Goal: Task Accomplishment & Management: Manage account settings

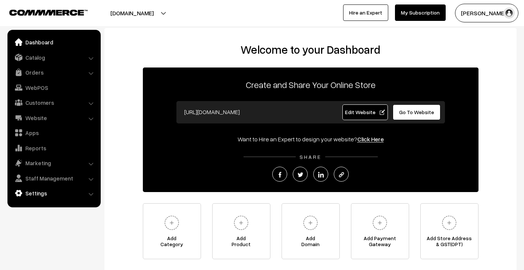
click at [62, 187] on link "Settings" at bounding box center [53, 193] width 89 height 13
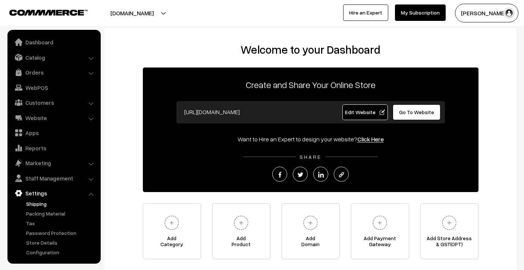
click at [45, 203] on link "Shipping" at bounding box center [61, 204] width 74 height 8
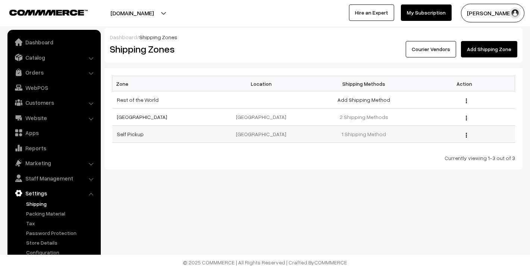
click at [465, 136] on div "Edit Delete" at bounding box center [465, 134] width 92 height 8
click at [466, 135] on img "button" at bounding box center [466, 135] width 1 height 5
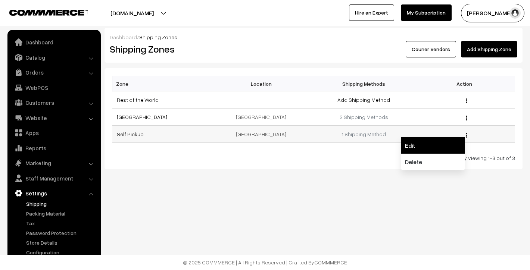
click at [452, 140] on link "Edit" at bounding box center [432, 145] width 63 height 16
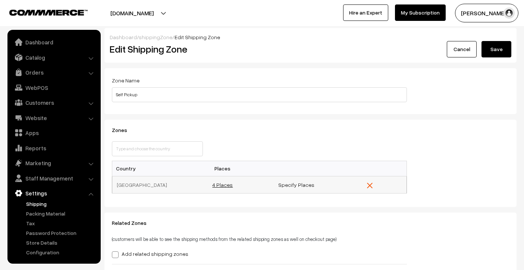
click at [225, 183] on link "4 Places" at bounding box center [222, 185] width 21 height 6
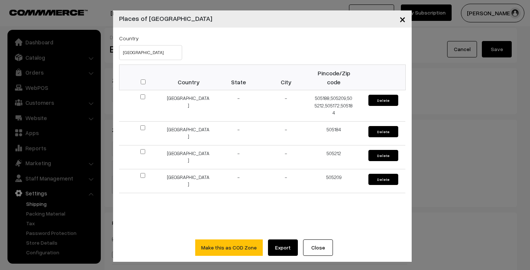
click at [141, 81] on input "checkbox" at bounding box center [143, 81] width 5 height 5
checkbox input "true"
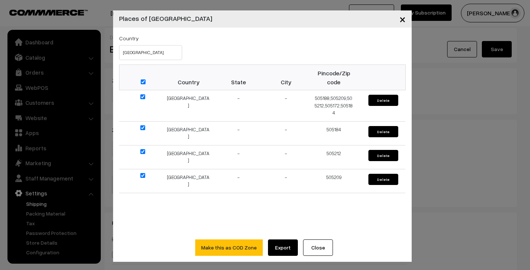
checkbox input "true"
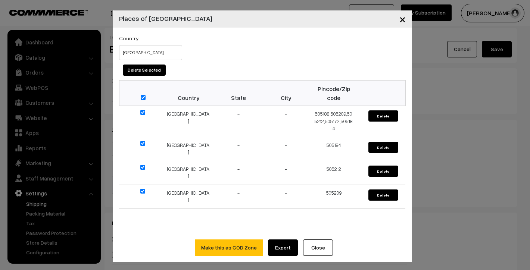
click at [403, 22] on button "×" at bounding box center [402, 18] width 18 height 23
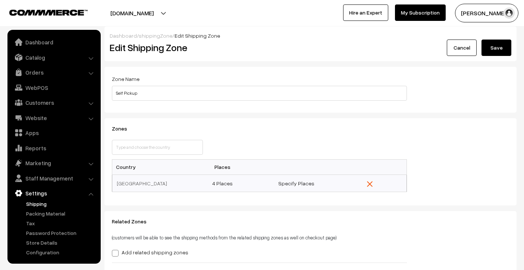
scroll to position [131, 0]
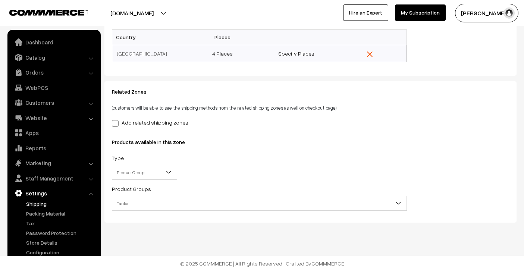
click at [157, 123] on label "Add related shipping zones" at bounding box center [150, 123] width 77 height 8
click at [117, 123] on input "Add related shipping zones" at bounding box center [114, 122] width 5 height 5
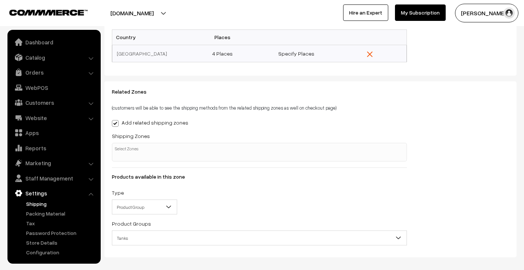
click at [157, 123] on label "Add related shipping zones" at bounding box center [150, 123] width 77 height 8
click at [117, 123] on input "Add related shipping zones" at bounding box center [114, 122] width 5 height 5
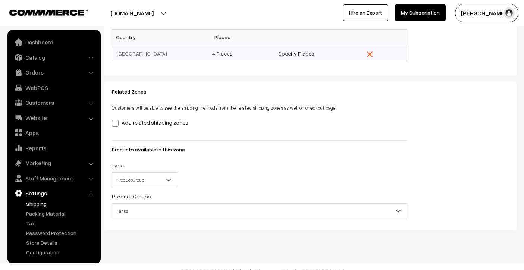
click at [157, 123] on label "Add related shipping zones" at bounding box center [150, 123] width 77 height 8
click at [117, 123] on input "Add related shipping zones" at bounding box center [114, 122] width 5 height 5
checkbox input "true"
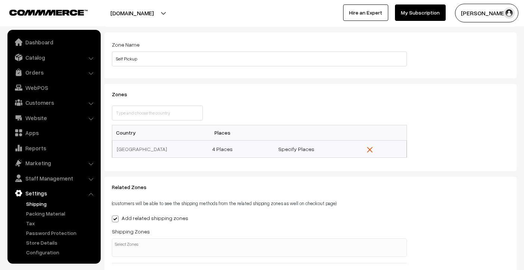
scroll to position [0, 0]
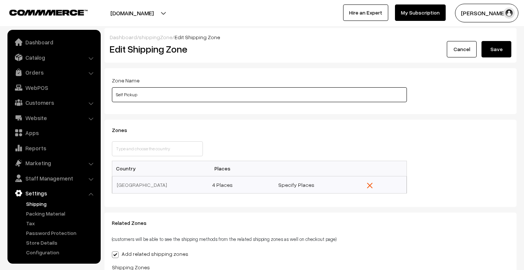
click at [187, 92] on input "Self Pickup" at bounding box center [259, 94] width 295 height 15
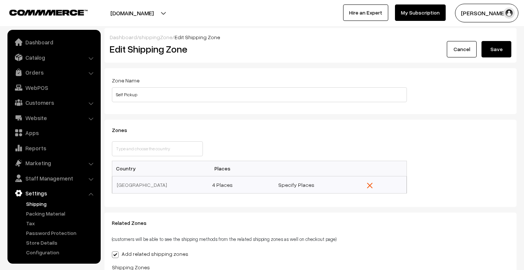
click at [500, 38] on div "Dashboard / shippingZone / Edit Shipping Zone" at bounding box center [311, 37] width 402 height 8
click at [500, 51] on button "Save" at bounding box center [497, 49] width 30 height 16
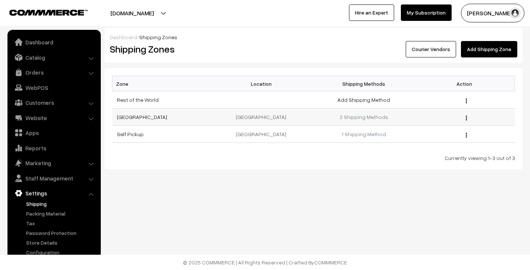
click at [466, 118] on img "button" at bounding box center [466, 118] width 1 height 5
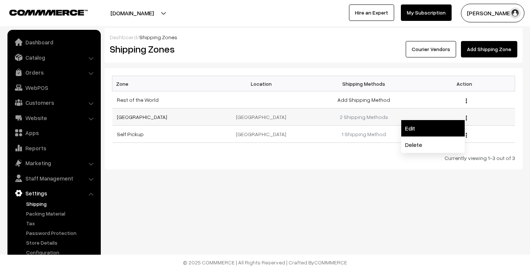
click at [441, 122] on link "Edit" at bounding box center [432, 128] width 63 height 16
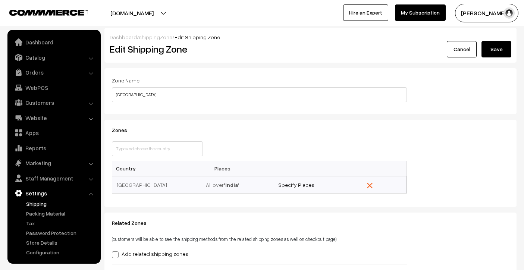
click at [503, 55] on button "Save" at bounding box center [497, 49] width 30 height 16
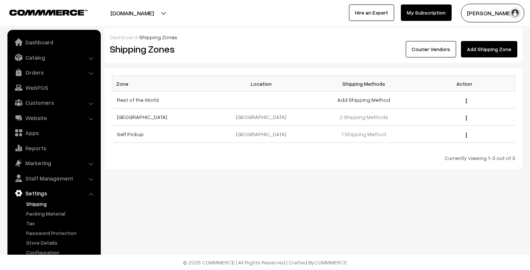
click at [486, 54] on link "Add Shipping Zone" at bounding box center [489, 49] width 56 height 16
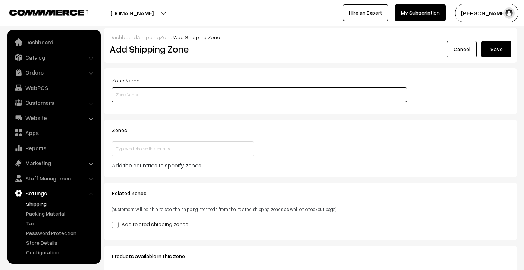
click at [403, 96] on input "text" at bounding box center [259, 94] width 295 height 15
click at [401, 96] on input "text" at bounding box center [259, 94] width 295 height 15
click at [281, 97] on input "text" at bounding box center [259, 94] width 295 height 15
type input "Store pickup"
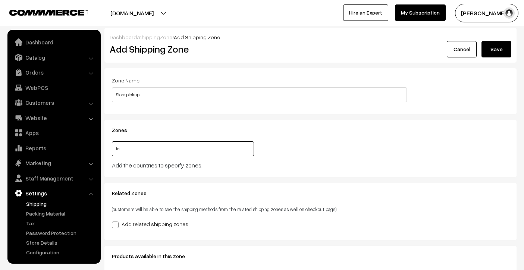
type input "ind"
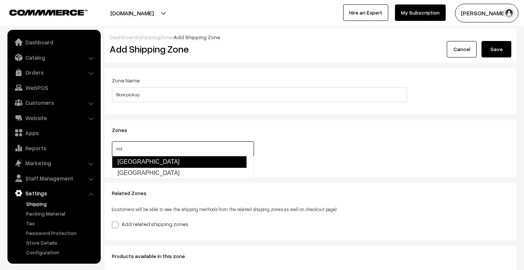
click at [140, 157] on link "[GEOGRAPHIC_DATA]" at bounding box center [179, 162] width 135 height 12
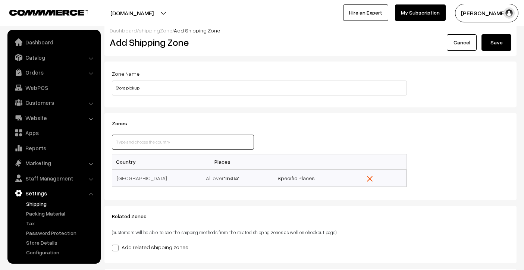
scroll to position [19, 0]
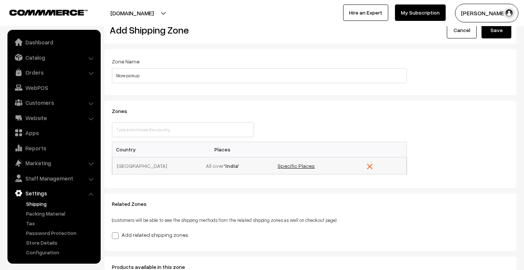
click at [292, 165] on link "Specific Places" at bounding box center [296, 166] width 37 height 6
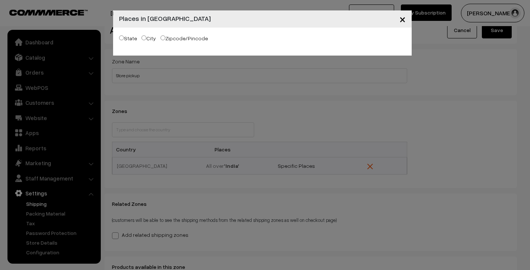
click at [165, 39] on label "Zipcode/Pincode" at bounding box center [183, 38] width 47 height 8
click at [165, 39] on input "Zipcode/Pincode" at bounding box center [162, 37] width 5 height 5
radio input "true"
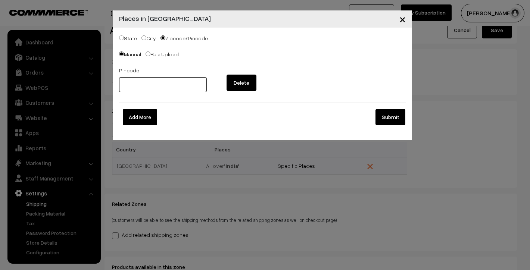
click at [164, 92] on input "text" at bounding box center [163, 84] width 88 height 15
type input "505188"
click at [141, 114] on button "Add More" at bounding box center [140, 117] width 34 height 16
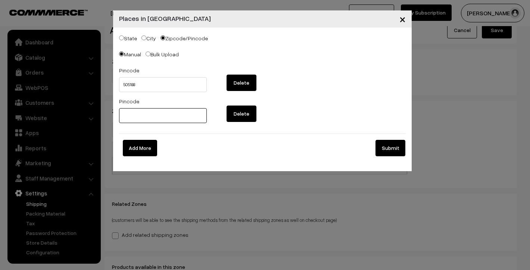
click at [144, 113] on input "text" at bounding box center [163, 115] width 88 height 15
click at [209, 113] on div "Pincode" at bounding box center [162, 112] width 99 height 31
click at [237, 116] on button "Delete" at bounding box center [242, 114] width 30 height 16
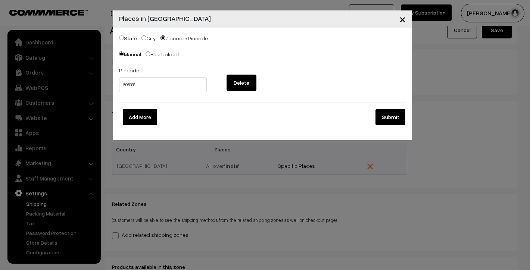
click at [379, 122] on button "Submit" at bounding box center [390, 117] width 30 height 16
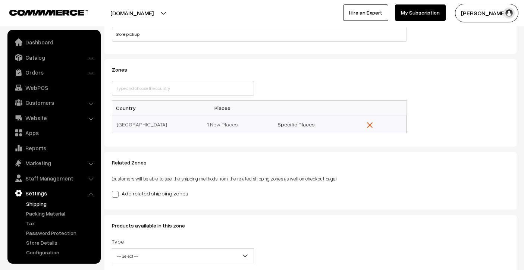
scroll to position [113, 0]
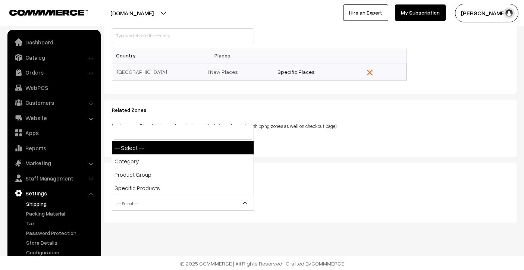
click at [155, 197] on span "-- Select --" at bounding box center [182, 203] width 141 height 13
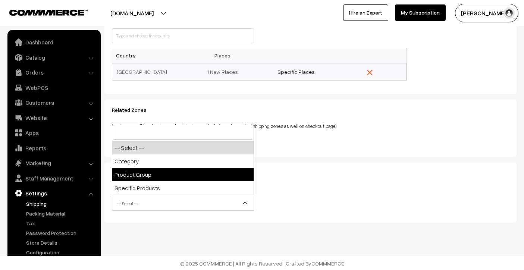
select select "product-group"
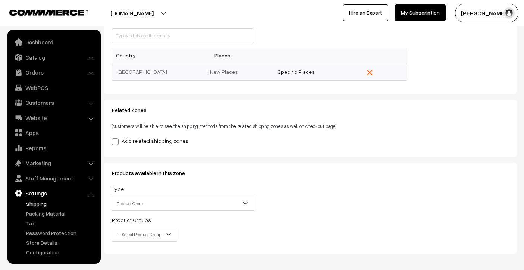
click at [144, 233] on span "-- Select Product Group --" at bounding box center [144, 234] width 65 height 13
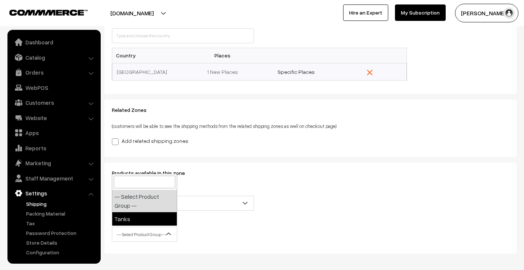
select select "1"
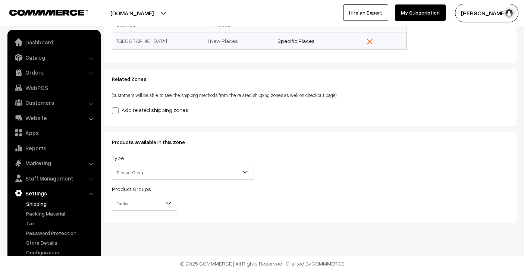
scroll to position [0, 0]
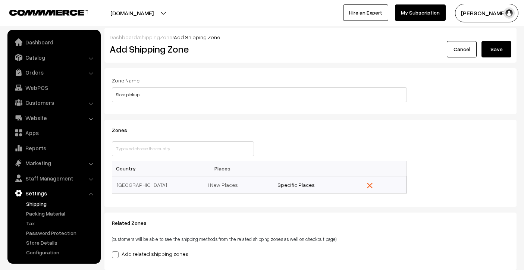
click at [484, 53] on button "Save" at bounding box center [497, 49] width 30 height 16
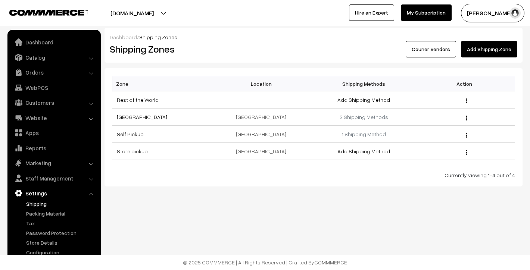
click at [437, 41] on link "Courier Vendors" at bounding box center [431, 49] width 50 height 16
click at [433, 49] on link "Courier Vendors" at bounding box center [431, 49] width 50 height 16
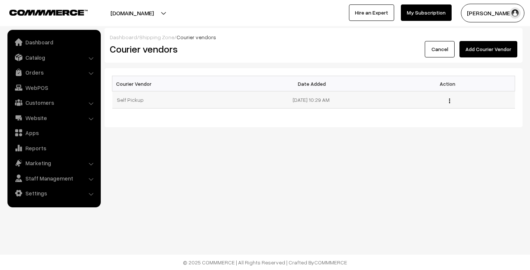
click at [449, 98] on button "button" at bounding box center [450, 101] width 2 height 6
click at [447, 107] on link "Edit" at bounding box center [415, 111] width 63 height 16
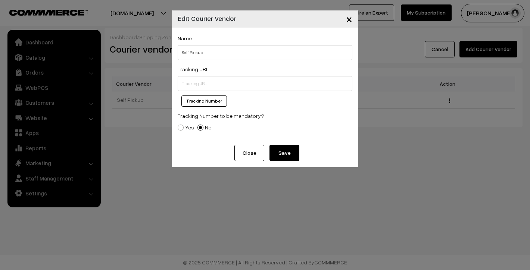
click at [348, 18] on span "×" at bounding box center [349, 19] width 6 height 14
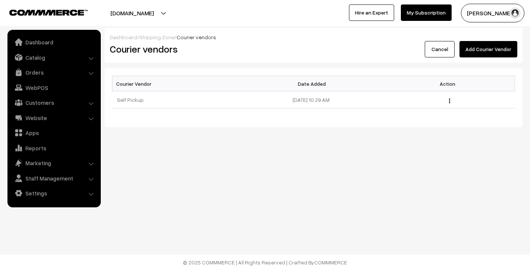
click at [65, 183] on ul "Dashboard Catalog" at bounding box center [53, 119] width 93 height 178
click at [63, 190] on link "Settings" at bounding box center [53, 193] width 89 height 13
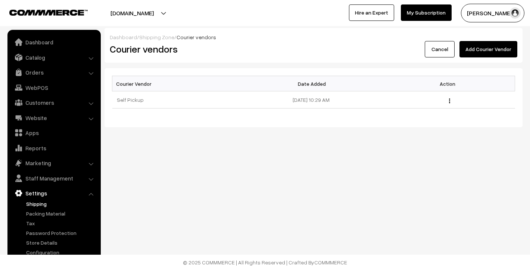
click at [57, 205] on link "Shipping" at bounding box center [61, 204] width 74 height 8
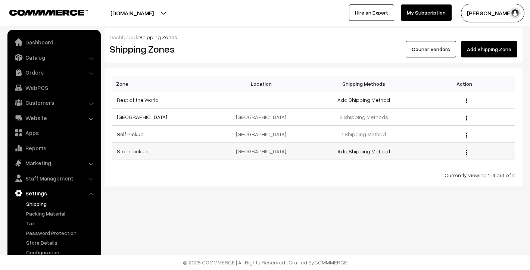
click at [354, 150] on link "Add Shipping Method" at bounding box center [363, 151] width 53 height 6
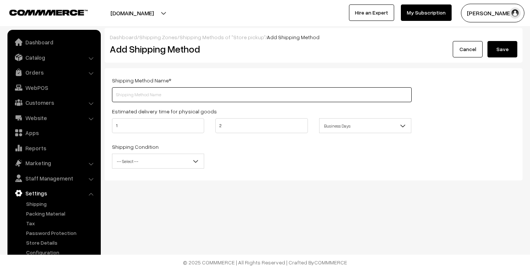
click at [176, 97] on input "text" at bounding box center [262, 94] width 300 height 15
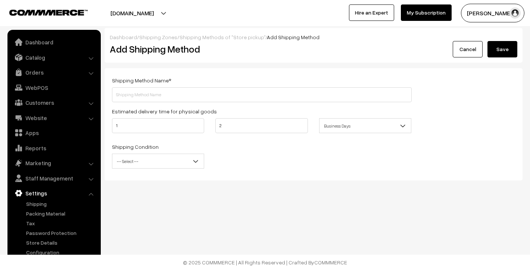
click at [191, 163] on span "-- Select --" at bounding box center [157, 161] width 91 height 13
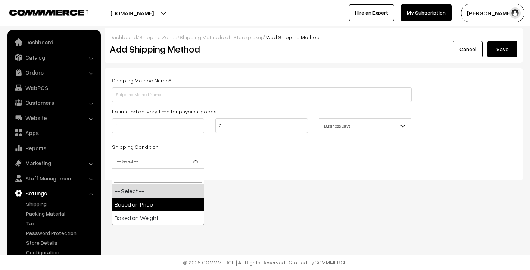
select select "price"
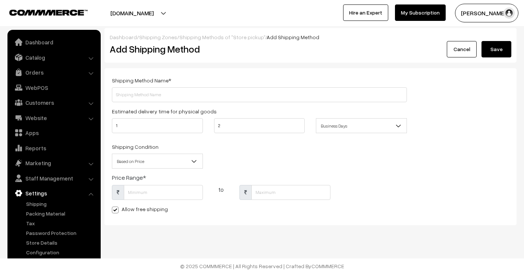
click at [187, 151] on div "Shipping Condition -- Select -- Based on Price Based on Weight Based on Price" at bounding box center [157, 155] width 91 height 26
click at [194, 160] on b at bounding box center [194, 160] width 7 height 7
click at [218, 160] on div "Shipping Condition -- Select -- Based on Price Based on Weight Based on Price" at bounding box center [259, 157] width 306 height 31
click at [343, 124] on span "Business Days" at bounding box center [361, 125] width 90 height 13
click at [246, 136] on div "2" at bounding box center [260, 127] width 102 height 19
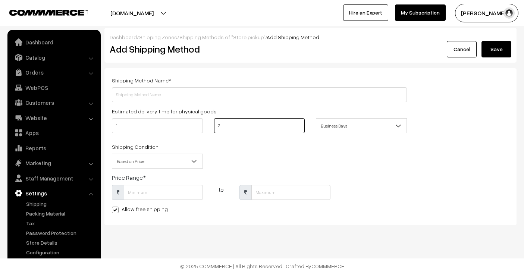
click at [246, 133] on input "2" at bounding box center [259, 125] width 91 height 15
click at [171, 123] on input "1" at bounding box center [157, 125] width 91 height 15
click at [366, 128] on span "Business Days" at bounding box center [361, 125] width 90 height 13
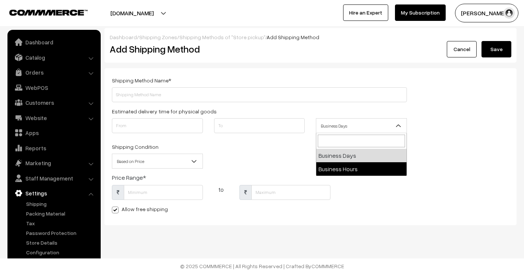
select select "2"
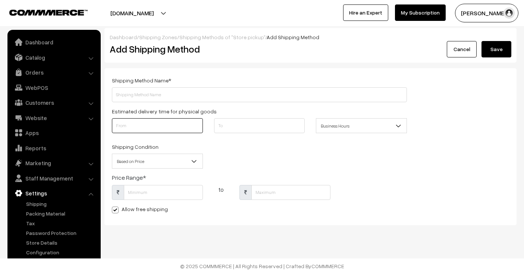
click at [120, 126] on input "text" at bounding box center [157, 125] width 91 height 15
type input "1"
click at [236, 129] on input "text" at bounding box center [259, 125] width 91 height 15
type input "2"
drag, startPoint x: 140, startPoint y: 125, endPoint x: 46, endPoint y: 126, distance: 93.7
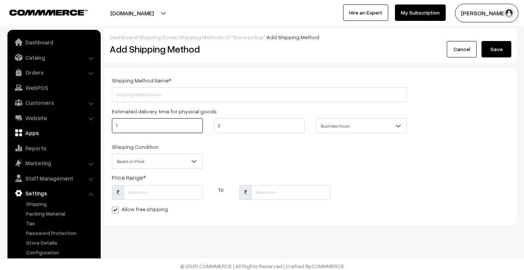
click at [46, 126] on body "Thank you for showing interest. Our team will call you shortly. Close shopsrisa…" at bounding box center [262, 137] width 524 height 274
click at [247, 139] on div "Shipping Method Name * Estimated delivery time for physical goods 1 2 Business …" at bounding box center [259, 147] width 306 height 142
click at [331, 131] on span "Business Hours" at bounding box center [361, 125] width 90 height 13
click at [287, 151] on div "Shipping Condition -- Select -- Based on Price Based on Weight Based on Price" at bounding box center [259, 157] width 306 height 31
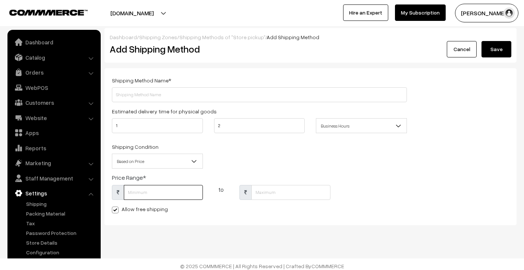
click at [136, 195] on input "text" at bounding box center [163, 192] width 79 height 15
type input "2000"
click at [288, 195] on input "text" at bounding box center [291, 192] width 79 height 15
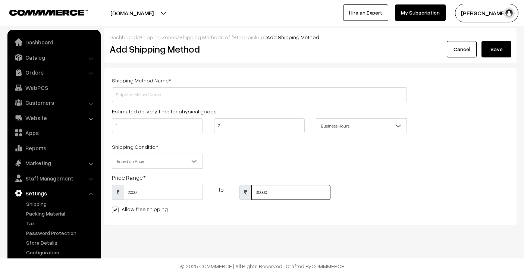
type input "30000"
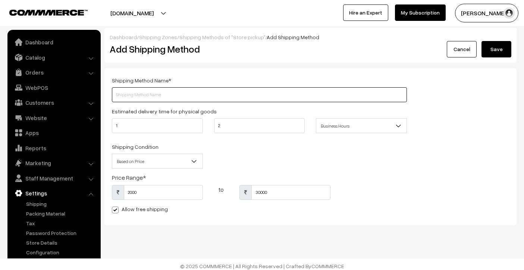
click at [244, 92] on input "text" at bounding box center [259, 94] width 295 height 15
type input "Store Pickup"
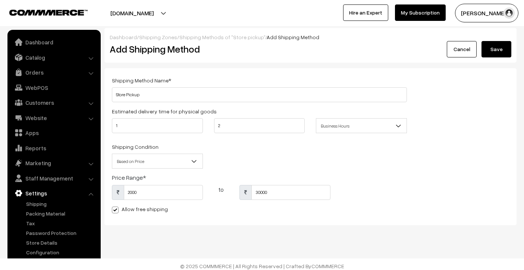
click at [506, 43] on button "Save" at bounding box center [497, 49] width 30 height 16
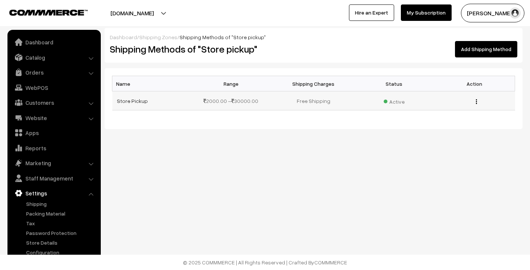
click at [477, 99] on button "button" at bounding box center [476, 102] width 2 height 6
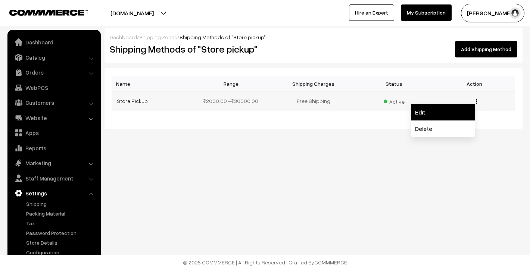
click at [460, 106] on link "Edit" at bounding box center [442, 112] width 63 height 16
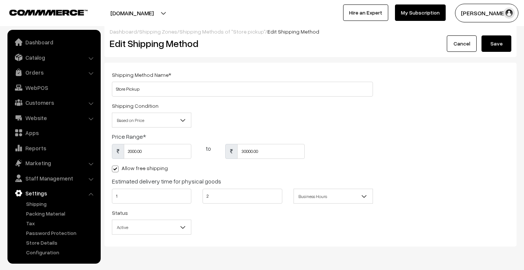
scroll to position [4, 0]
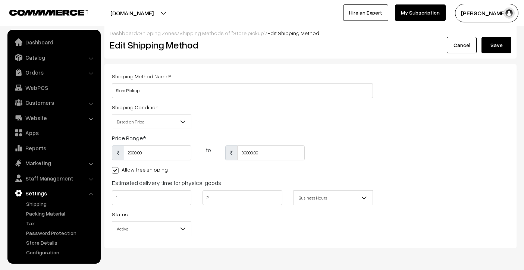
click at [156, 169] on label "Allow free shipping" at bounding box center [140, 170] width 56 height 8
click at [117, 169] on input "Allow free shipping" at bounding box center [114, 169] width 5 height 5
checkbox input "false"
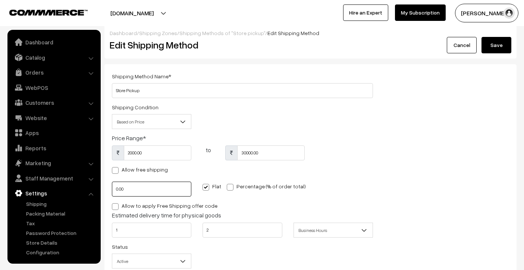
scroll to position [0, 0]
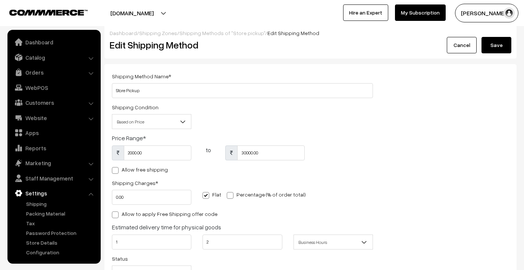
type input "0"
click at [368, 179] on div "Shipping Charges * 0 Flat Percentage (% of order total)" at bounding box center [242, 193] width 272 height 31
click at [505, 50] on button "Save" at bounding box center [497, 45] width 30 height 16
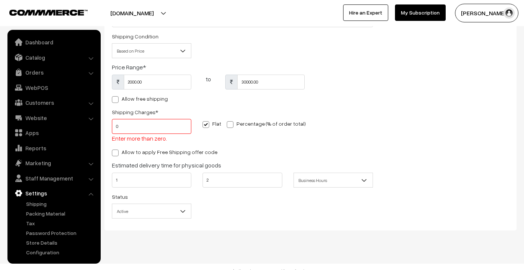
scroll to position [84, 0]
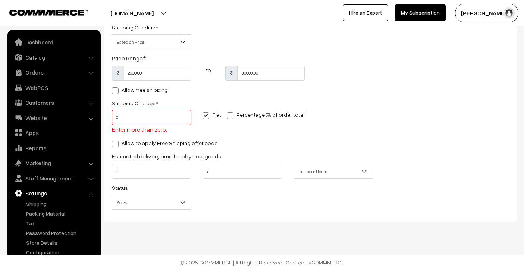
click at [155, 123] on input "0" at bounding box center [151, 117] width 79 height 15
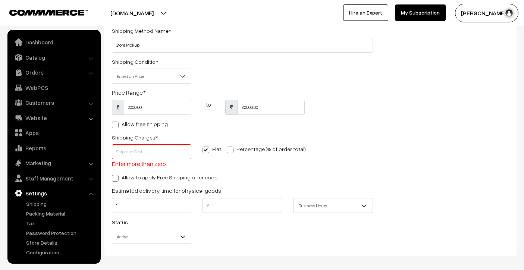
scroll to position [48, 0]
click at [271, 150] on label "Percentage (% of order total)" at bounding box center [266, 151] width 79 height 8
click at [232, 150] on input "Percentage (% of order total)" at bounding box center [229, 150] width 5 height 5
radio input "true"
click at [210, 150] on label "Flat" at bounding box center [212, 151] width 19 height 8
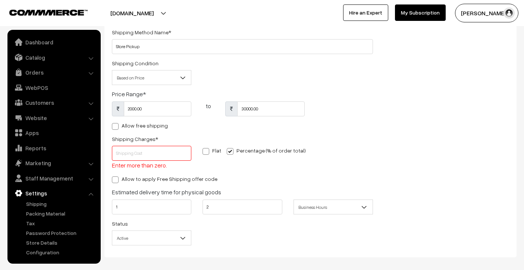
click at [207, 150] on input "Flat" at bounding box center [205, 150] width 5 height 5
radio input "true"
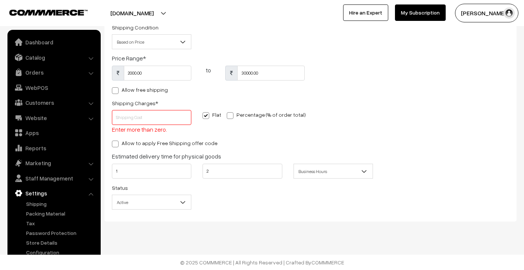
scroll to position [0, 0]
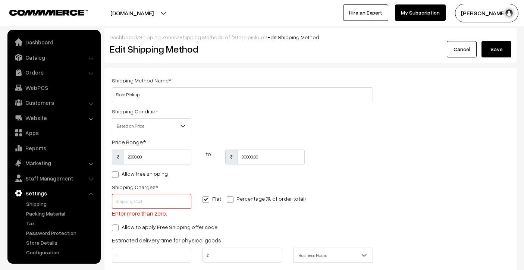
click at [499, 47] on button "Save" at bounding box center [497, 49] width 30 height 16
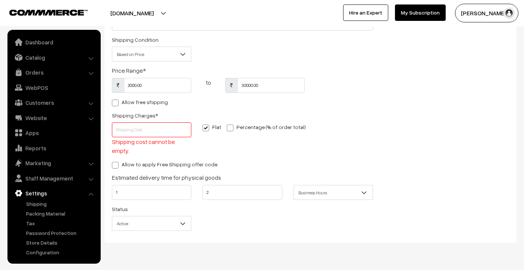
scroll to position [84, 0]
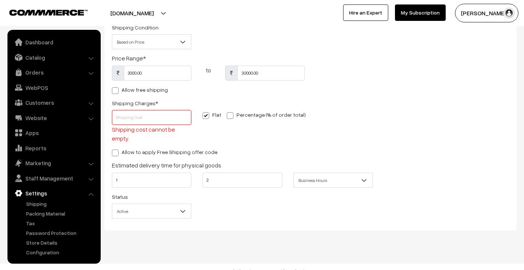
click at [128, 115] on input "Shipping Charges *" at bounding box center [151, 117] width 79 height 15
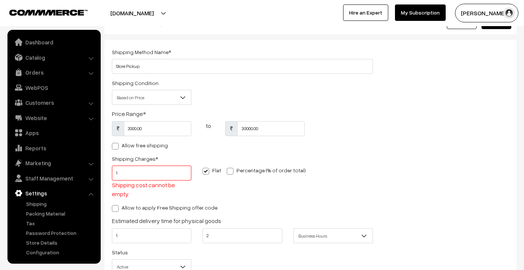
scroll to position [0, 0]
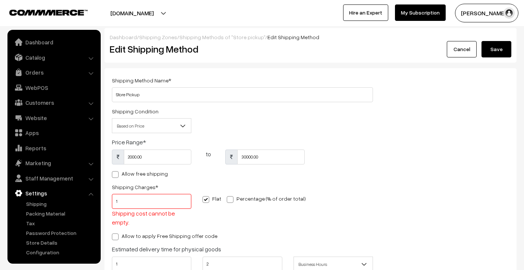
type input "1"
click at [498, 47] on button "Save" at bounding box center [497, 49] width 30 height 16
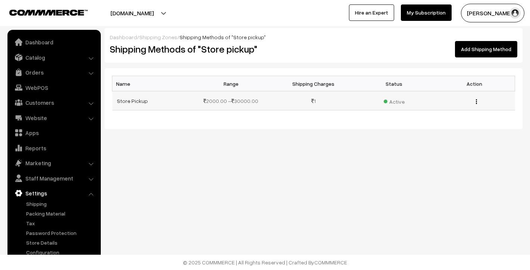
click at [477, 103] on img "button" at bounding box center [476, 101] width 1 height 5
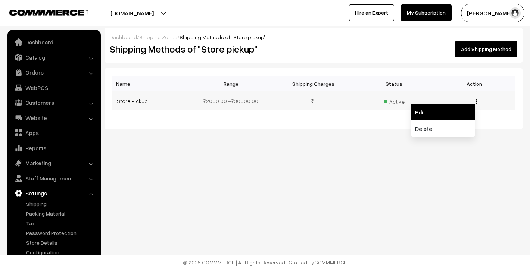
click at [453, 113] on link "Edit" at bounding box center [442, 112] width 63 height 16
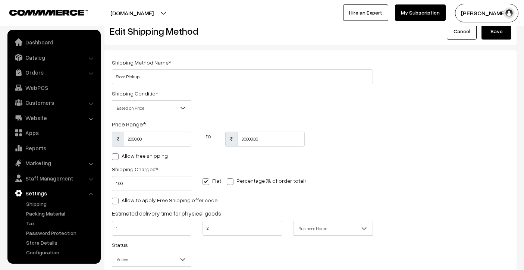
scroll to position [19, 0]
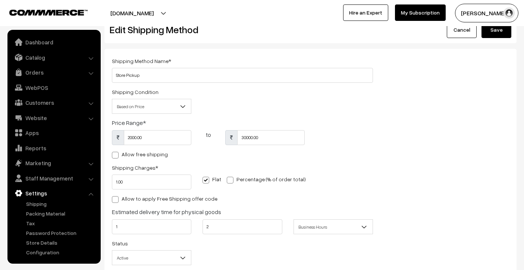
click at [120, 152] on label "Allow free shipping" at bounding box center [140, 154] width 56 height 8
click at [117, 152] on input "Allow free shipping" at bounding box center [114, 154] width 5 height 5
checkbox input "true"
type input "0"
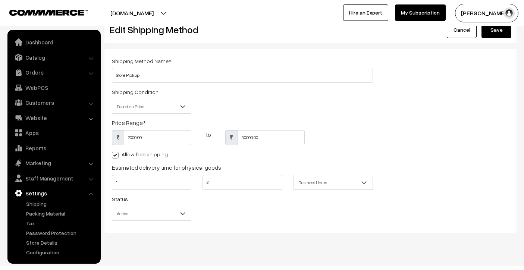
click at [500, 32] on button "Save" at bounding box center [497, 30] width 30 height 16
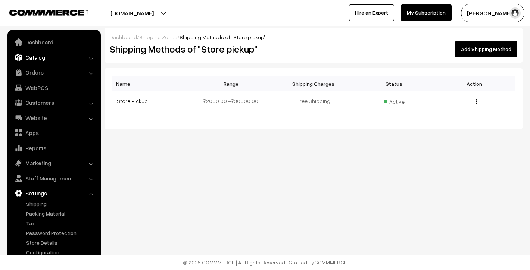
click at [37, 56] on link "Catalog" at bounding box center [53, 57] width 89 height 13
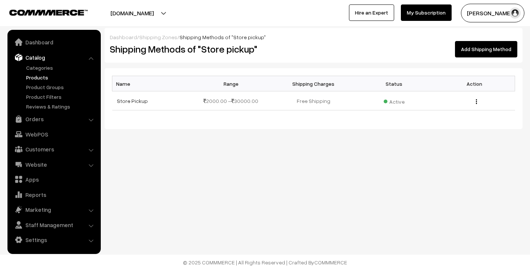
click at [37, 77] on link "Products" at bounding box center [61, 78] width 74 height 8
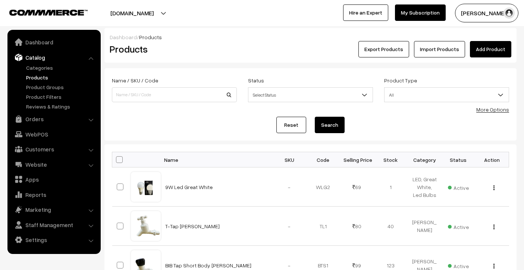
click at [426, 90] on span "All" at bounding box center [447, 94] width 124 height 13
click at [318, 87] on div "Status Select Status Active Inactive Select Status" at bounding box center [310, 89] width 125 height 26
click at [316, 93] on span "Select Status" at bounding box center [311, 94] width 124 height 13
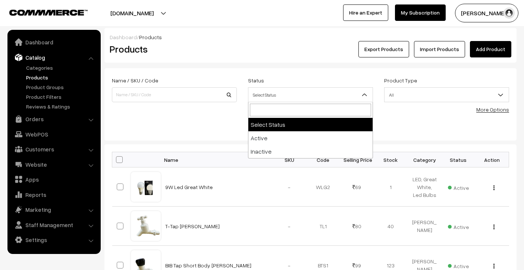
click at [316, 93] on span "Select Status" at bounding box center [311, 94] width 124 height 13
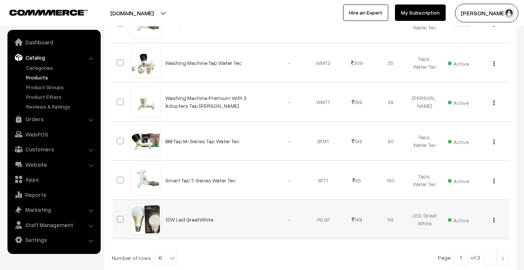
scroll to position [383, 0]
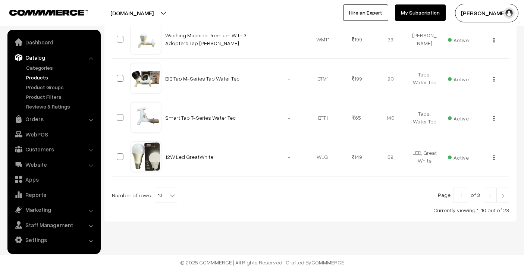
click at [506, 201] on link at bounding box center [503, 195] width 13 height 15
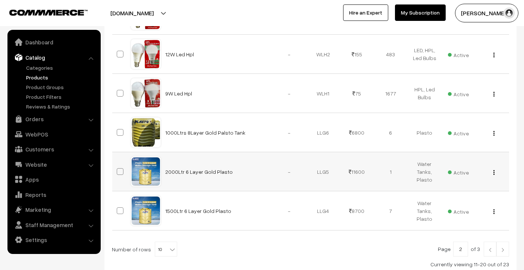
scroll to position [383, 0]
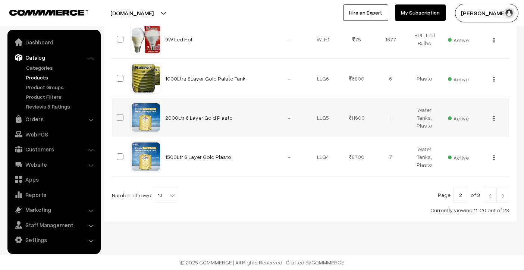
click at [494, 119] on img "button" at bounding box center [494, 118] width 1 height 5
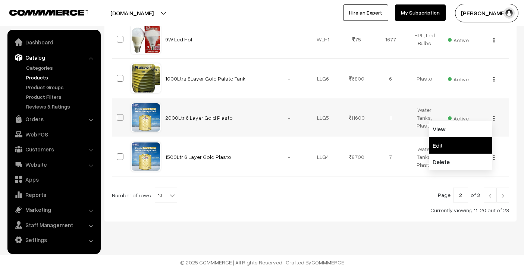
click at [448, 142] on link "Edit" at bounding box center [460, 145] width 63 height 16
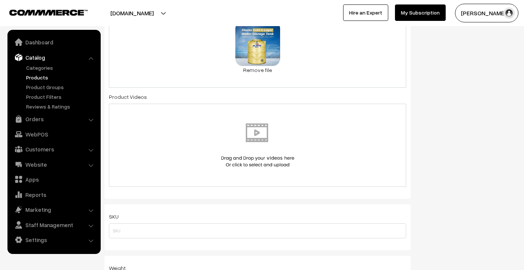
scroll to position [581, 0]
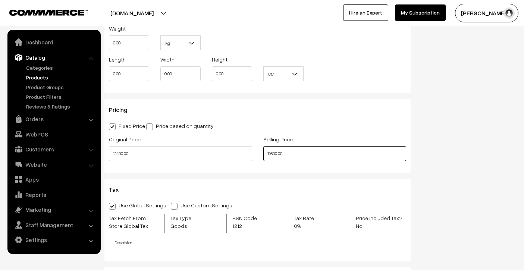
click at [271, 154] on input "11600.00" at bounding box center [334, 153] width 143 height 15
type input "11599.00"
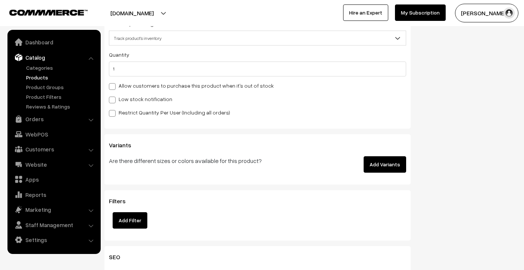
scroll to position [1180, 0]
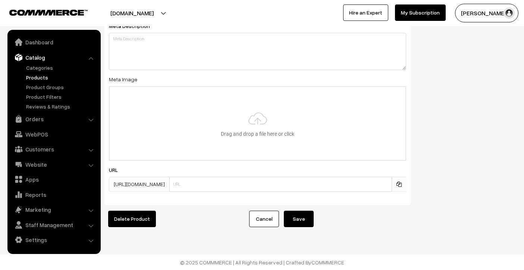
click at [305, 218] on button "Save" at bounding box center [299, 219] width 30 height 16
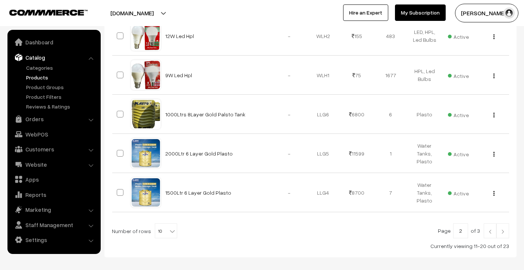
scroll to position [383, 0]
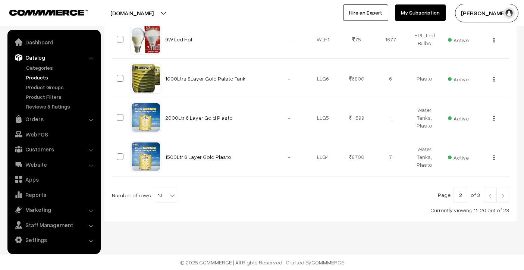
click at [504, 195] on img at bounding box center [503, 196] width 7 height 4
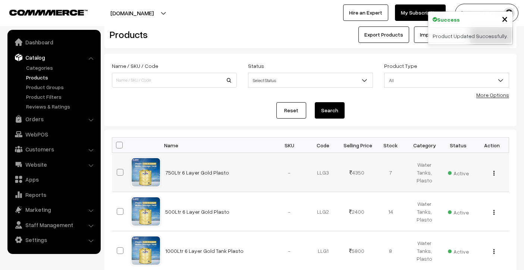
scroll to position [41, 0]
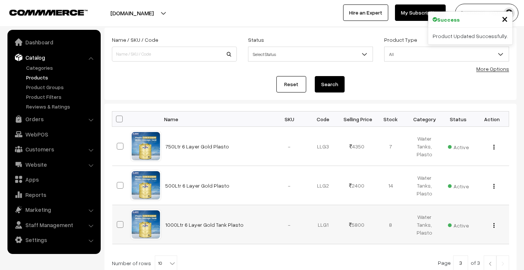
click at [495, 225] on div "View Edit Delete" at bounding box center [492, 225] width 25 height 8
click at [494, 225] on img "button" at bounding box center [494, 225] width 1 height 5
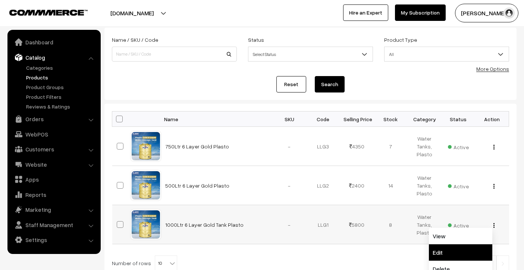
click at [472, 248] on link "Edit" at bounding box center [460, 252] width 63 height 16
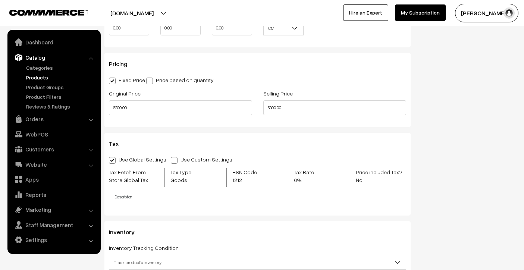
scroll to position [619, 0]
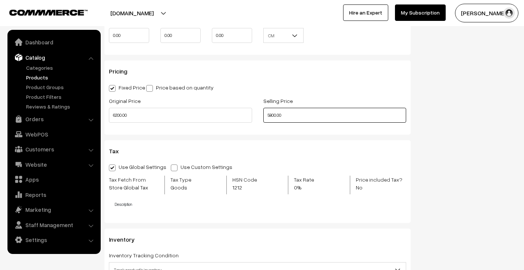
drag, startPoint x: 276, startPoint y: 115, endPoint x: 270, endPoint y: 118, distance: 6.3
click at [270, 118] on input "5800.00" at bounding box center [334, 115] width 143 height 15
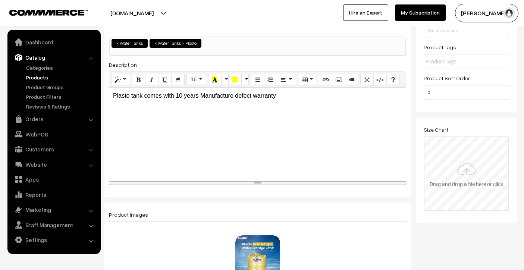
scroll to position [0, 0]
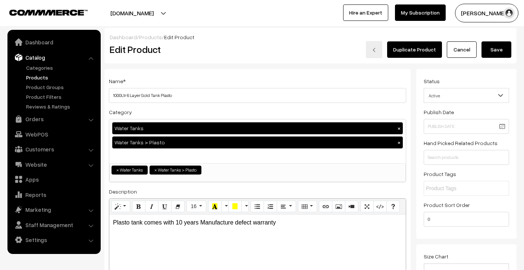
type input "5799.00"
click at [493, 54] on button "Save" at bounding box center [497, 49] width 30 height 16
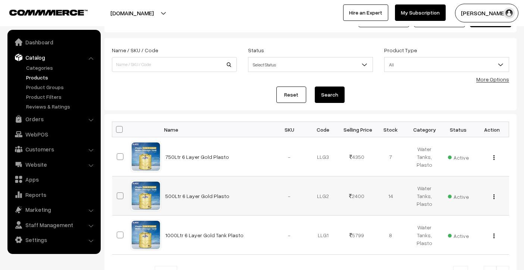
scroll to position [109, 0]
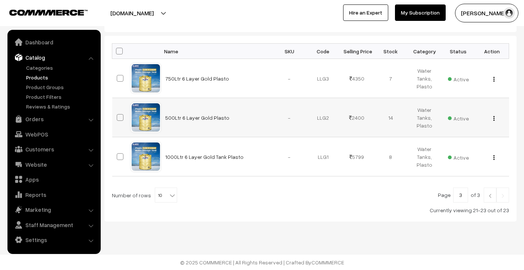
click at [494, 119] on img "button" at bounding box center [494, 118] width 1 height 5
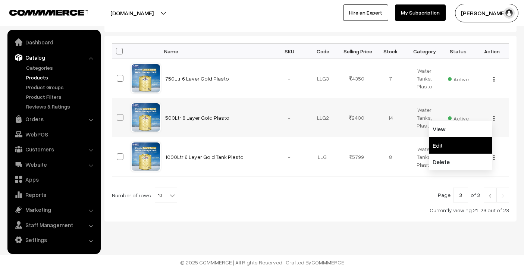
click at [480, 140] on link "Edit" at bounding box center [460, 145] width 63 height 16
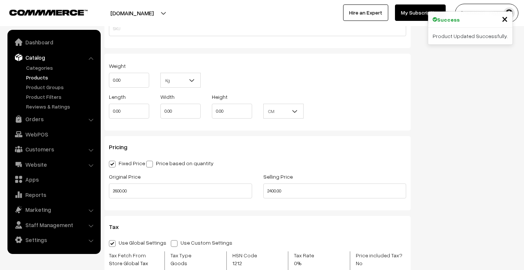
scroll to position [545, 0]
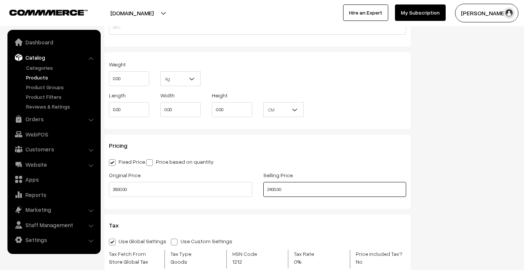
drag, startPoint x: 277, startPoint y: 190, endPoint x: 272, endPoint y: 191, distance: 5.7
click at [272, 191] on input "2400.00" at bounding box center [334, 189] width 143 height 15
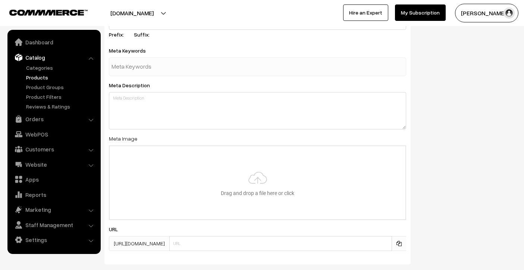
scroll to position [1180, 0]
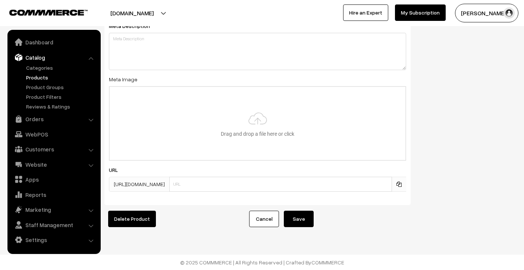
type input "2399.00"
click at [284, 215] on div "Cancel Save" at bounding box center [328, 219] width 177 height 16
click at [304, 215] on button "Save" at bounding box center [299, 219] width 30 height 16
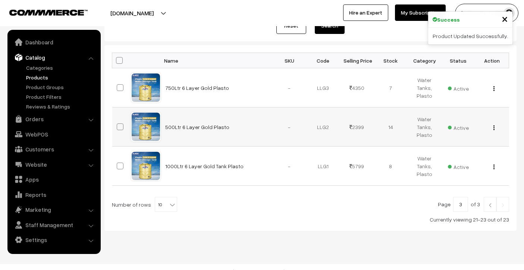
scroll to position [75, 0]
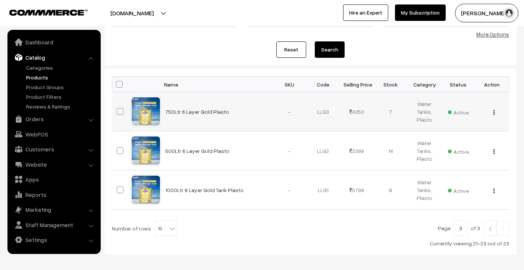
click at [494, 112] on img "button" at bounding box center [494, 112] width 1 height 5
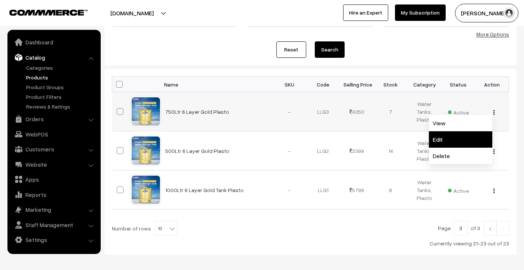
click at [476, 135] on link "Edit" at bounding box center [460, 139] width 63 height 16
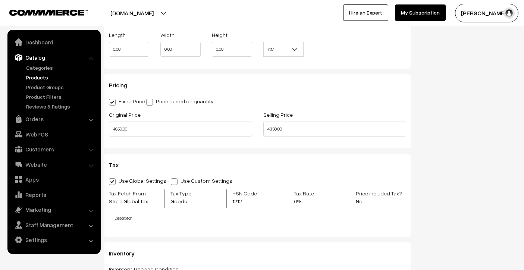
scroll to position [651, 0]
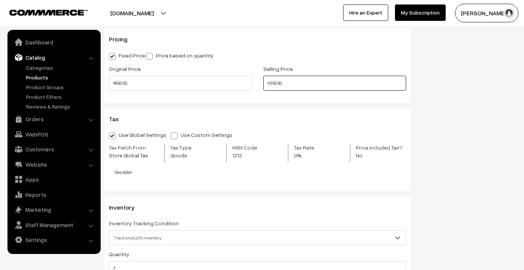
drag, startPoint x: 276, startPoint y: 83, endPoint x: 272, endPoint y: 84, distance: 3.9
click at [272, 84] on input "4350.00" at bounding box center [334, 83] width 143 height 15
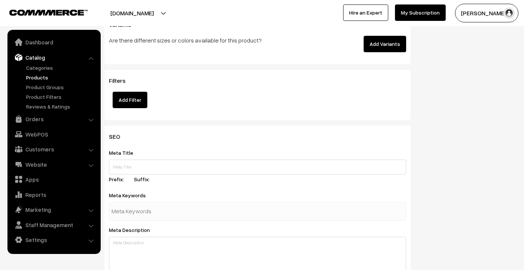
scroll to position [1180, 0]
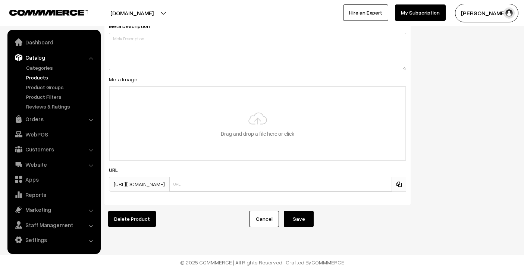
type input "4349.00"
click at [300, 219] on button "Save" at bounding box center [299, 219] width 30 height 16
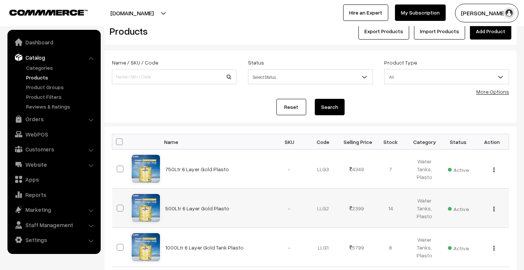
scroll to position [60, 0]
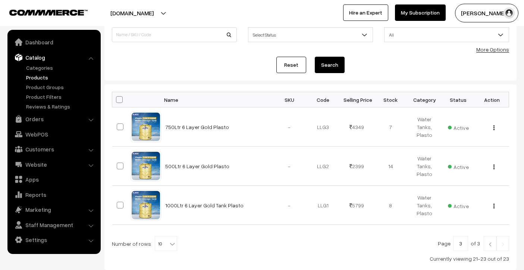
click at [486, 247] on link at bounding box center [490, 243] width 13 height 15
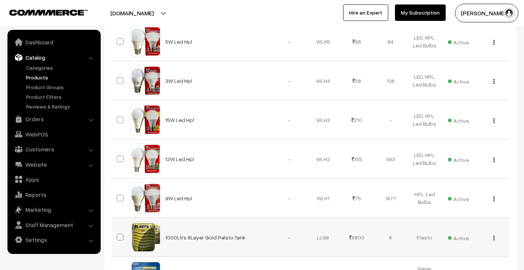
scroll to position [383, 0]
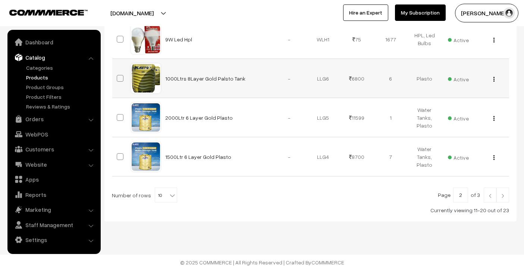
click at [494, 78] on img "button" at bounding box center [494, 79] width 1 height 5
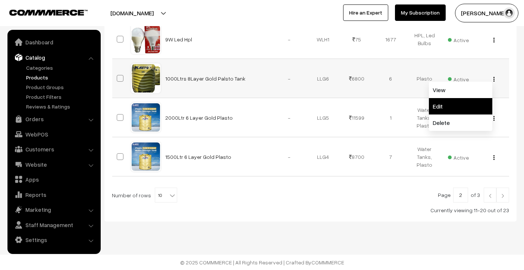
click at [472, 100] on link "Edit" at bounding box center [460, 106] width 63 height 16
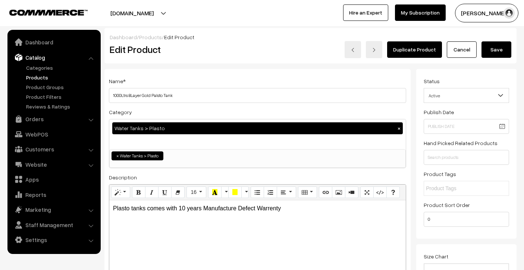
click at [131, 96] on h3 "Adjust Quantity" at bounding box center [138, 103] width 66 height 25
click at [132, 95] on h3 "Adjust Quantity" at bounding box center [138, 103] width 66 height 25
click at [135, 94] on h3 "Adjust Quantity" at bounding box center [138, 103] width 66 height 25
click at [133, 97] on h3 "Adjust Quantity" at bounding box center [138, 103] width 66 height 25
click at [131, 92] on h3 "Adjust Quantity" at bounding box center [138, 103] width 66 height 25
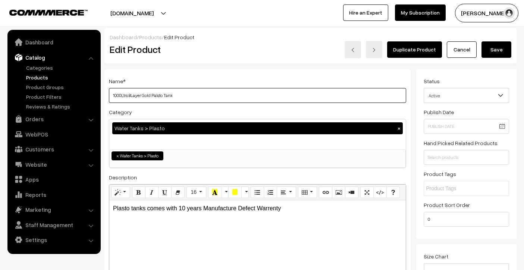
click at [194, 99] on input "1000Ltrs 8Layer Gold Palsto Tank" at bounding box center [257, 95] width 297 height 15
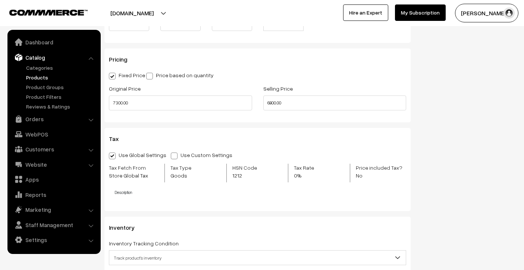
scroll to position [598, 0]
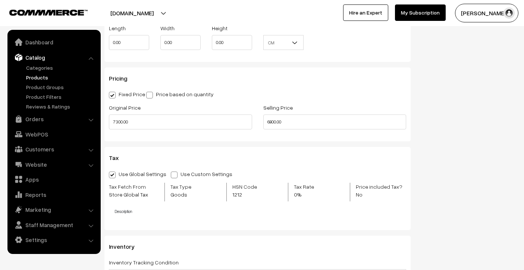
type input "1000Ltrs 10Layer Gold Palsto Tank"
drag, startPoint x: 113, startPoint y: 121, endPoint x: 122, endPoint y: 124, distance: 9.7
click at [122, 124] on input "7300.00" at bounding box center [180, 122] width 143 height 15
type input "7199.00"
drag, startPoint x: 277, startPoint y: 123, endPoint x: 270, endPoint y: 127, distance: 7.7
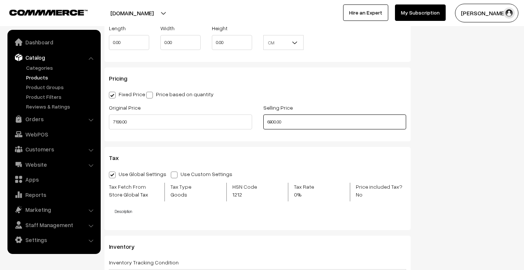
click at [270, 127] on input "6800.00" at bounding box center [334, 122] width 143 height 15
drag, startPoint x: 277, startPoint y: 123, endPoint x: 268, endPoint y: 124, distance: 9.7
click at [268, 124] on input "6800.00" at bounding box center [334, 122] width 143 height 15
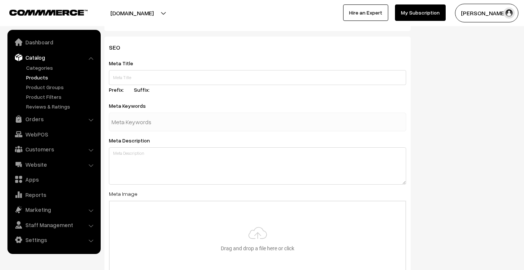
scroll to position [1166, 0]
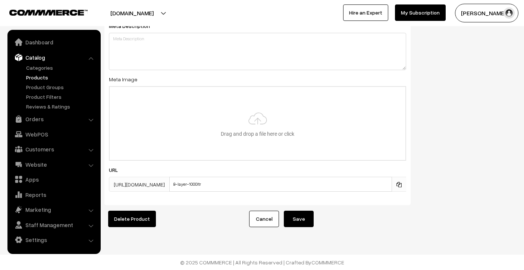
type input "6299.00"
click at [305, 218] on button "Save" at bounding box center [299, 219] width 30 height 16
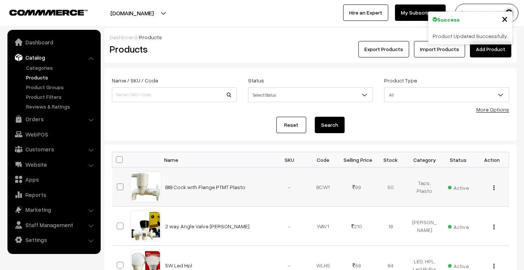
scroll to position [362, 0]
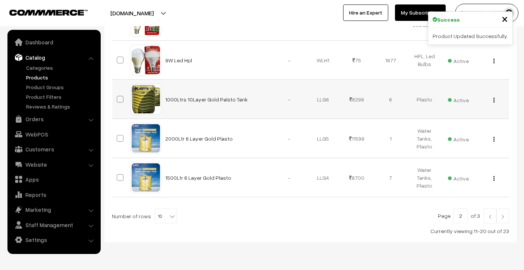
click at [495, 100] on button "button" at bounding box center [494, 100] width 2 height 6
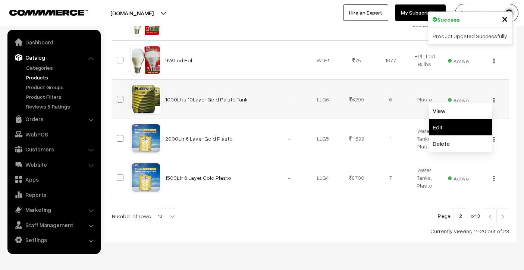
click at [477, 128] on link "Edit" at bounding box center [460, 127] width 63 height 16
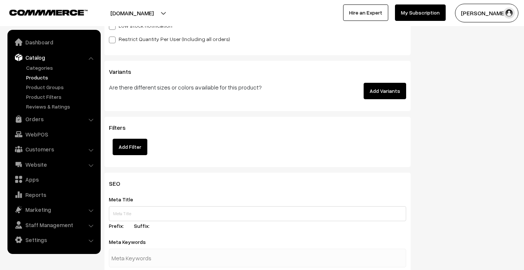
scroll to position [1166, 0]
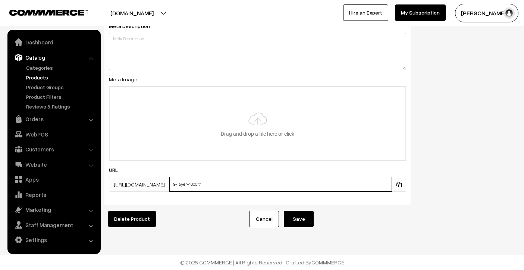
drag, startPoint x: 192, startPoint y: 181, endPoint x: 188, endPoint y: 179, distance: 3.8
click at [188, 179] on input "8-layer-1000ltr" at bounding box center [280, 184] width 223 height 15
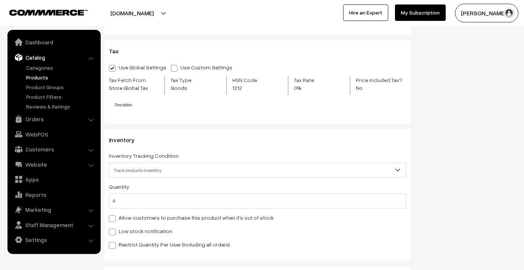
scroll to position [774, 0]
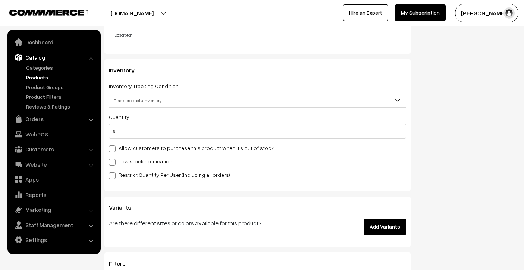
type input "10-layer-1000ltr"
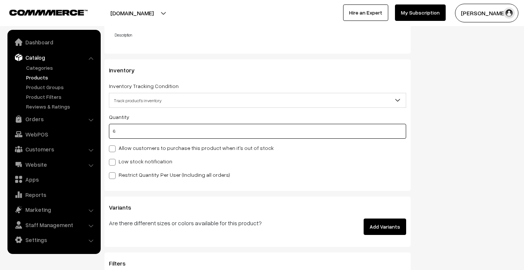
drag, startPoint x: 136, startPoint y: 124, endPoint x: 115, endPoint y: 129, distance: 21.5
click at [115, 129] on input "6" at bounding box center [257, 131] width 297 height 15
type input "2"
type input "8"
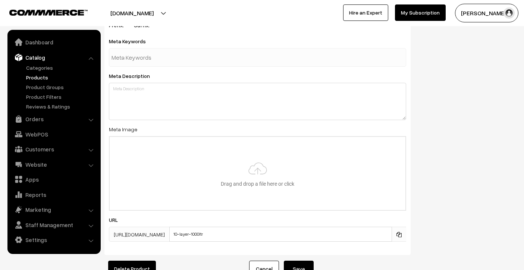
scroll to position [1166, 0]
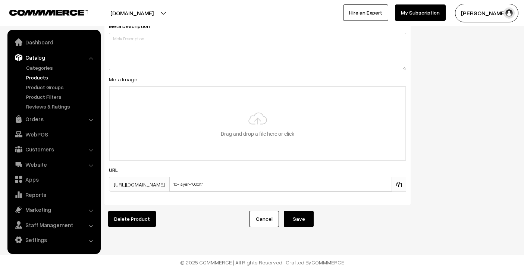
type input "2"
click at [288, 214] on button "Save" at bounding box center [299, 219] width 30 height 16
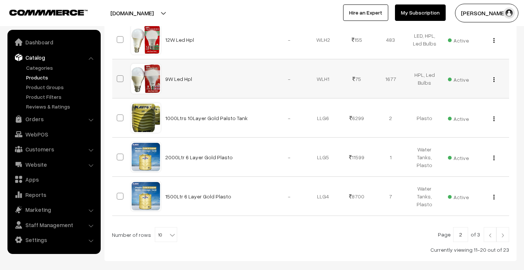
scroll to position [383, 0]
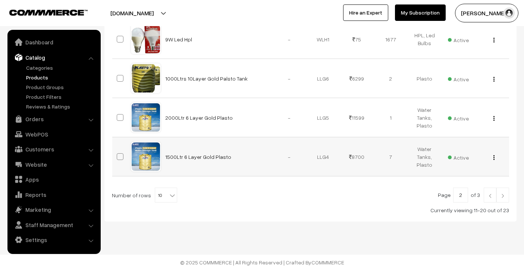
click at [494, 157] on img "button" at bounding box center [494, 157] width 1 height 5
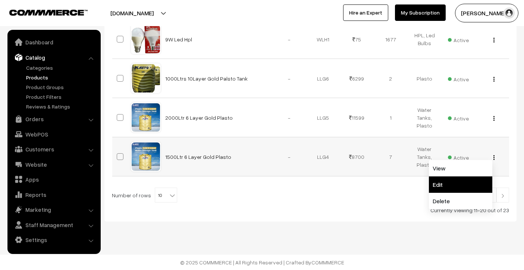
click at [469, 180] on link "Edit" at bounding box center [460, 185] width 63 height 16
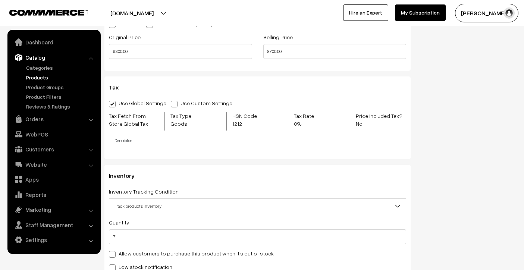
scroll to position [613, 0]
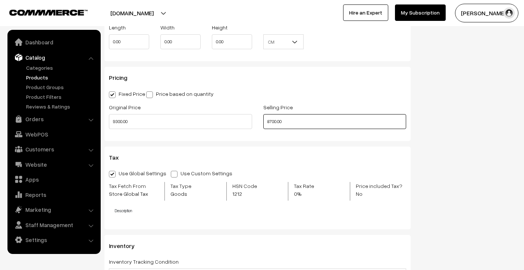
click at [276, 124] on input "8700.00" at bounding box center [334, 121] width 143 height 15
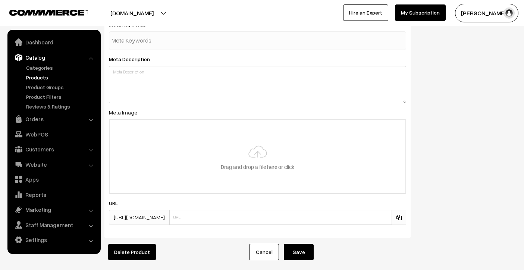
scroll to position [1144, 0]
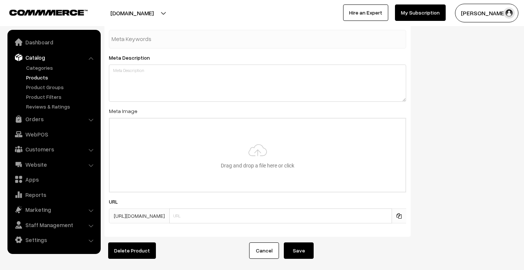
type input "8699.00"
click at [313, 253] on button "Save" at bounding box center [299, 251] width 30 height 16
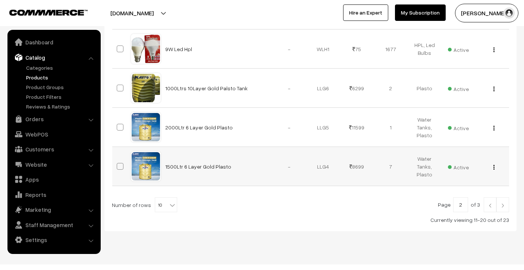
scroll to position [383, 0]
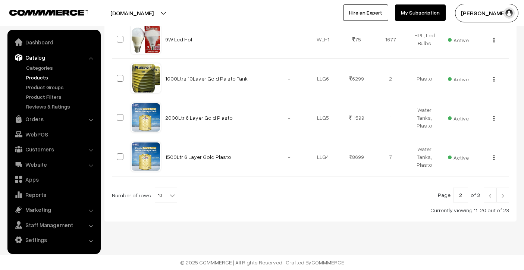
click at [502, 197] on img at bounding box center [503, 196] width 7 height 4
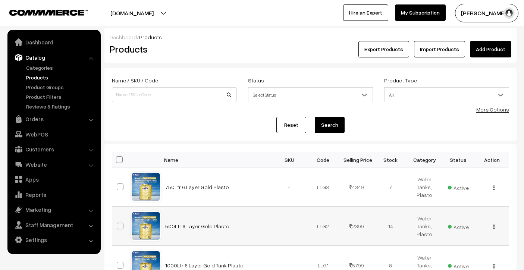
scroll to position [109, 0]
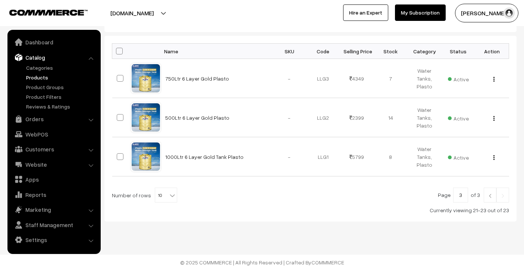
click at [489, 201] on link at bounding box center [490, 195] width 13 height 15
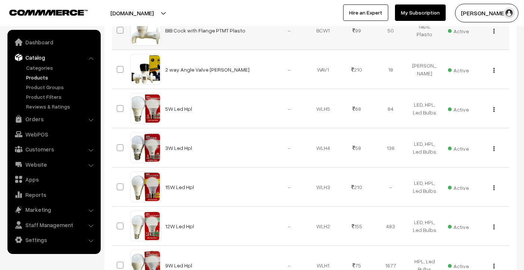
scroll to position [347, 0]
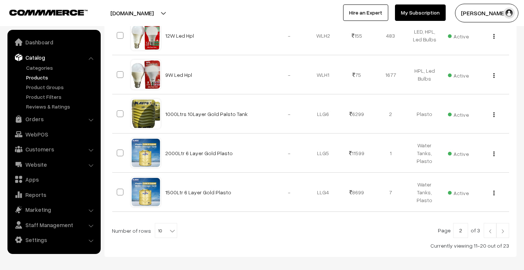
click at [487, 234] on img at bounding box center [490, 231] width 7 height 4
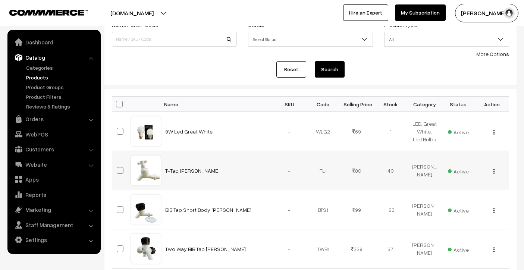
scroll to position [97, 0]
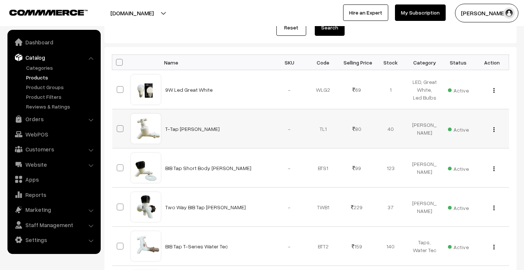
click at [495, 131] on div "View Edit Delete" at bounding box center [492, 129] width 25 height 8
click at [494, 131] on img "button" at bounding box center [494, 129] width 1 height 5
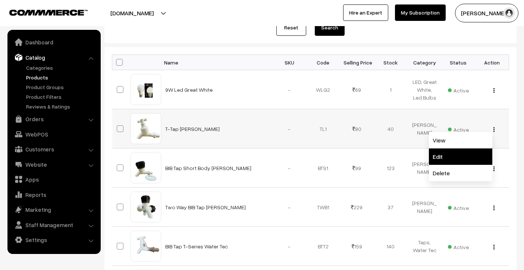
click at [462, 154] on link "Edit" at bounding box center [460, 157] width 63 height 16
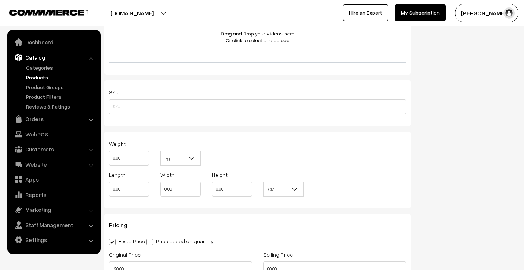
scroll to position [553, 0]
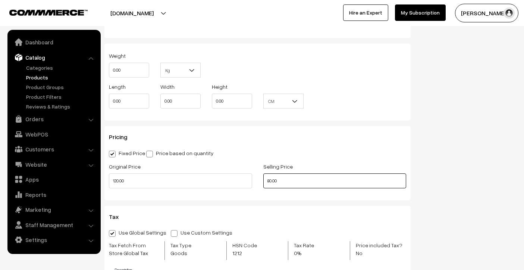
click at [272, 182] on input "80.00" at bounding box center [334, 181] width 143 height 15
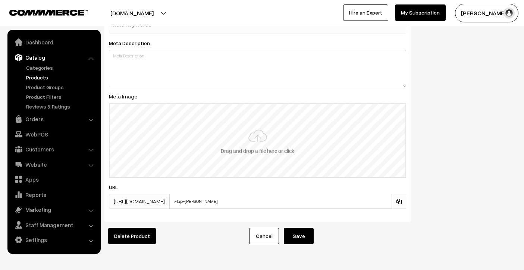
scroll to position [1180, 0]
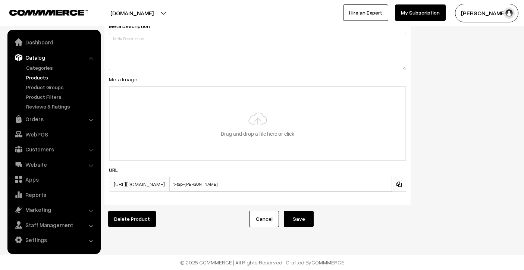
type input "79.00"
click at [306, 216] on button "Save" at bounding box center [299, 219] width 30 height 16
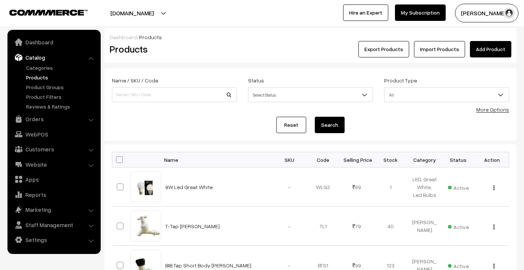
click at [491, 52] on link "Add Product" at bounding box center [490, 49] width 41 height 16
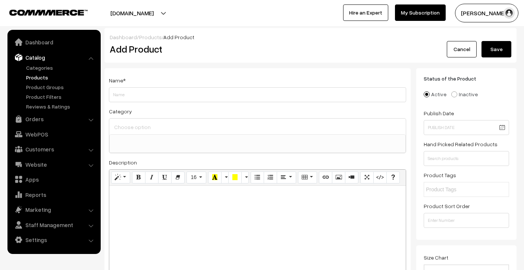
select select
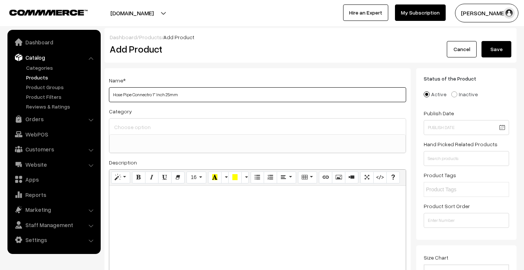
type input "Hose Pipe Connectro 1" Inch 25mm"
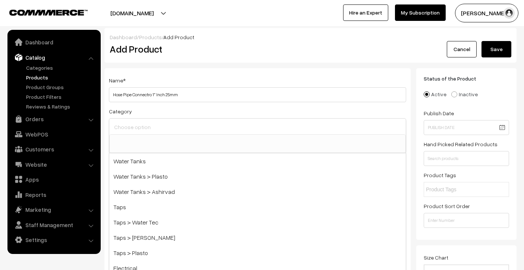
click at [175, 128] on input at bounding box center [257, 127] width 291 height 11
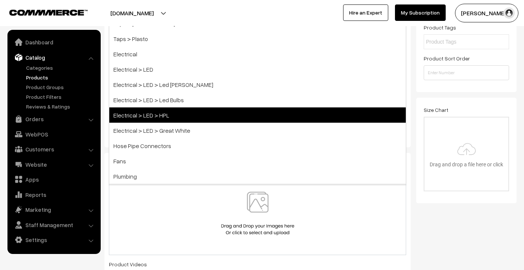
scroll to position [207, 0]
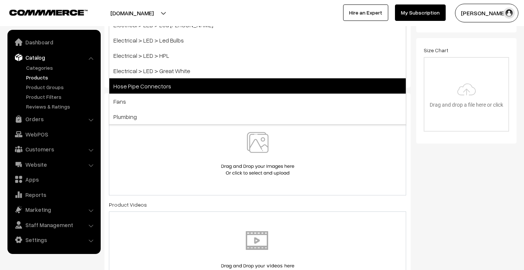
click at [151, 84] on span "Hose Pipe Connectors" at bounding box center [257, 85] width 297 height 15
select select "16"
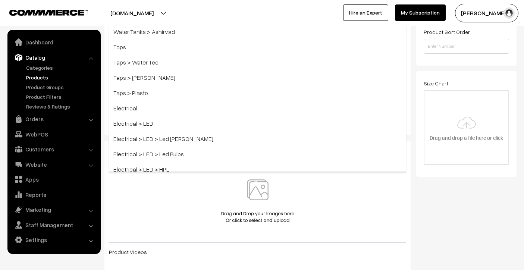
scroll to position [70, 0]
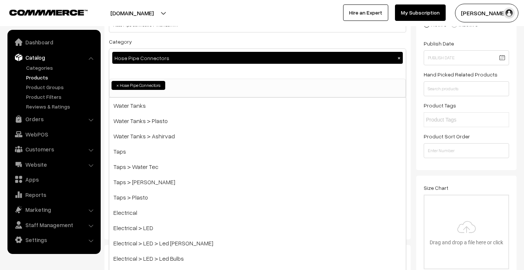
click at [108, 74] on div "Name * Hose Pipe Connectro 1" Inch 25mm Category Hose Pipe Connectors × Water T…" at bounding box center [257, 119] width 306 height 241
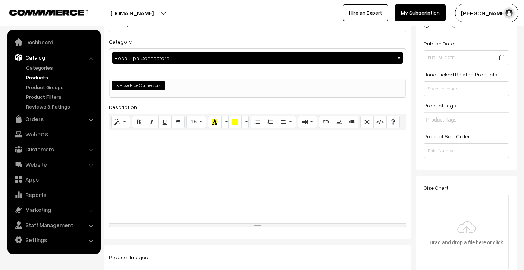
click at [176, 142] on p at bounding box center [257, 138] width 289 height 9
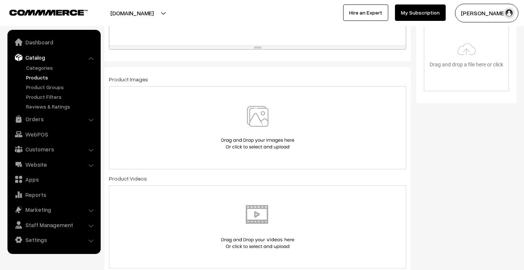
scroll to position [308, 0]
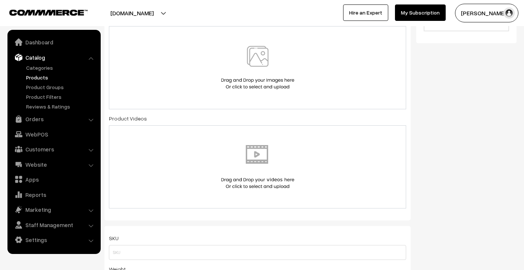
click at [253, 77] on img at bounding box center [257, 68] width 77 height 44
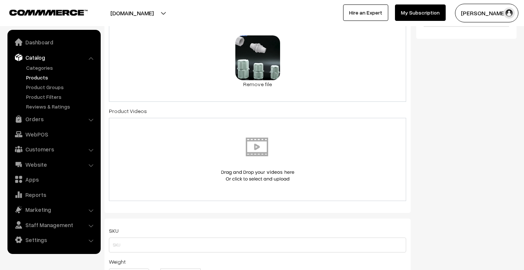
scroll to position [314, 0]
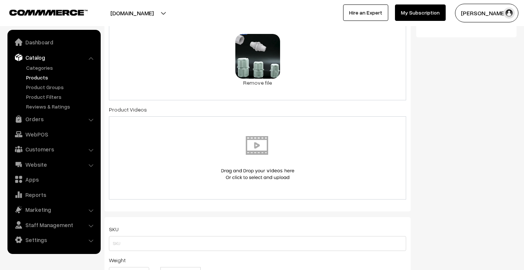
click at [254, 149] on img at bounding box center [257, 158] width 77 height 44
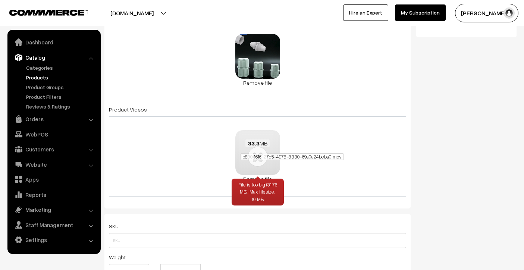
click at [262, 156] on span "b8804616-27d5-4978-8330-69a0a24bcba0.mov" at bounding box center [292, 156] width 104 height 7
click at [255, 154] on span "b8804616-27d5-4978-8330-69a0a24bcba0.mov" at bounding box center [292, 156] width 104 height 7
click at [258, 162] on div "33.3 MB b8804616-27d5-4978-8330-69a0a24bcba0.mov" at bounding box center [257, 150] width 45 height 40
click at [248, 188] on div "File is too big (31.76 MB). Max filesize: 10 MB" at bounding box center [258, 192] width 52 height 27
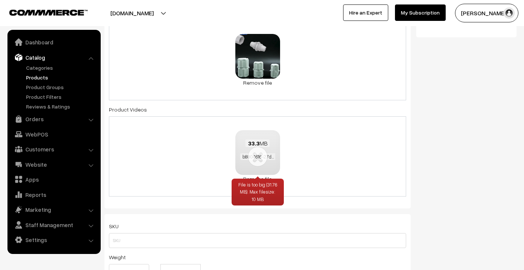
click at [267, 181] on div "File is too big (31.76 MB). Max filesize: 10 MB" at bounding box center [258, 192] width 52 height 27
drag, startPoint x: 268, startPoint y: 176, endPoint x: 258, endPoint y: 177, distance: 10.1
click at [265, 177] on link "Remove file" at bounding box center [257, 179] width 45 height 8
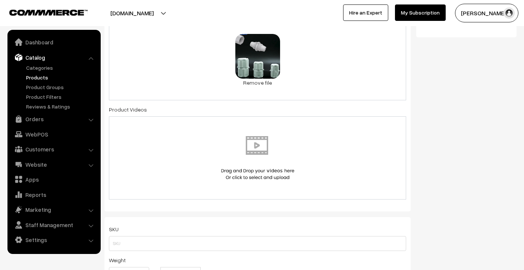
click at [258, 177] on img at bounding box center [257, 158] width 77 height 44
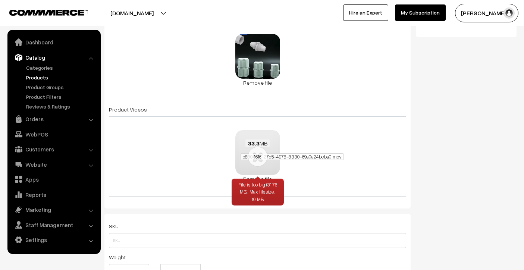
click at [255, 157] on span "b8804616-27d5-4978-8330-69a0a24bcba0.mov" at bounding box center [292, 156] width 104 height 7
click at [271, 181] on div "File is too big (31.76 MB). Max filesize: 10 MB" at bounding box center [258, 192] width 52 height 27
drag, startPoint x: 257, startPoint y: 183, endPoint x: 257, endPoint y: 187, distance: 4.1
click at [257, 187] on span "File is too big (31.76 MB). Max filesize: 10 MB" at bounding box center [257, 192] width 39 height 21
click at [255, 179] on div "File is too big (31.76 MB). Max filesize: 10 MB" at bounding box center [258, 192] width 52 height 27
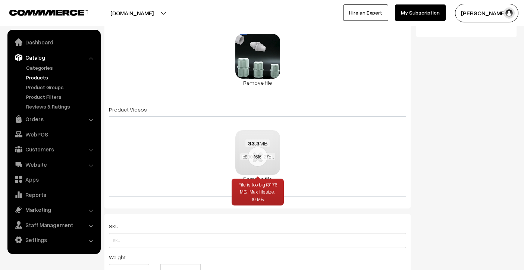
click at [263, 183] on span "File is too big (31.76 MB). Max filesize: 10 MB" at bounding box center [257, 192] width 39 height 21
click at [258, 192] on span "File is too big (31.76 MB). Max filesize: 10 MB" at bounding box center [257, 192] width 39 height 21
click at [256, 180] on div "File is too big (31.76 MB). Max filesize: 10 MB" at bounding box center [258, 192] width 52 height 27
click at [325, 148] on div "33.3 MB b8804616-27d5-4978-8330-69a0a24bcba0.mov File is too big (31.76 MB). Ma…" at bounding box center [257, 156] width 297 height 80
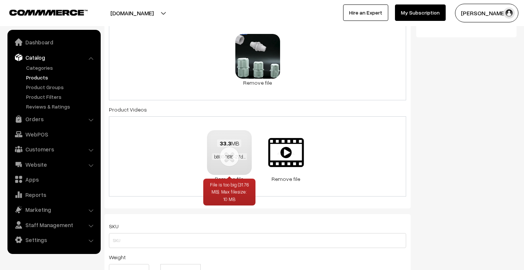
click at [231, 180] on div "File is too big (31.76 MB). Max filesize: 10 MB" at bounding box center [229, 192] width 52 height 27
click at [238, 177] on link "Remove file" at bounding box center [229, 179] width 45 height 8
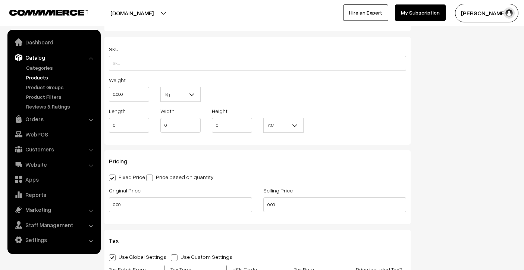
scroll to position [611, 0]
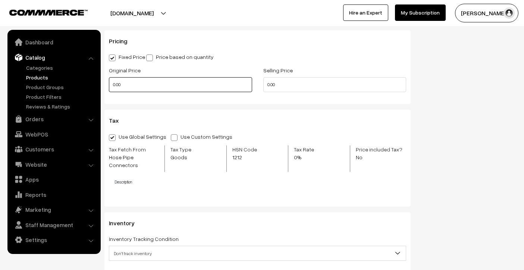
drag, startPoint x: 133, startPoint y: 82, endPoint x: 85, endPoint y: 82, distance: 48.1
click at [85, 82] on body "Thank you for showing interest. Our team will call you shortly. Close shopsrisa…" at bounding box center [262, 55] width 524 height 1333
drag, startPoint x: 142, startPoint y: 87, endPoint x: 103, endPoint y: 84, distance: 39.0
click at [103, 84] on div "Original Price 100" at bounding box center [180, 81] width 154 height 31
type input "120"
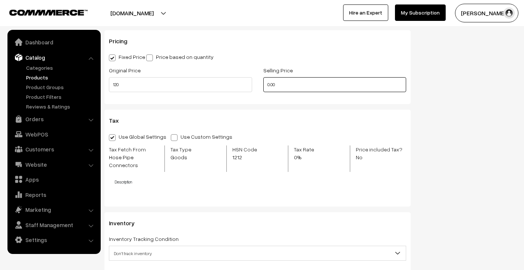
drag, startPoint x: 281, startPoint y: 86, endPoint x: 252, endPoint y: 84, distance: 28.5
click at [252, 84] on div "Original Price 120 Selling Price 0.00" at bounding box center [257, 81] width 309 height 31
type input "69"
click at [233, 120] on h3 "Tax" at bounding box center [257, 120] width 297 height 7
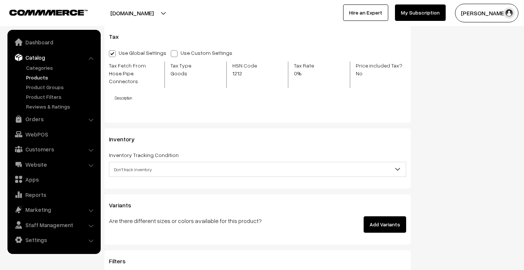
scroll to position [710, 0]
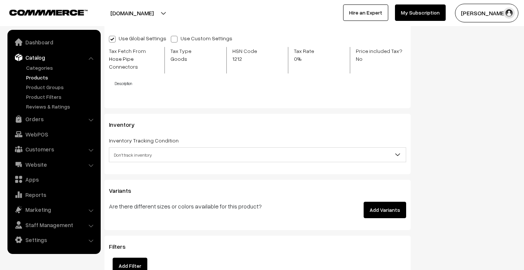
click at [204, 149] on span "Don't track inventory" at bounding box center [257, 155] width 297 height 13
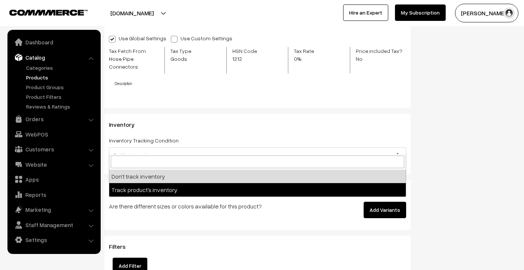
select select "2"
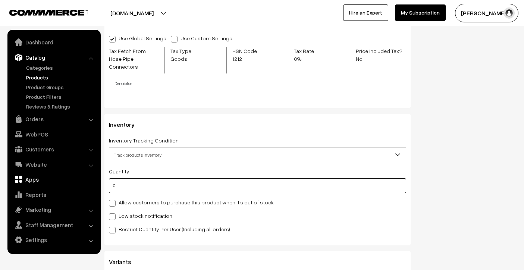
drag, startPoint x: 147, startPoint y: 184, endPoint x: 88, endPoint y: 180, distance: 59.5
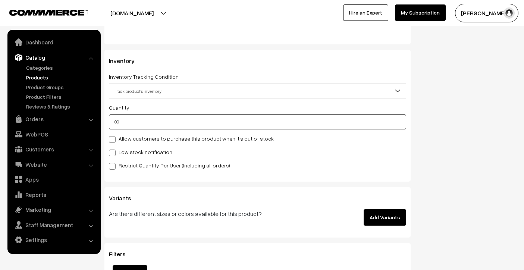
scroll to position [834, 0]
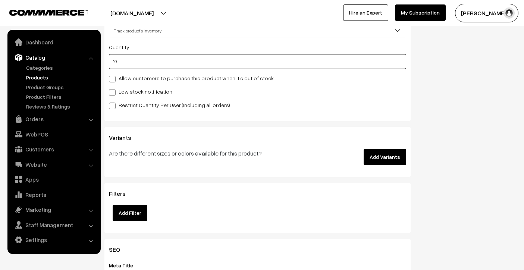
type input "1"
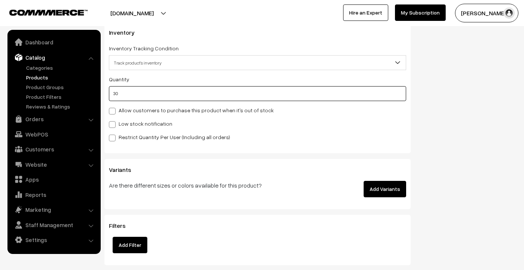
scroll to position [869, 0]
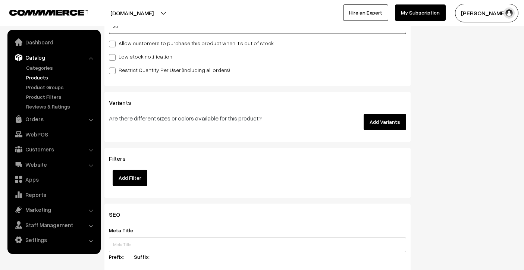
type input "30"
click at [392, 120] on button "Add Variants" at bounding box center [385, 122] width 43 height 16
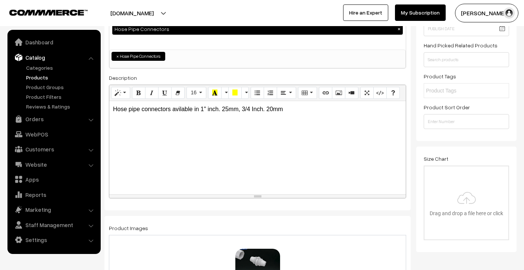
scroll to position [0, 0]
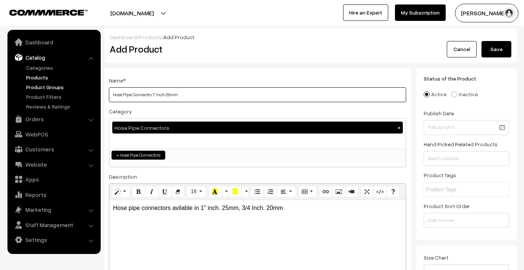
drag, startPoint x: 187, startPoint y: 98, endPoint x: 94, endPoint y: 86, distance: 94.4
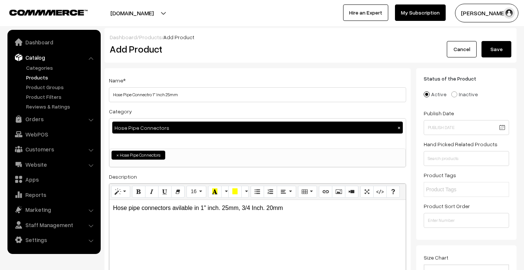
click at [508, 54] on button "Save" at bounding box center [497, 49] width 30 height 16
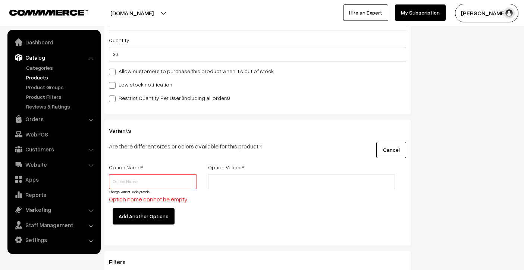
scroll to position [839, 0]
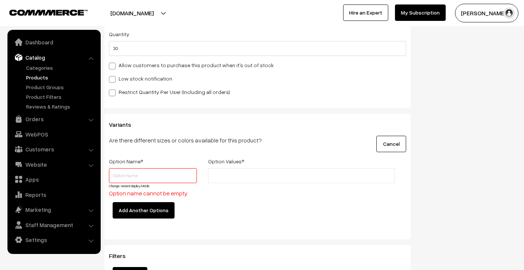
click at [393, 140] on button "Cancel" at bounding box center [392, 144] width 30 height 16
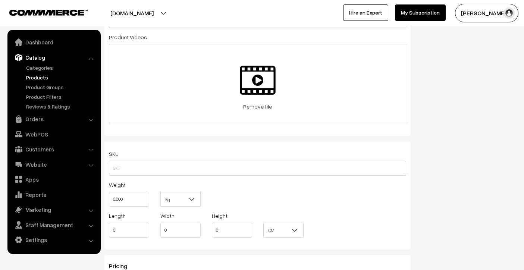
scroll to position [0, 0]
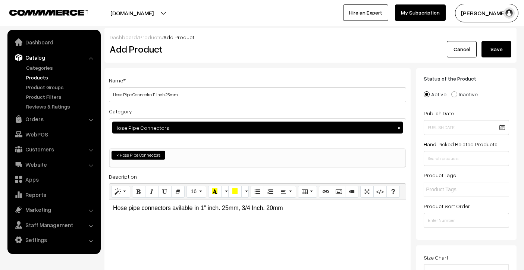
click at [493, 53] on button "Save" at bounding box center [497, 49] width 30 height 16
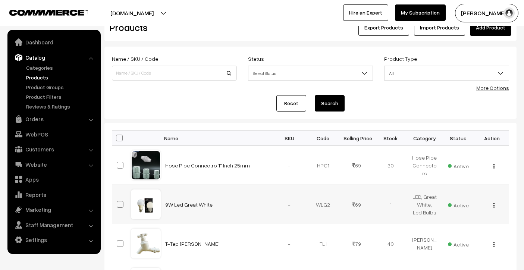
scroll to position [23, 0]
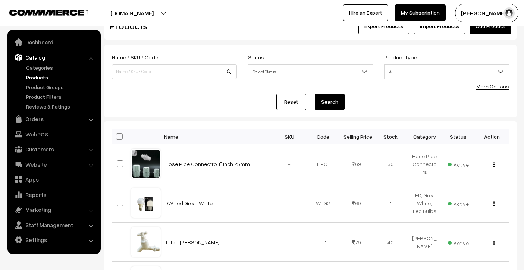
click at [487, 32] on link "Add Product" at bounding box center [490, 26] width 41 height 16
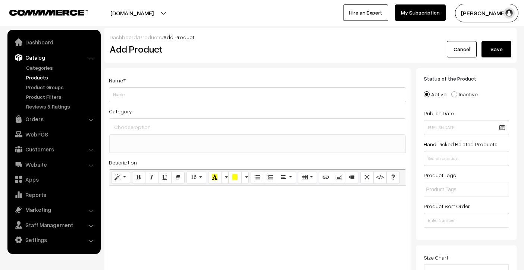
select select
type input "Hose Pipe Connectro 1" Inch 25mm"
click at [153, 125] on input at bounding box center [257, 127] width 291 height 11
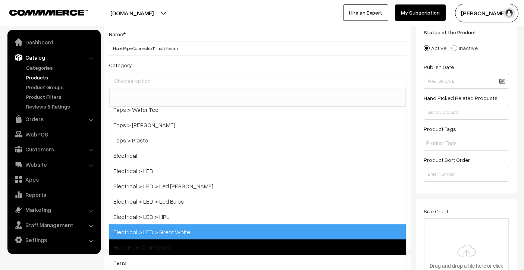
scroll to position [48, 0]
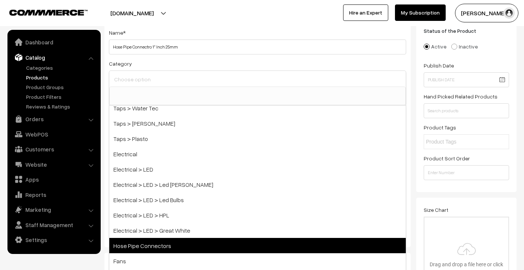
click at [154, 243] on span "Hose Pipe Connectors" at bounding box center [257, 245] width 297 height 15
select select "16"
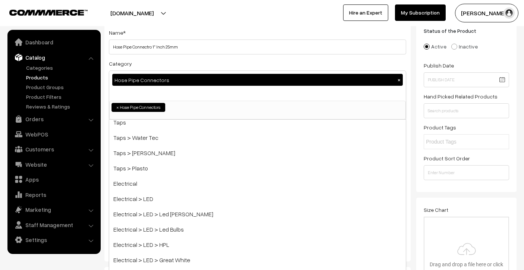
scroll to position [60, 0]
click at [240, 63] on div "Category Hose Pipe Connectors × Water Tanks Water Tanks > Plasto Water Tanks > …" at bounding box center [257, 89] width 297 height 61
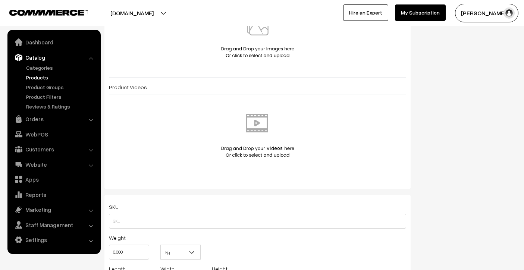
scroll to position [274, 0]
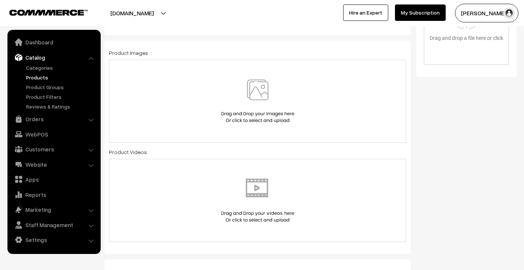
click at [263, 100] on img at bounding box center [257, 101] width 77 height 44
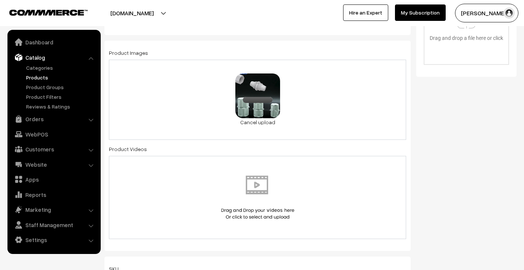
click at [273, 188] on img at bounding box center [257, 198] width 77 height 44
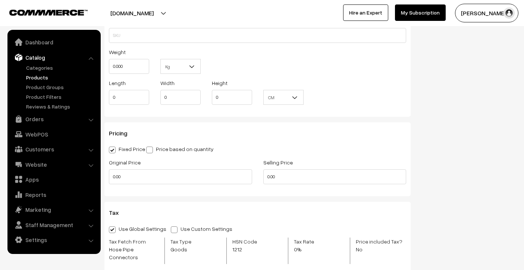
scroll to position [579, 0]
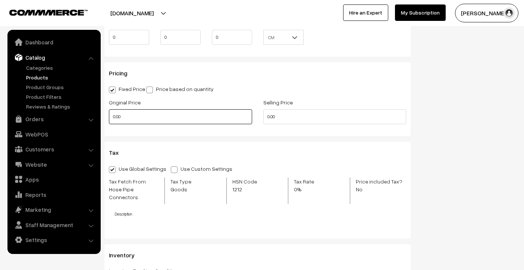
drag, startPoint x: 136, startPoint y: 118, endPoint x: 112, endPoint y: 118, distance: 24.3
click at [112, 118] on input "0.00" at bounding box center [180, 116] width 143 height 15
type input "99"
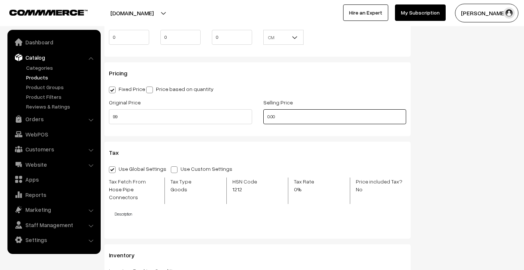
drag, startPoint x: 277, startPoint y: 120, endPoint x: 267, endPoint y: 118, distance: 10.2
click at [267, 118] on input "0.00" at bounding box center [334, 116] width 143 height 15
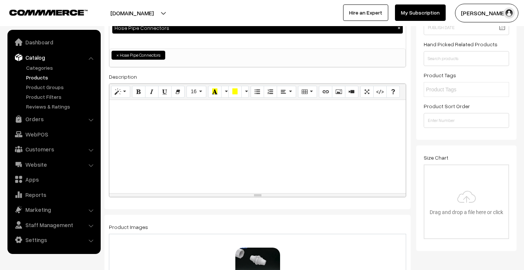
scroll to position [0, 0]
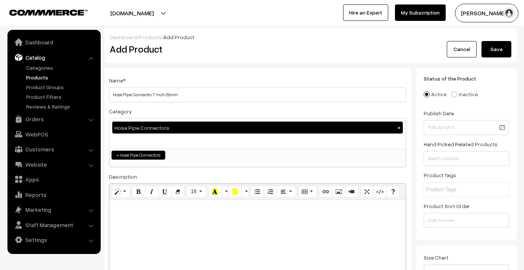
type input "49"
click at [489, 51] on button "Save" at bounding box center [497, 49] width 30 height 16
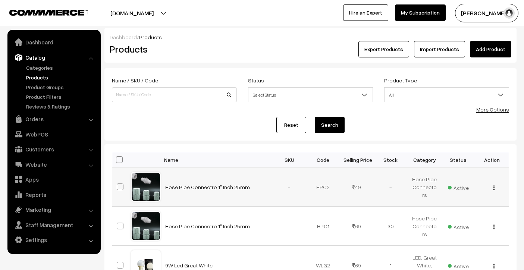
click at [497, 189] on div "View Edit Delete" at bounding box center [492, 187] width 25 height 8
click at [494, 188] on img "button" at bounding box center [494, 187] width 1 height 5
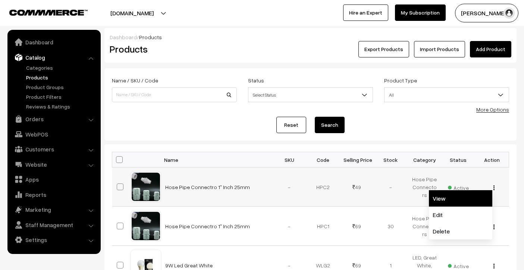
click at [471, 197] on link "View" at bounding box center [460, 198] width 63 height 16
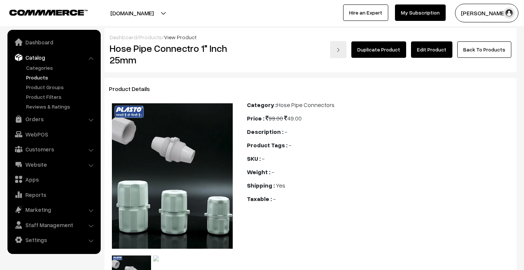
click at [425, 55] on link "Edit Product" at bounding box center [431, 49] width 41 height 16
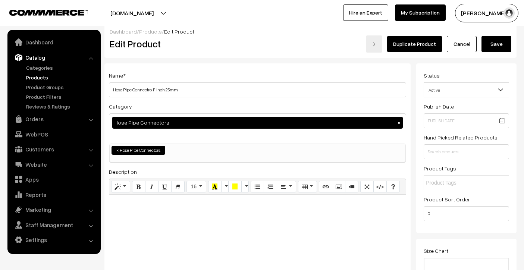
scroll to position [13, 0]
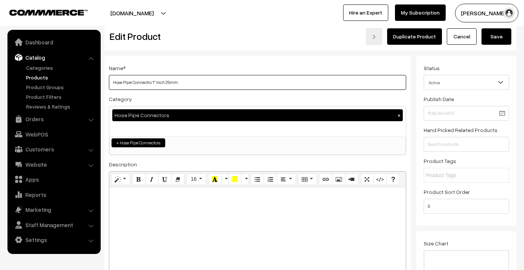
click at [203, 81] on input "Hose Pipe Connectro 1" Inch 25mm" at bounding box center [257, 82] width 297 height 15
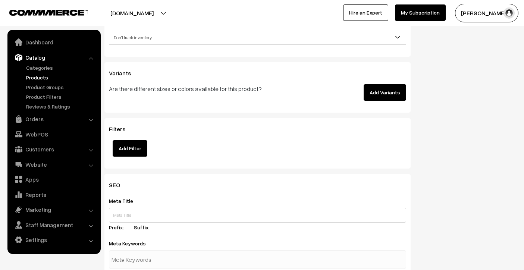
scroll to position [841, 0]
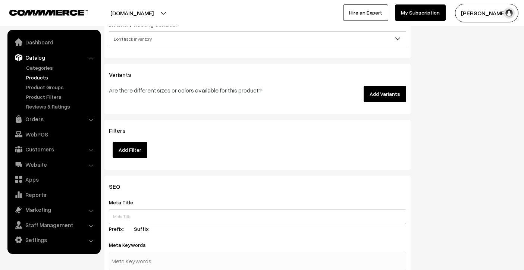
type input "Hose Pipe Connectro 1" Inch 25mm white"
click at [370, 86] on button "Add Variants" at bounding box center [385, 94] width 43 height 16
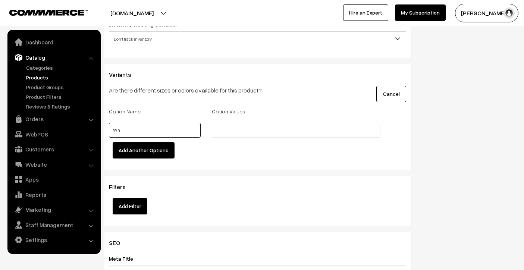
type input "W"
type input "colour"
click at [262, 127] on input "text" at bounding box center [246, 131] width 65 height 8
type input "White"
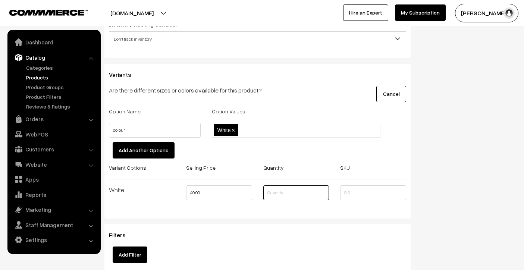
click at [300, 186] on input "text" at bounding box center [296, 192] width 66 height 15
type input "3"
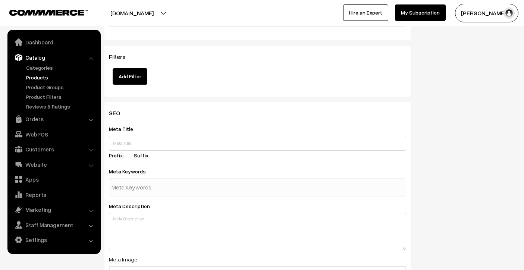
scroll to position [1197, 0]
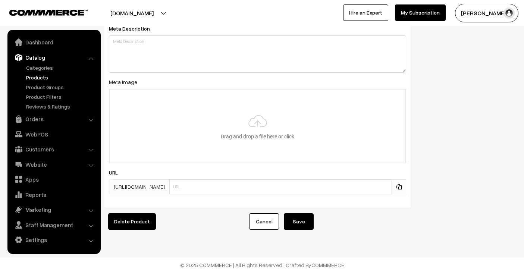
type input "50"
click at [299, 219] on button "Save" at bounding box center [299, 221] width 30 height 16
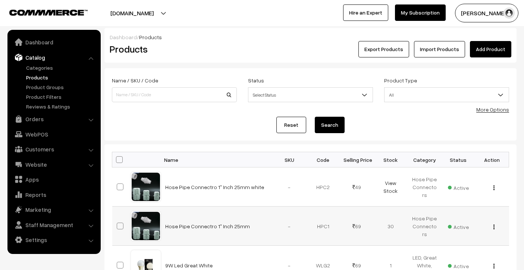
click at [489, 228] on div "View Edit Delete" at bounding box center [492, 226] width 25 height 8
click at [494, 228] on img "button" at bounding box center [494, 227] width 1 height 5
click at [465, 252] on link "Edit" at bounding box center [460, 254] width 63 height 16
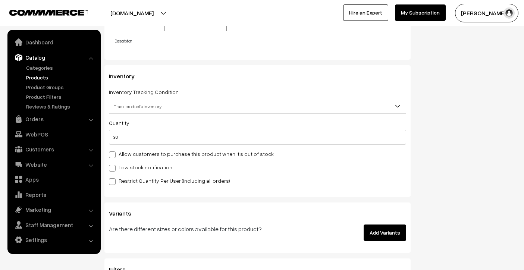
scroll to position [832, 0]
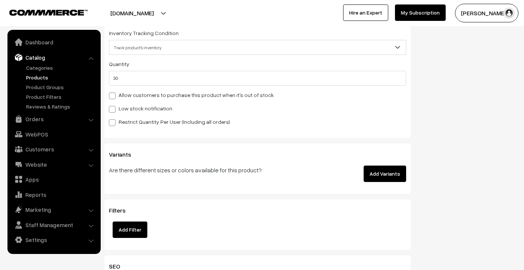
click at [402, 166] on button "Add Variants" at bounding box center [385, 174] width 43 height 16
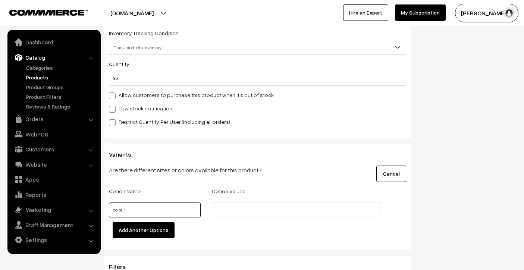
type input "colour"
click at [281, 205] on ul at bounding box center [296, 210] width 169 height 15
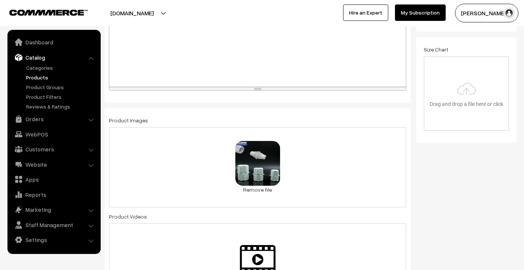
scroll to position [0, 0]
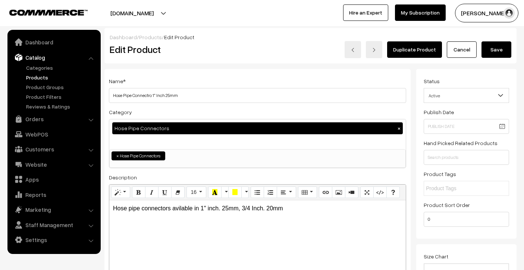
type input "White"
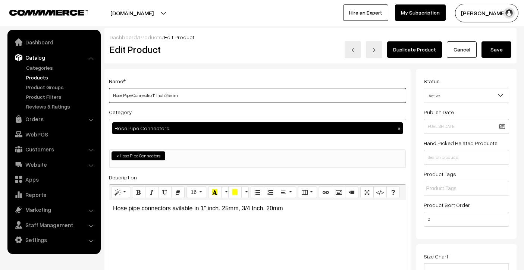
click at [202, 92] on input "Hose Pipe Connectro 1" Inch 25mm" at bounding box center [257, 95] width 297 height 15
click at [201, 97] on input "Hose Pipe Connectro 1" Inch 25mm" at bounding box center [257, 95] width 297 height 15
type input "Hose Pipe Connectro 1" Inch 25mm White"
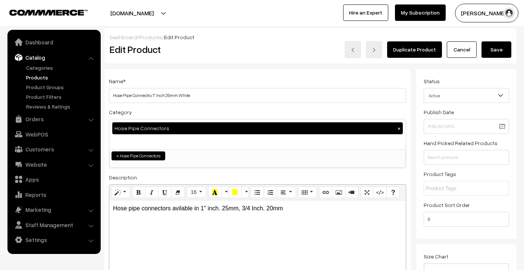
click at [494, 53] on button "Save" at bounding box center [497, 49] width 30 height 16
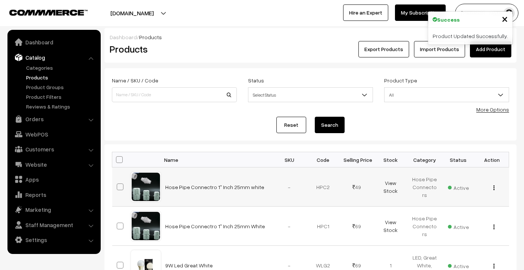
click at [494, 189] on img "button" at bounding box center [494, 187] width 1 height 5
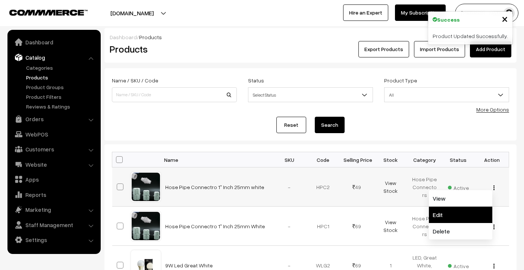
click at [474, 209] on link "Edit" at bounding box center [460, 215] width 63 height 16
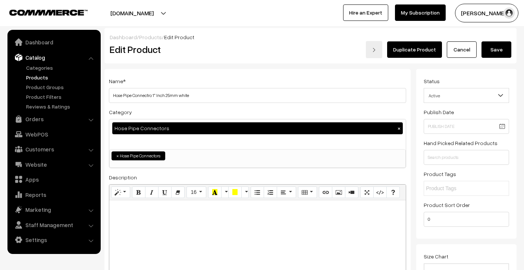
click at [459, 55] on link "Cancel" at bounding box center [462, 49] width 30 height 16
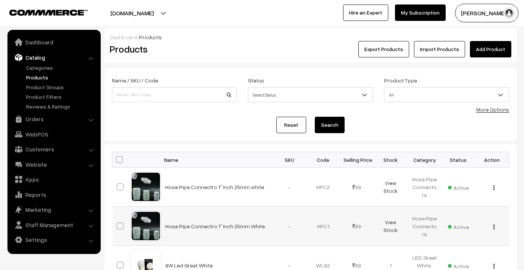
click at [496, 228] on div "View Edit Delete" at bounding box center [492, 226] width 25 height 8
click at [496, 187] on div "View Edit Delete" at bounding box center [492, 187] width 25 height 8
click at [494, 187] on img "button" at bounding box center [494, 187] width 1 height 5
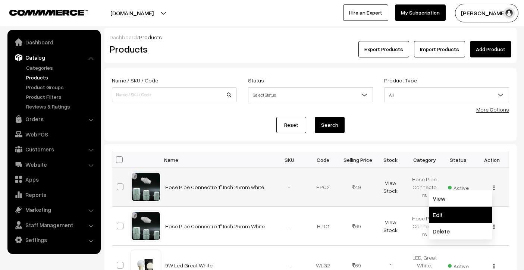
click at [469, 209] on link "Edit" at bounding box center [460, 215] width 63 height 16
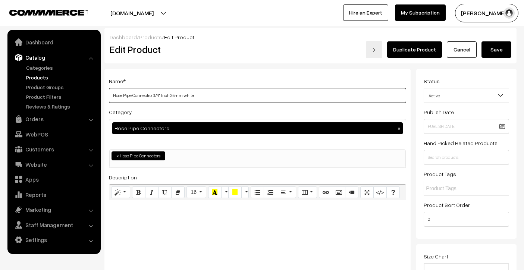
click at [175, 96] on input "Hose Pipe Connectro 3/4" Inch 25mm white" at bounding box center [257, 95] width 297 height 15
type input "Hose Pipe Connectro 3/4" Inch 20mm white"
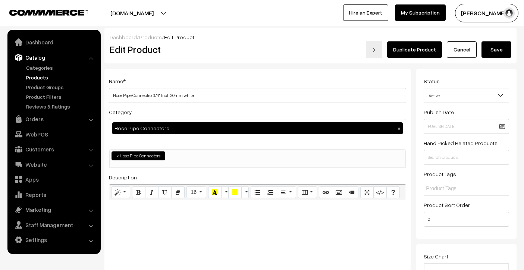
click at [496, 52] on button "Save" at bounding box center [497, 49] width 30 height 16
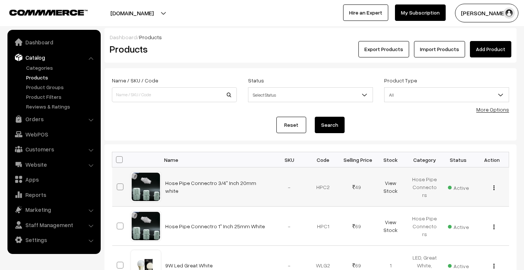
click at [495, 188] on button "button" at bounding box center [494, 188] width 2 height 6
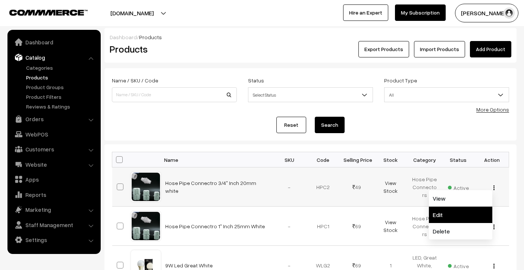
click at [465, 214] on link "Edit" at bounding box center [460, 215] width 63 height 16
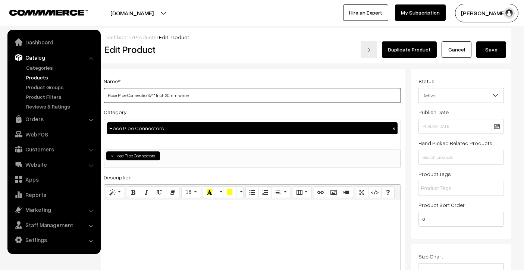
scroll to position [0, 5]
type input "Hose Pipe Connectro 3/4" Inch 20mm white PLASTO"
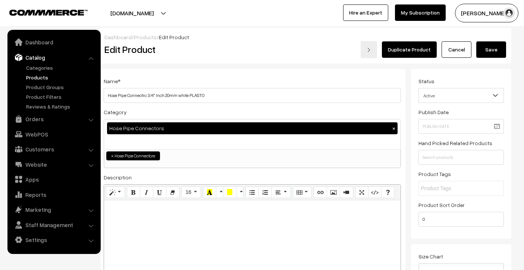
click at [488, 49] on button "Save" at bounding box center [492, 49] width 30 height 16
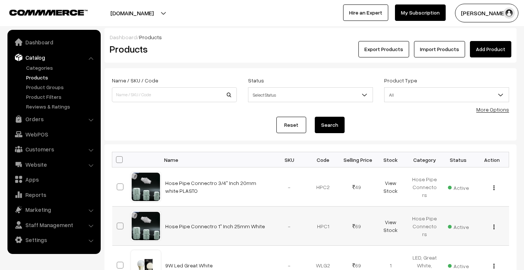
click at [494, 225] on img "button" at bounding box center [494, 227] width 1 height 5
click at [465, 251] on link "Edit" at bounding box center [460, 254] width 63 height 16
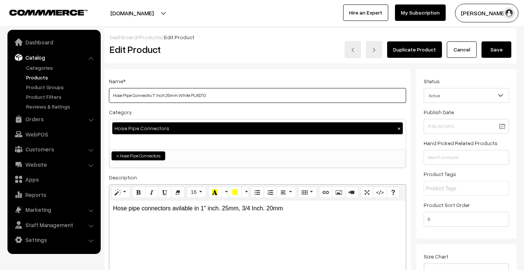
type input "Hose Pipe Connectro 1" Inch 25mm White PLASTO"
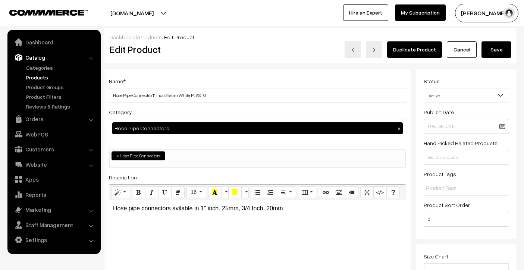
click at [502, 55] on button "Save" at bounding box center [497, 49] width 30 height 16
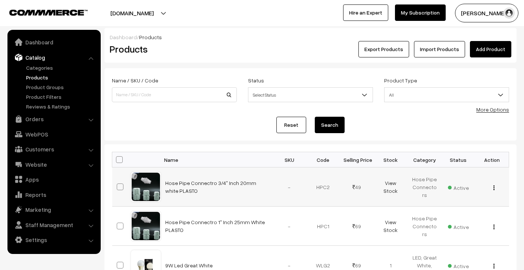
click at [495, 189] on div "View Edit Delete" at bounding box center [492, 187] width 25 height 8
click at [492, 188] on div "View Edit Delete" at bounding box center [492, 187] width 25 height 8
click at [494, 187] on img "button" at bounding box center [494, 187] width 1 height 5
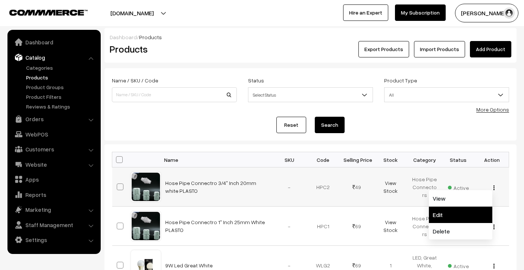
click at [467, 209] on link "Edit" at bounding box center [460, 215] width 63 height 16
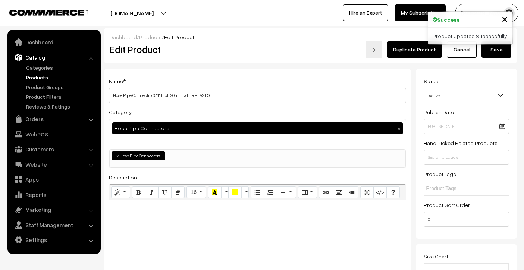
click at [463, 56] on link "Cancel" at bounding box center [462, 49] width 30 height 16
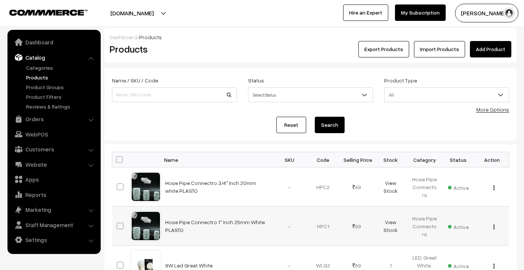
click at [495, 229] on button "button" at bounding box center [494, 227] width 2 height 6
click at [459, 253] on link "Edit" at bounding box center [460, 254] width 63 height 16
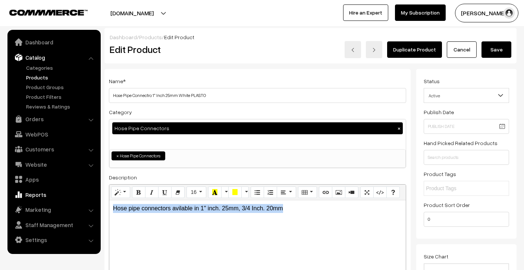
drag, startPoint x: 300, startPoint y: 214, endPoint x: 91, endPoint y: 197, distance: 209.7
click at [302, 212] on p "Hose pipe connectors avilable in 1" inch. 25mm, 3/4 Inch. 20mm" at bounding box center [257, 208] width 289 height 9
copy p "Hose pipe connectors avilable in 1" inch. 25mm, 3/4 Inch. 20mm White Colour PLA…"
click at [497, 48] on button "Save" at bounding box center [497, 49] width 30 height 16
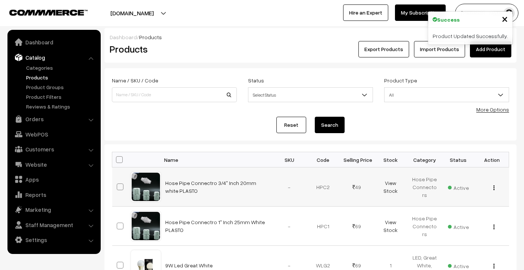
click at [494, 188] on img "button" at bounding box center [494, 187] width 1 height 5
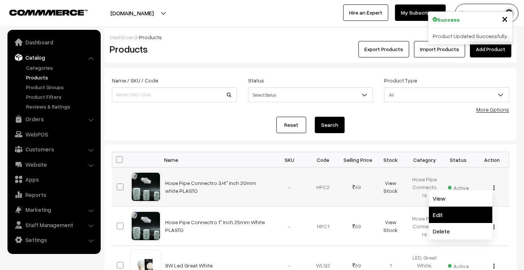
click at [474, 222] on link "Edit" at bounding box center [460, 215] width 63 height 16
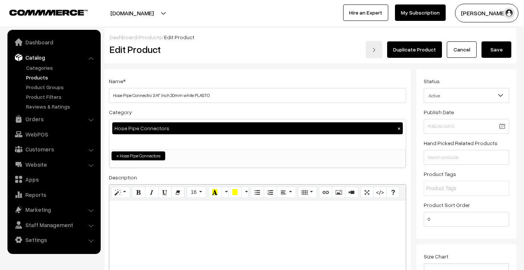
click at [193, 234] on div at bounding box center [257, 246] width 297 height 93
paste div
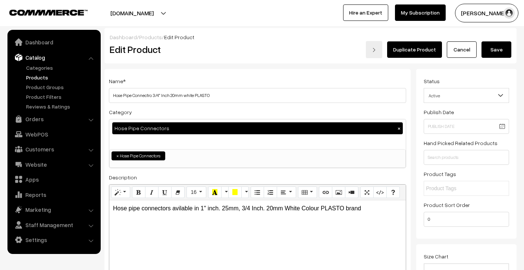
click at [501, 47] on button "Save" at bounding box center [497, 49] width 30 height 16
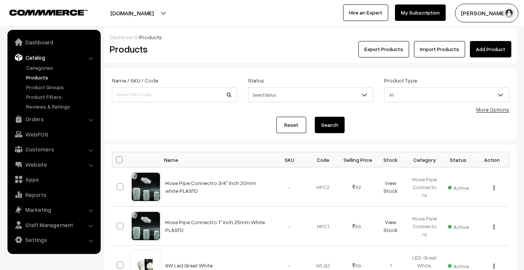
click at [55, 245] on ul "Dashboard Catalog" at bounding box center [53, 142] width 93 height 224
click at [54, 242] on link "Settings" at bounding box center [53, 239] width 89 height 13
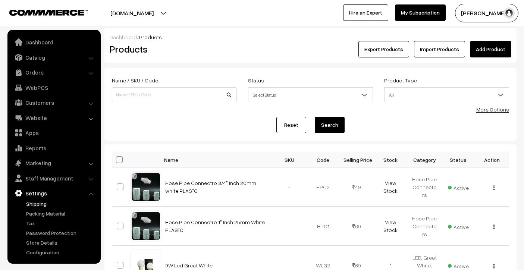
click at [46, 203] on link "Shipping" at bounding box center [61, 204] width 74 height 8
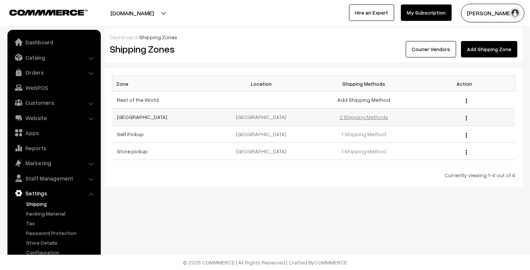
click at [358, 119] on link "2 Shipping Methods" at bounding box center [364, 117] width 49 height 6
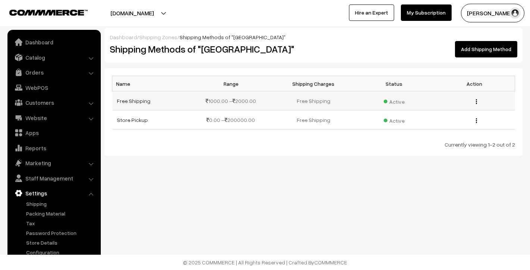
click at [475, 102] on button "button" at bounding box center [476, 102] width 2 height 6
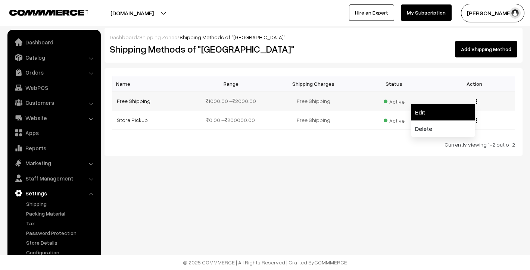
click at [470, 108] on link "Edit" at bounding box center [442, 112] width 63 height 16
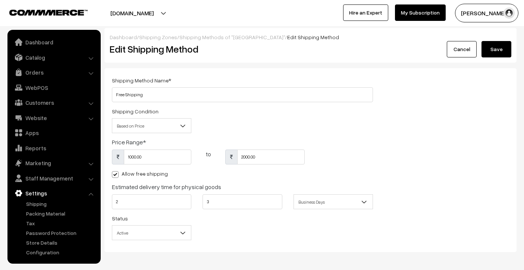
click at [500, 52] on button "Save" at bounding box center [497, 49] width 30 height 16
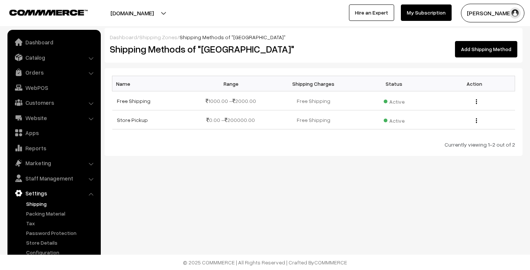
click at [41, 202] on link "Shipping" at bounding box center [61, 204] width 74 height 8
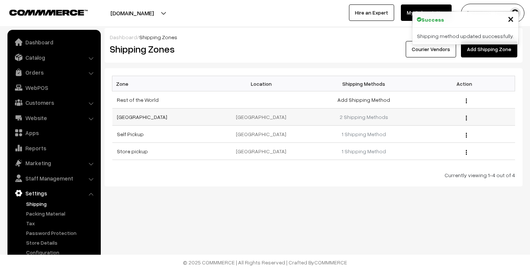
click at [468, 119] on div "Edit Delete" at bounding box center [465, 117] width 92 height 8
click at [466, 119] on img "button" at bounding box center [466, 118] width 1 height 5
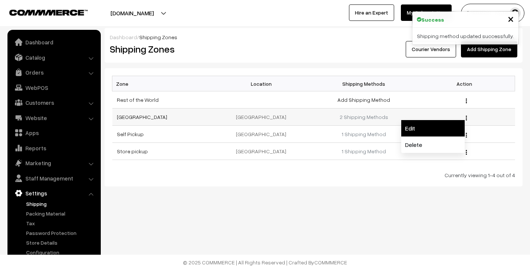
click at [459, 125] on link "Edit" at bounding box center [432, 128] width 63 height 16
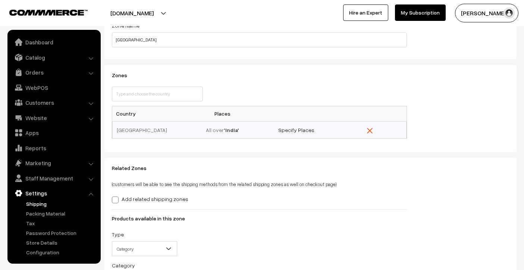
scroll to position [135, 0]
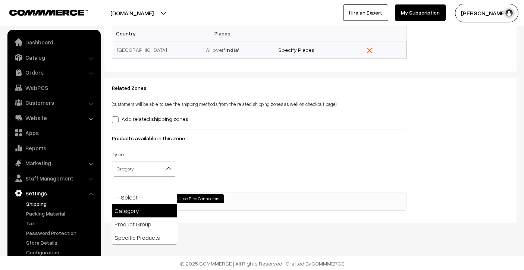
click at [174, 172] on span at bounding box center [171, 171] width 7 height 19
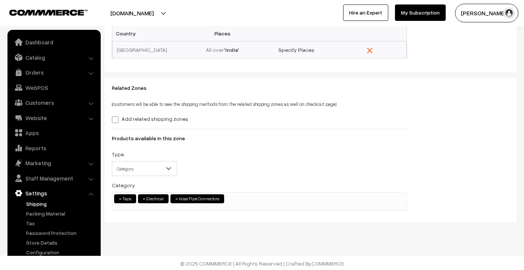
click at [219, 165] on div "Type -- Select -- Category Product Group Specific Products Category" at bounding box center [259, 165] width 306 height 31
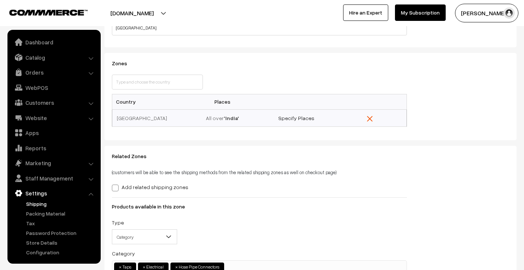
scroll to position [0, 0]
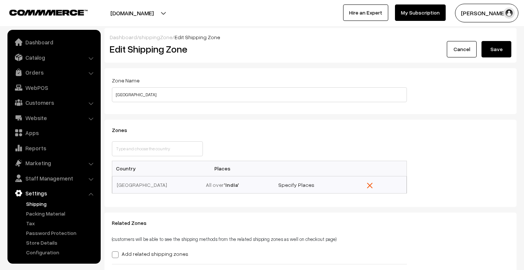
click at [492, 52] on button "Save" at bounding box center [497, 49] width 30 height 16
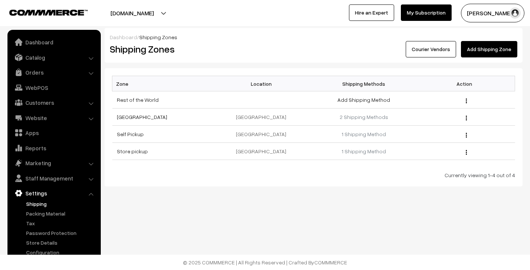
click at [42, 204] on link "Shipping" at bounding box center [61, 204] width 74 height 8
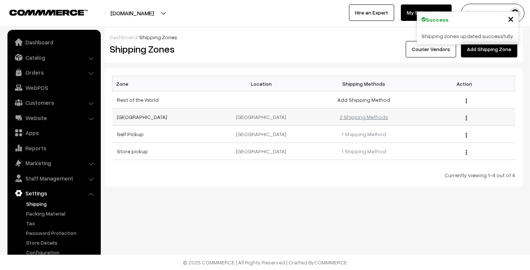
click at [366, 117] on link "2 Shipping Methods" at bounding box center [364, 117] width 49 height 6
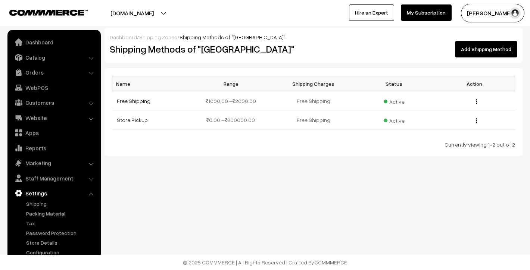
click at [484, 54] on link "Add Shipping Method" at bounding box center [486, 49] width 62 height 16
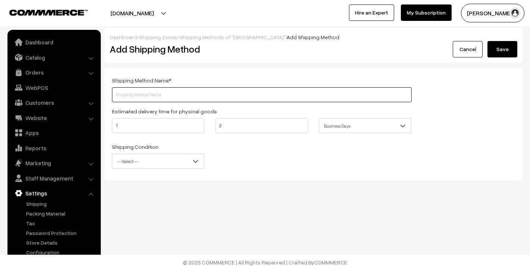
click at [157, 96] on input "text" at bounding box center [262, 94] width 300 height 15
type input "shipping charges"
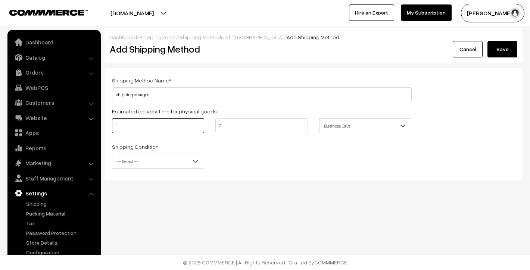
click at [198, 128] on input "1" at bounding box center [158, 125] width 92 height 15
click at [278, 158] on div "Shipping Condition -- Select -- Based on Price Based on Weight -- Select --" at bounding box center [261, 157] width 311 height 31
click at [192, 164] on b at bounding box center [195, 160] width 7 height 7
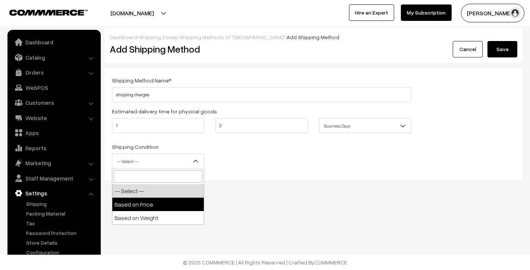
select select "price"
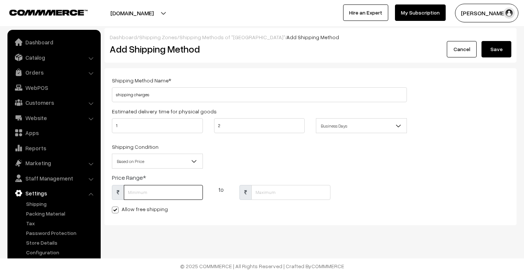
click at [158, 187] on input "text" at bounding box center [163, 192] width 79 height 15
type input "1"
click at [281, 197] on input "text" at bounding box center [291, 192] width 79 height 15
type input "1000"
click at [115, 212] on span at bounding box center [115, 210] width 7 height 7
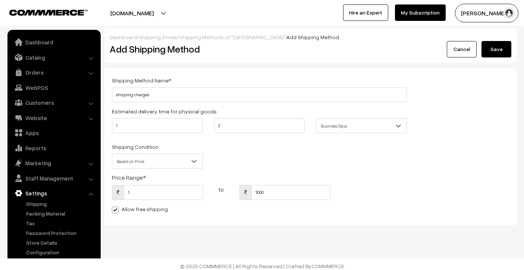
click at [115, 211] on input "Allow free shipping" at bounding box center [114, 208] width 5 height 5
checkbox input "false"
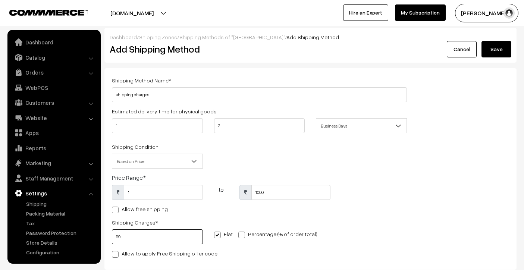
type input "99"
click at [496, 46] on button "Save" at bounding box center [497, 49] width 30 height 16
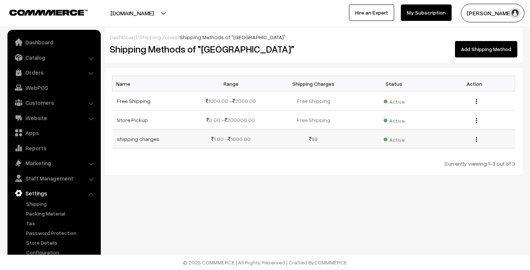
click at [476, 139] on img "button" at bounding box center [476, 139] width 1 height 5
click at [339, 179] on div "Dashboard / Shipping Zones / Shipping Methods of "India" Shipping Methods of "I…" at bounding box center [265, 112] width 530 height 224
click at [476, 139] on img "button" at bounding box center [476, 139] width 1 height 5
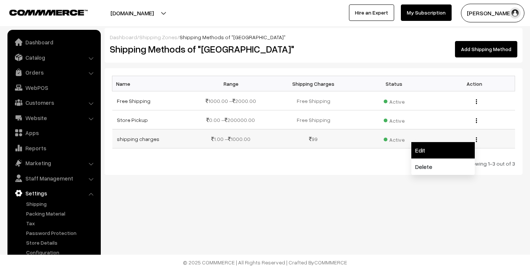
click at [450, 151] on link "Edit" at bounding box center [442, 150] width 63 height 16
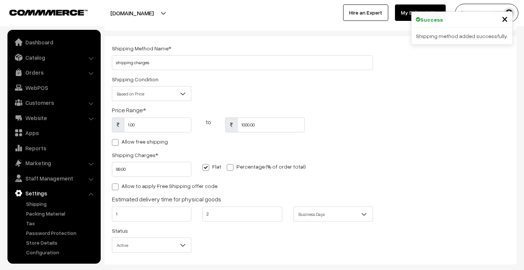
scroll to position [75, 0]
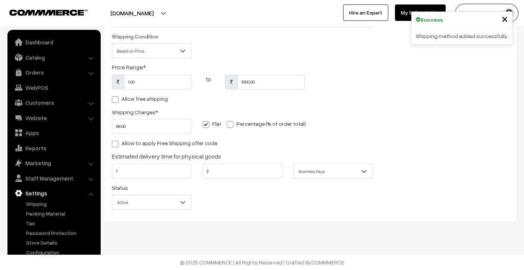
click at [171, 201] on span "Active" at bounding box center [151, 202] width 79 height 13
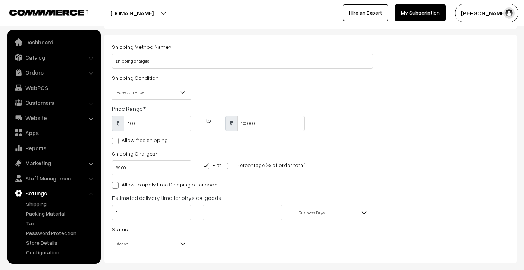
scroll to position [0, 0]
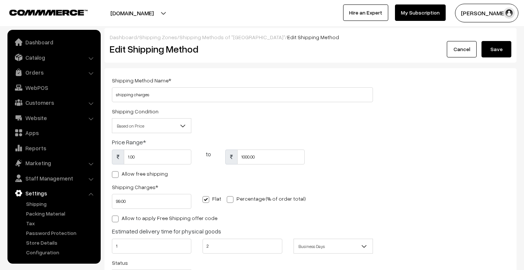
click at [503, 54] on button "Save" at bounding box center [497, 49] width 30 height 16
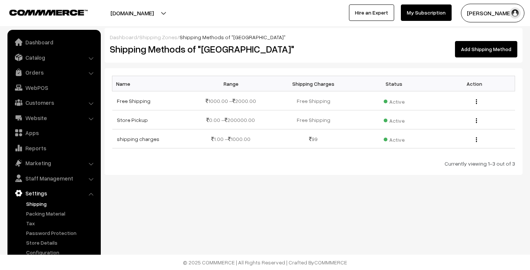
click at [60, 202] on link "Shipping" at bounding box center [61, 204] width 74 height 8
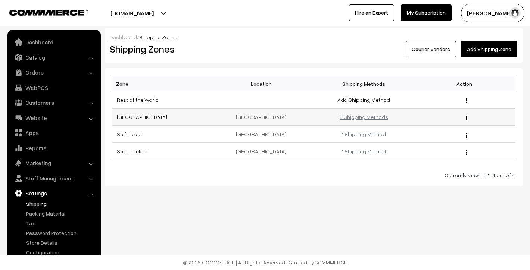
click at [365, 119] on link "3 Shipping Methods" at bounding box center [364, 117] width 49 height 6
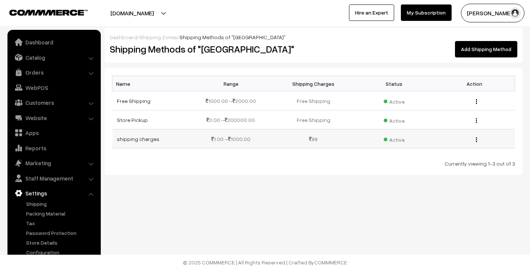
click at [391, 139] on span "Active" at bounding box center [394, 139] width 21 height 10
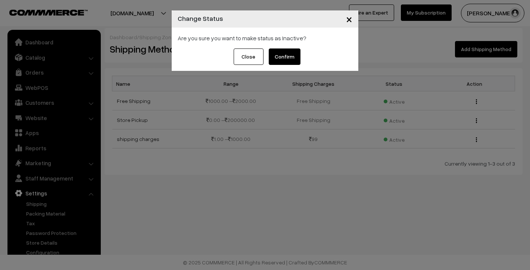
click at [344, 19] on button "×" at bounding box center [349, 18] width 18 height 23
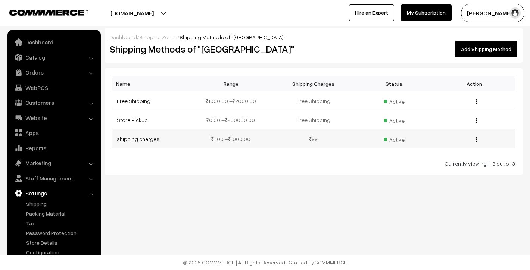
click at [478, 140] on div "Edit Delete" at bounding box center [475, 139] width 72 height 8
click at [475, 140] on button "button" at bounding box center [476, 140] width 2 height 6
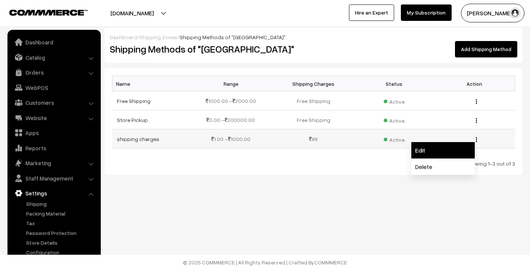
click at [433, 147] on link "Edit" at bounding box center [442, 150] width 63 height 16
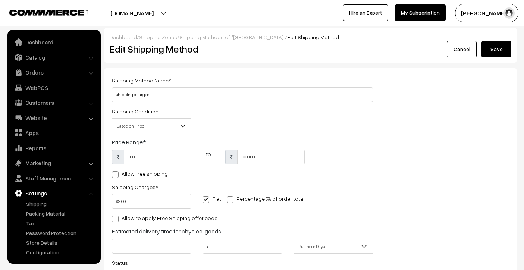
click at [141, 129] on span "Based on Price" at bounding box center [151, 125] width 79 height 13
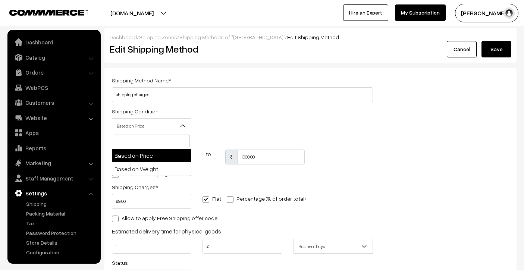
click at [141, 129] on span "Based on Price" at bounding box center [151, 125] width 79 height 13
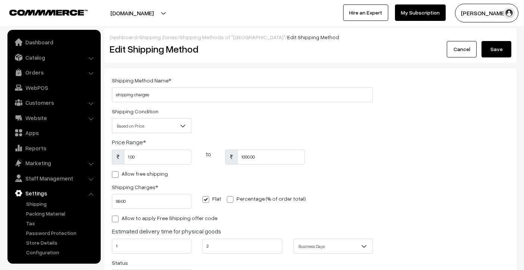
click at [502, 32] on div "Dashboard / Shipping Zones / Shipping Methods of "India" / Edit Shipping Method…" at bounding box center [310, 45] width 412 height 35
click at [501, 44] on button "Save" at bounding box center [497, 49] width 30 height 16
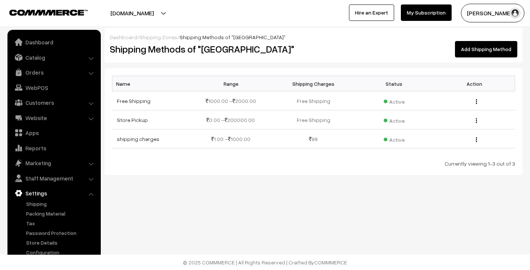
click at [479, 54] on link "Add Shipping Method" at bounding box center [486, 49] width 62 height 16
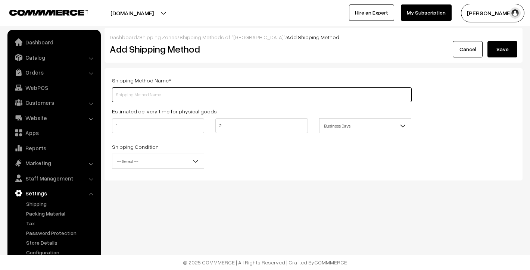
click at [207, 99] on input "text" at bounding box center [262, 94] width 300 height 15
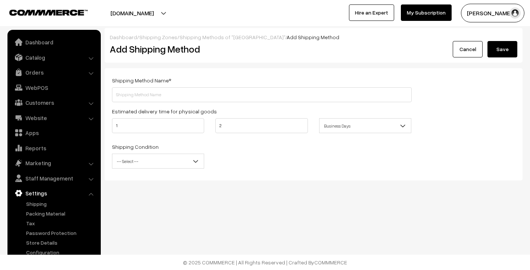
click at [468, 49] on link "Cancel" at bounding box center [468, 49] width 30 height 16
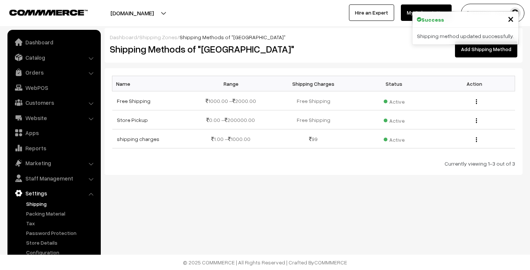
click at [43, 200] on link "Shipping" at bounding box center [61, 204] width 74 height 8
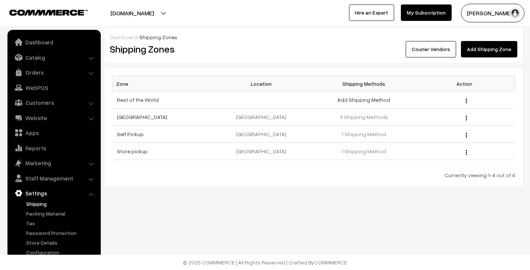
click at [455, 52] on link "Courier Vendors" at bounding box center [431, 49] width 50 height 16
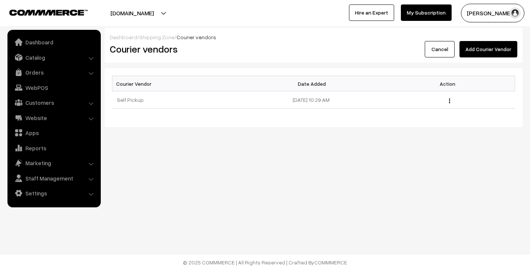
click at [455, 52] on link "Cancel" at bounding box center [440, 49] width 30 height 16
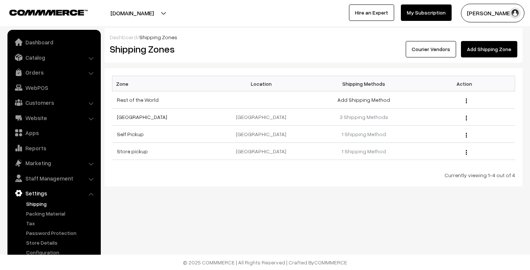
click at [481, 52] on link "Add Shipping Zone" at bounding box center [489, 49] width 56 height 16
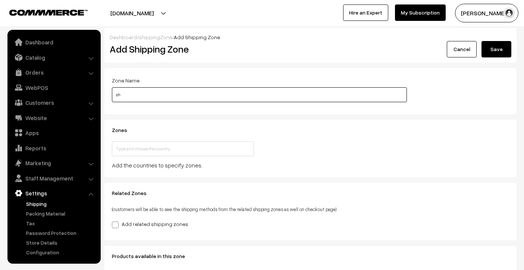
type input "s"
type input "Shipping Carges"
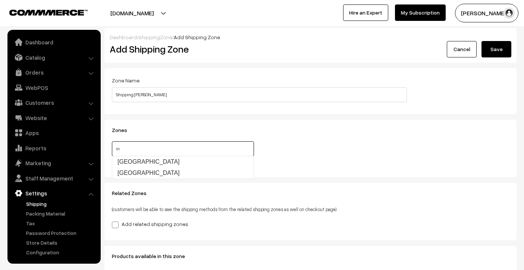
type input "ind"
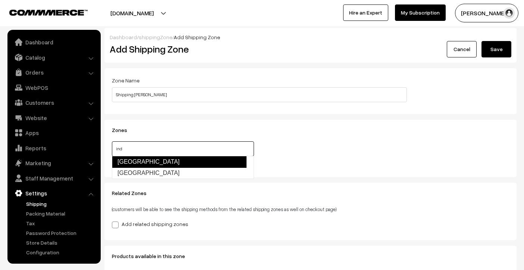
click at [205, 156] on link "India" at bounding box center [179, 162] width 135 height 12
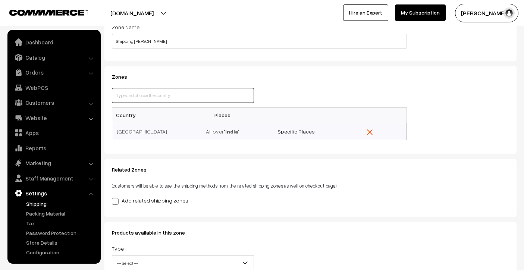
scroll to position [107, 0]
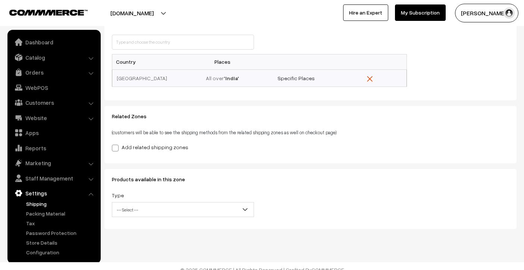
click at [118, 147] on span at bounding box center [115, 148] width 7 height 7
click at [117, 147] on input "Add related shipping zones" at bounding box center [114, 146] width 5 height 5
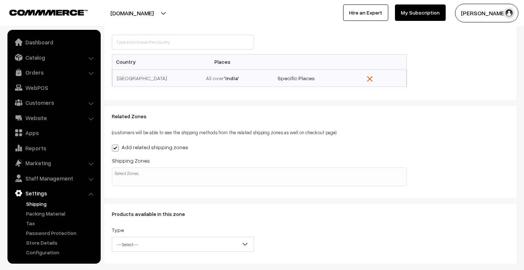
click at [118, 147] on span at bounding box center [115, 148] width 7 height 7
click at [117, 147] on input "Add related shipping zones" at bounding box center [114, 146] width 5 height 5
checkbox input "false"
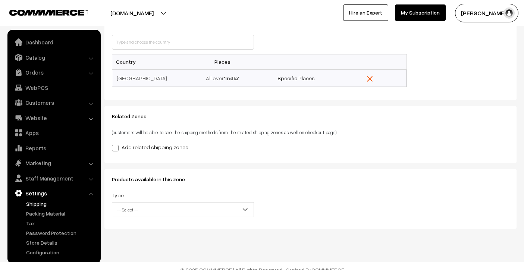
click at [132, 206] on span "-- Select --" at bounding box center [182, 209] width 141 height 13
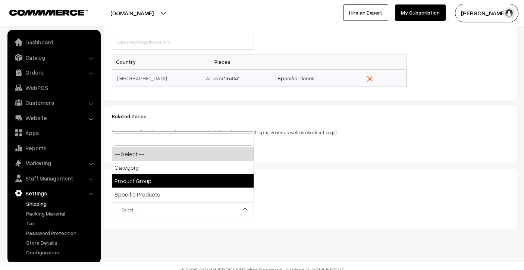
select select "product-group"
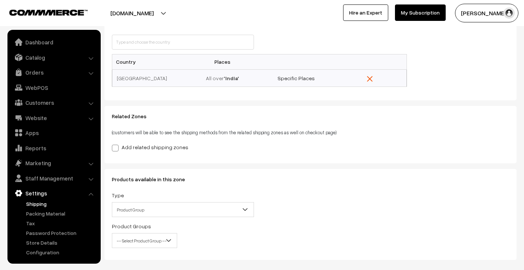
scroll to position [144, 0]
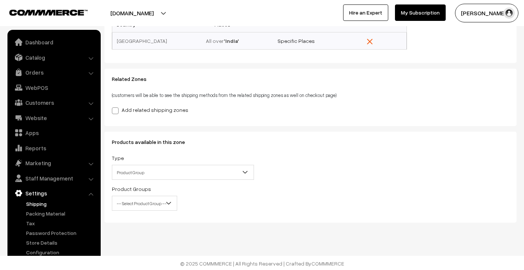
click at [169, 189] on div "Product Groups -- Select Product Group -- Tanks -- Select Product Group --" at bounding box center [144, 197] width 65 height 26
click at [169, 206] on b at bounding box center [168, 203] width 7 height 7
type input "t"
type input "ho"
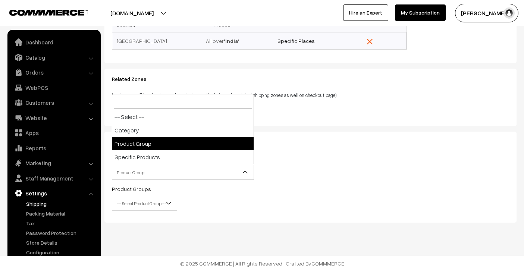
click at [166, 168] on span "Product Group" at bounding box center [182, 172] width 141 height 13
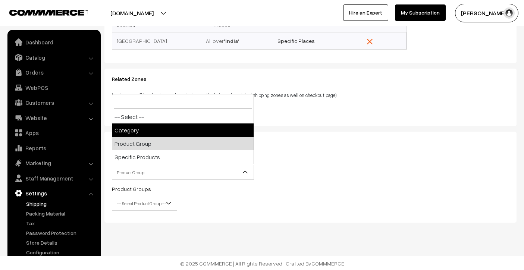
select select "category"
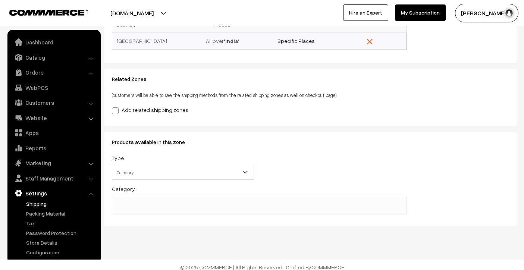
click at [127, 207] on span at bounding box center [259, 205] width 295 height 19
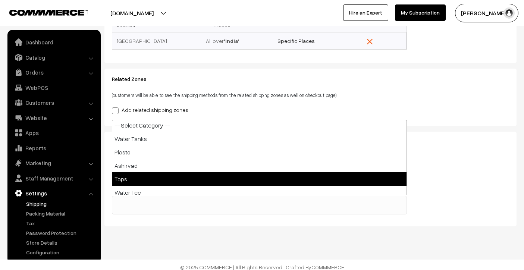
scroll to position [3, 0]
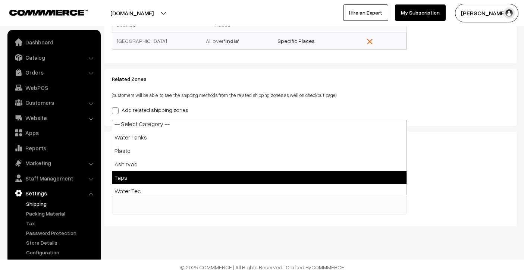
select select "2"
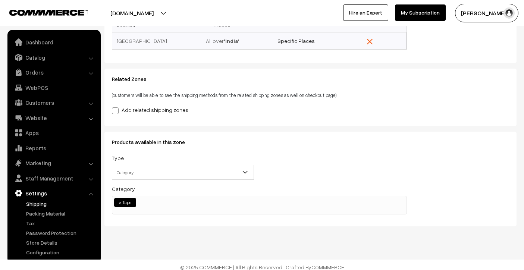
click at [146, 206] on ul "× Taps" at bounding box center [259, 201] width 294 height 11
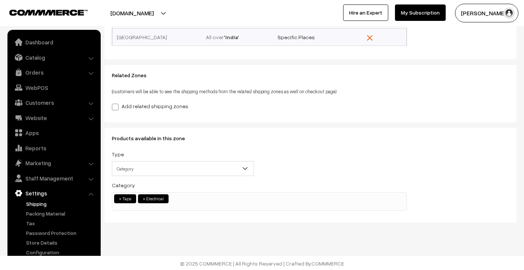
click at [159, 169] on span "Category" at bounding box center [182, 168] width 141 height 13
click at [192, 207] on span "× Taps × Electrical" at bounding box center [259, 201] width 295 height 19
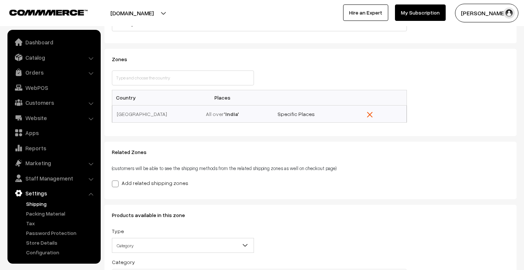
scroll to position [0, 0]
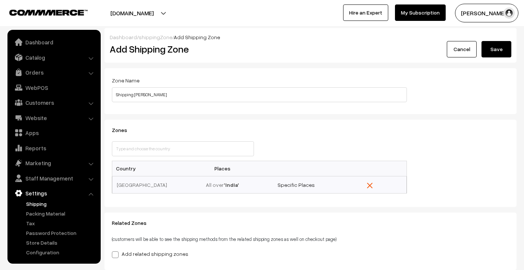
click at [497, 52] on button "Save" at bounding box center [497, 49] width 30 height 16
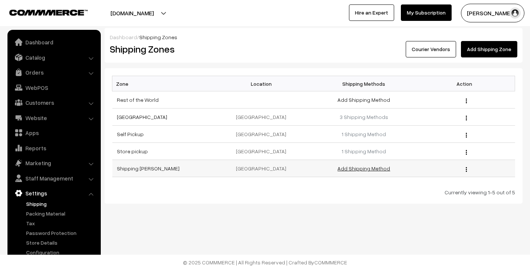
click at [367, 169] on link "Add Shipping Method" at bounding box center [363, 168] width 53 height 6
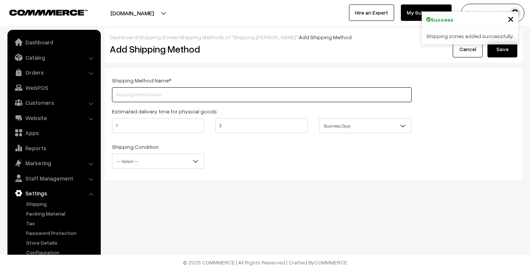
click at [155, 95] on input "text" at bounding box center [262, 94] width 300 height 15
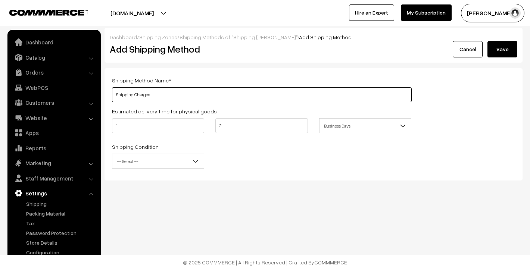
type input "Shipping Charges"
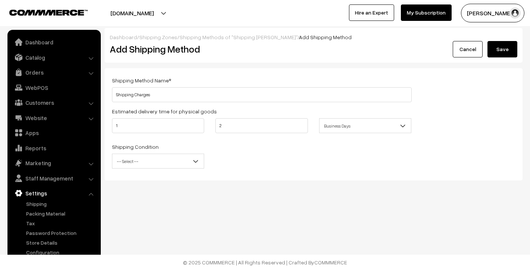
click at [193, 164] on b at bounding box center [195, 160] width 7 height 7
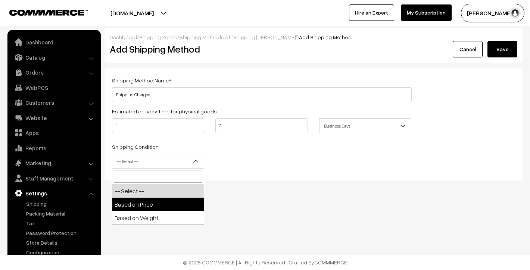
select select "price"
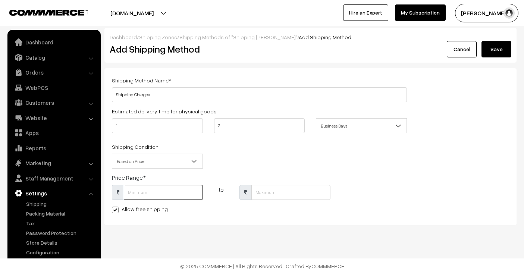
click at [174, 197] on input "text" at bounding box center [163, 192] width 79 height 15
type input "0"
click at [281, 192] on input "text" at bounding box center [291, 192] width 79 height 15
click at [195, 230] on div "Dashboard / Shipping Zones / Shipping Methods of "Shipping Carges" / Add Shippi…" at bounding box center [262, 137] width 524 height 274
click at [300, 189] on input "1000" at bounding box center [291, 192] width 79 height 15
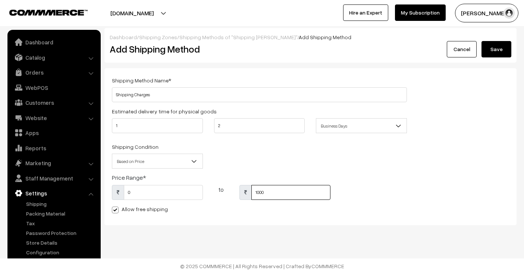
click at [291, 192] on input "1000" at bounding box center [291, 192] width 79 height 15
type input "1000"
click at [168, 215] on div "Shipping Method Name * Shipping Charges Estimated delivery time for physical go…" at bounding box center [259, 147] width 306 height 142
click at [134, 207] on label "Allow free shipping" at bounding box center [140, 209] width 56 height 8
click at [117, 207] on input "Allow free shipping" at bounding box center [114, 208] width 5 height 5
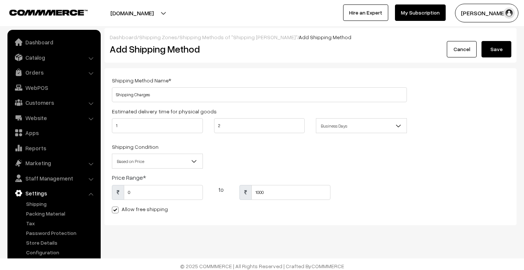
checkbox input "false"
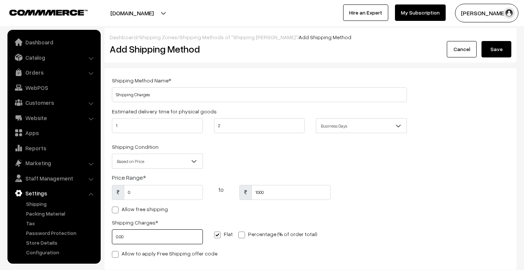
type input "8"
type input "89"
click at [492, 53] on button "Save" at bounding box center [497, 49] width 30 height 16
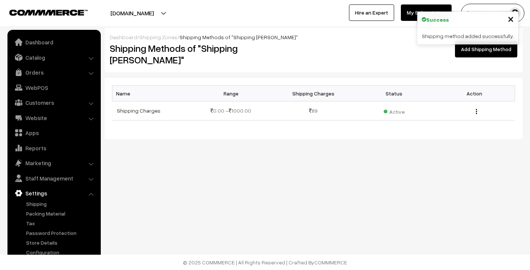
click at [374, 156] on div "Dashboard / Shipping Zones / Shipping Methods of "Shipping Carges" Shipping Met…" at bounding box center [265, 94] width 530 height 188
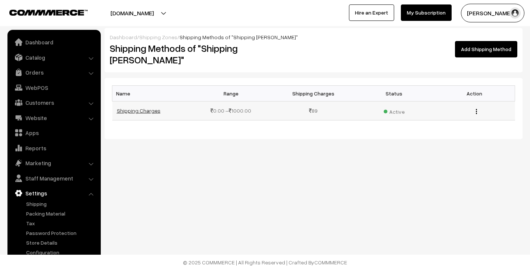
click at [149, 107] on link "Shipping Charges" at bounding box center [139, 110] width 44 height 6
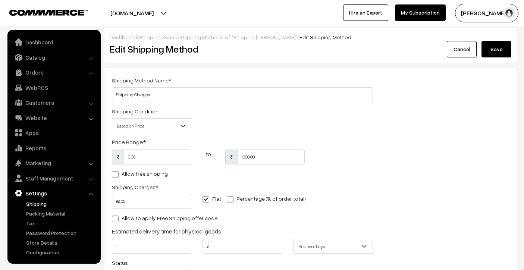
click at [46, 205] on link "Shipping" at bounding box center [61, 204] width 74 height 8
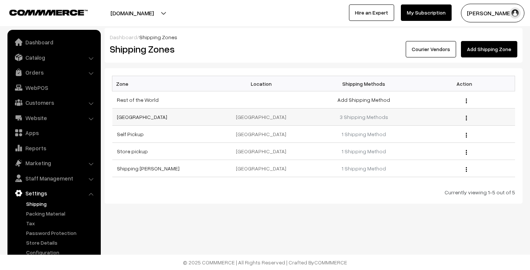
click at [467, 119] on button "button" at bounding box center [466, 118] width 2 height 6
click at [368, 117] on link "3 Shipping Methods" at bounding box center [364, 117] width 49 height 6
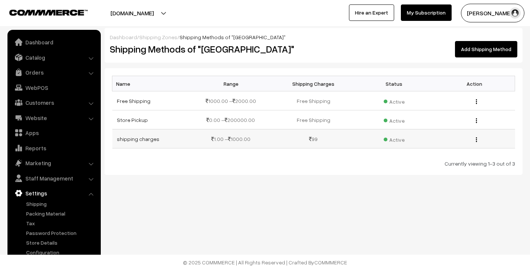
click at [473, 140] on div "Edit Delete" at bounding box center [475, 139] width 72 height 8
click at [477, 138] on button "button" at bounding box center [476, 140] width 2 height 6
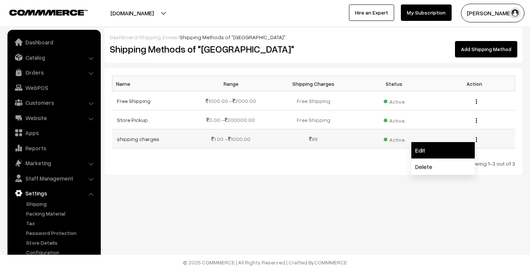
click at [460, 145] on link "Edit" at bounding box center [442, 150] width 63 height 16
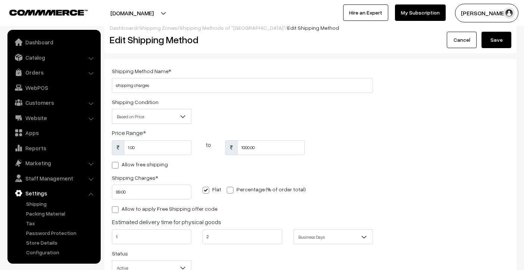
scroll to position [33, 0]
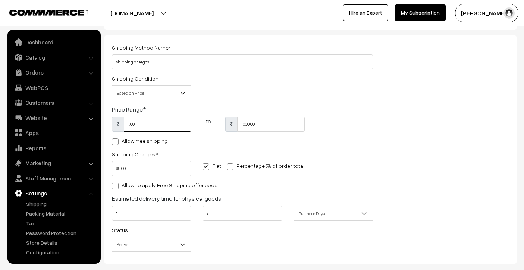
drag, startPoint x: 136, startPoint y: 127, endPoint x: 123, endPoint y: 125, distance: 12.7
click at [123, 125] on div "1.00" at bounding box center [151, 124] width 79 height 15
type input "0"
drag, startPoint x: 126, startPoint y: 168, endPoint x: 0, endPoint y: 156, distance: 126.6
click at [0, 156] on body "Thank you for showing interest. Our team will call you shortly. Close shopsrisa…" at bounding box center [262, 139] width 524 height 345
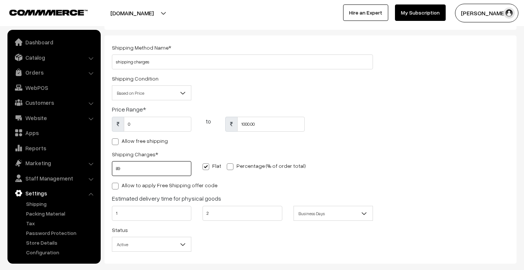
type input "89"
click at [353, 166] on div "Shipping Charges * 89 Flat Percentage (% of order total)" at bounding box center [242, 165] width 272 height 31
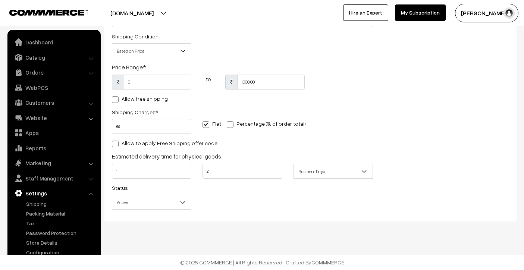
scroll to position [0, 0]
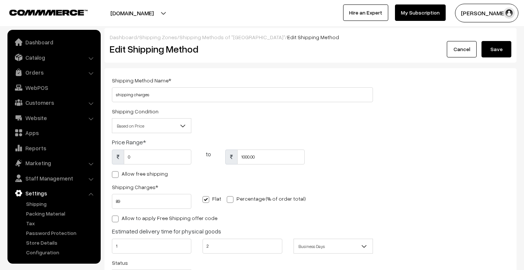
click at [506, 53] on button "Save" at bounding box center [497, 49] width 30 height 16
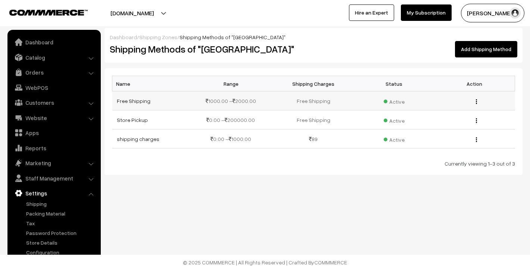
click at [476, 103] on img "button" at bounding box center [476, 101] width 1 height 5
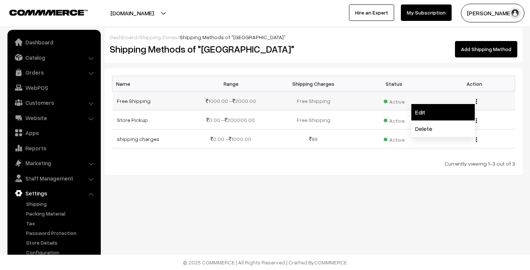
click at [460, 107] on link "Edit" at bounding box center [442, 112] width 63 height 16
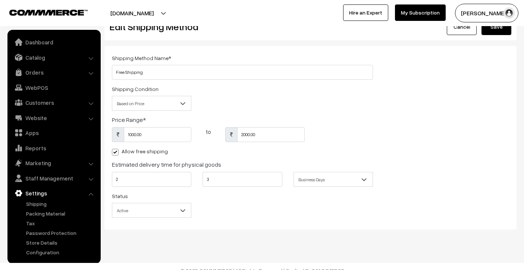
scroll to position [31, 0]
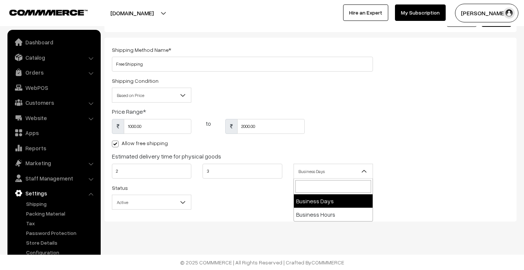
click at [299, 168] on span "Business Days" at bounding box center [333, 171] width 79 height 13
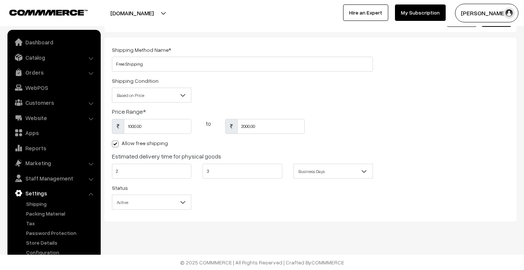
scroll to position [0, 0]
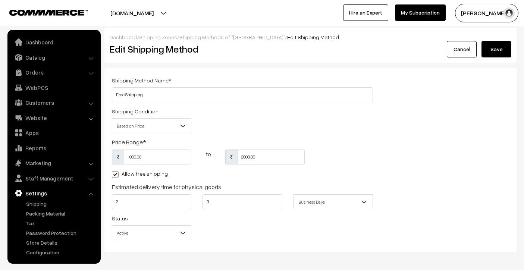
click at [504, 49] on button "Save" at bounding box center [497, 49] width 30 height 16
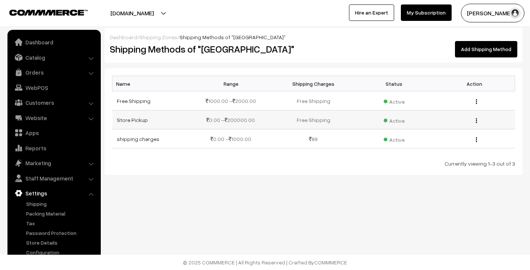
click at [311, 124] on td "Free Shipping" at bounding box center [313, 119] width 81 height 19
click at [317, 120] on td "Free Shipping" at bounding box center [313, 119] width 81 height 19
click at [394, 116] on span "Active" at bounding box center [394, 120] width 21 height 10
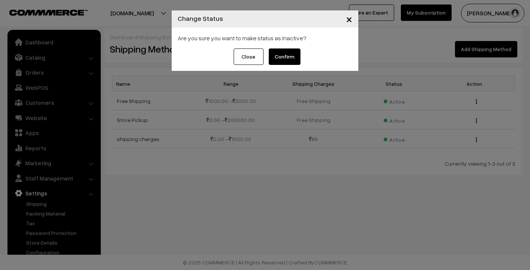
click at [347, 23] on span "×" at bounding box center [349, 19] width 6 height 14
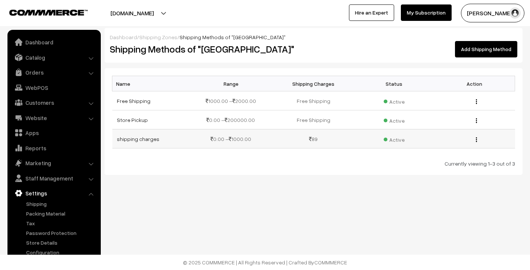
click at [478, 137] on div "Edit [GEOGRAPHIC_DATA]" at bounding box center [475, 139] width 72 height 8
click at [477, 140] on img "button" at bounding box center [476, 139] width 1 height 5
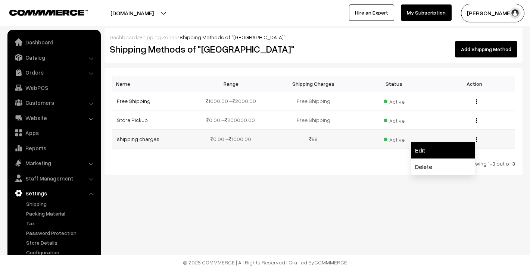
click at [456, 149] on link "Edit" at bounding box center [442, 150] width 63 height 16
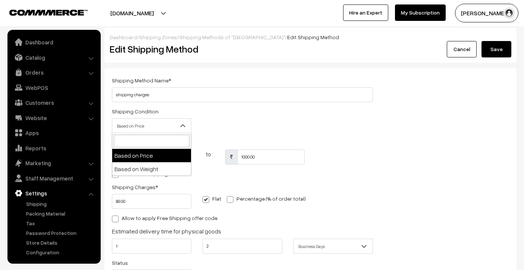
click at [181, 123] on b at bounding box center [182, 125] width 7 height 7
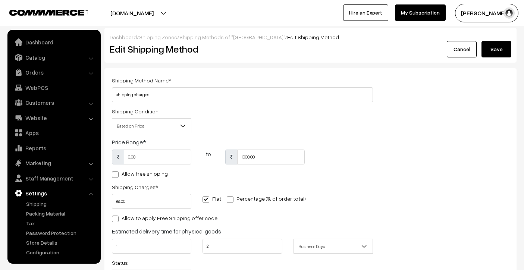
click at [493, 53] on button "Save" at bounding box center [497, 49] width 30 height 16
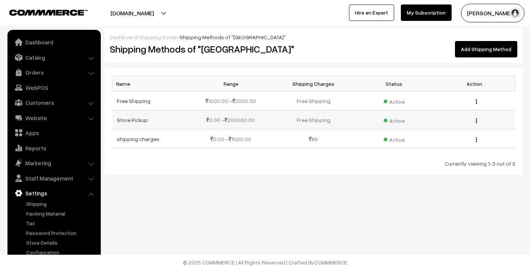
click at [477, 123] on img "button" at bounding box center [476, 120] width 1 height 5
click at [441, 138] on link "Edit" at bounding box center [442, 131] width 63 height 16
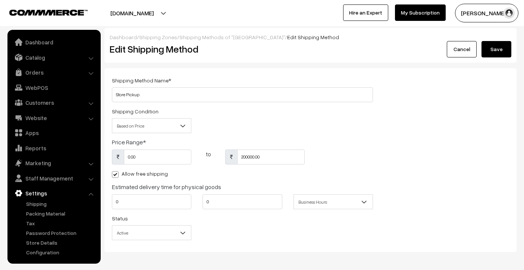
click at [45, 192] on link "Settings" at bounding box center [53, 193] width 89 height 13
click at [43, 198] on li "Settings Shipping" at bounding box center [54, 222] width 90 height 70
click at [43, 202] on link "Shipping" at bounding box center [61, 204] width 74 height 8
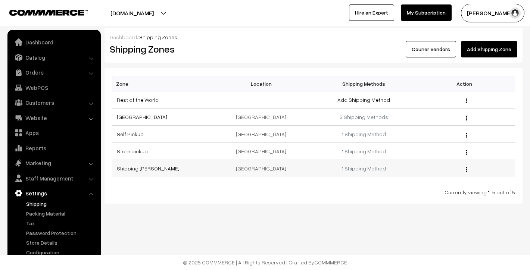
click at [465, 168] on div "Edit Delete" at bounding box center [465, 169] width 92 height 8
click at [466, 169] on img "button" at bounding box center [466, 169] width 1 height 5
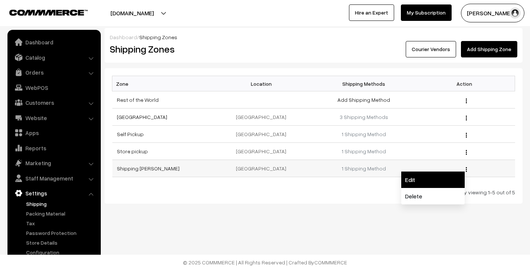
click at [461, 175] on link "Edit" at bounding box center [432, 180] width 63 height 16
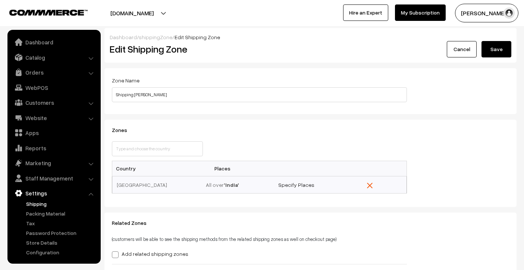
click at [472, 53] on link "Cancel" at bounding box center [462, 49] width 30 height 16
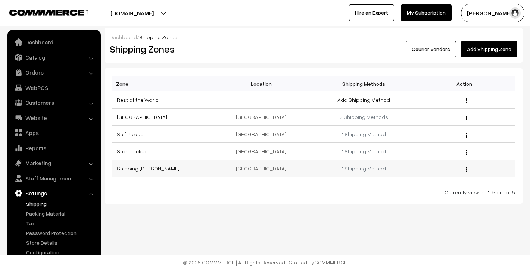
click at [467, 169] on button "button" at bounding box center [466, 169] width 2 height 6
click at [453, 191] on link "Delete" at bounding box center [432, 196] width 63 height 16
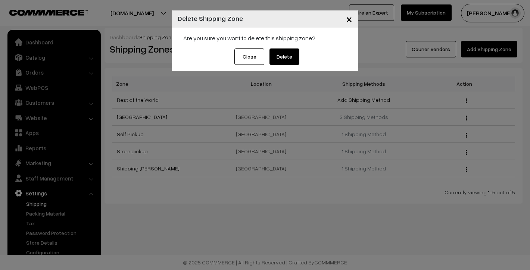
click at [290, 52] on button "Delete" at bounding box center [284, 57] width 30 height 16
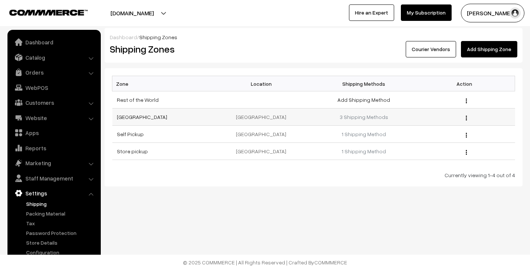
click at [466, 117] on img "button" at bounding box center [466, 118] width 1 height 5
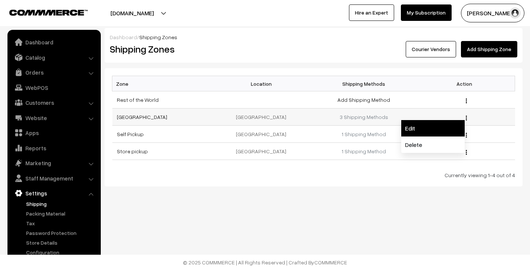
click at [459, 122] on link "Edit" at bounding box center [432, 128] width 63 height 16
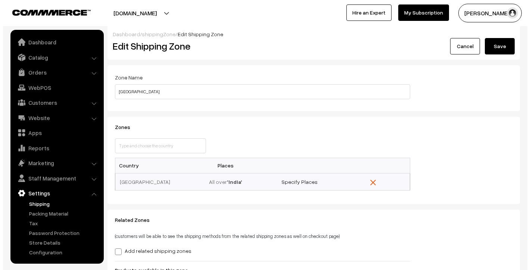
scroll to position [9, 0]
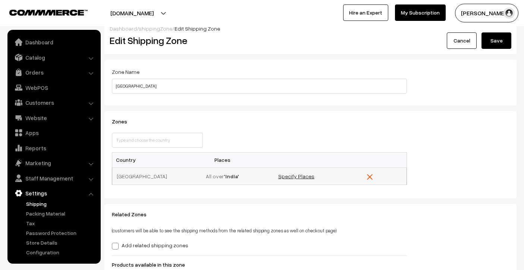
click at [302, 178] on link "Specify Places" at bounding box center [296, 176] width 36 height 6
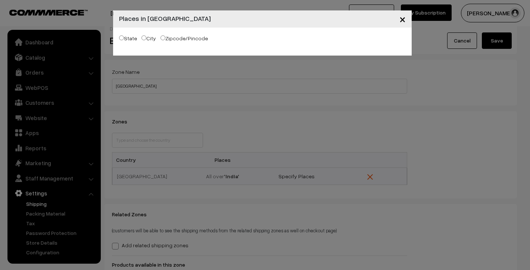
click at [405, 22] on span "×" at bounding box center [402, 19] width 6 height 14
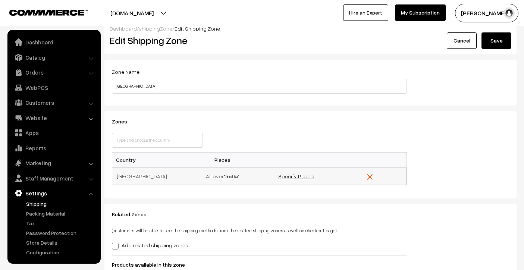
click at [309, 176] on link "Specify Places" at bounding box center [296, 176] width 36 height 6
select select
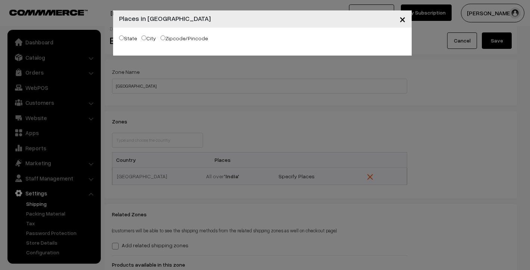
click at [121, 40] on input "State" at bounding box center [121, 37] width 5 height 5
radio input "true"
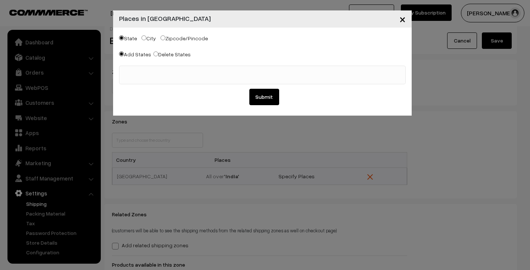
click at [148, 66] on ul at bounding box center [262, 70] width 286 height 9
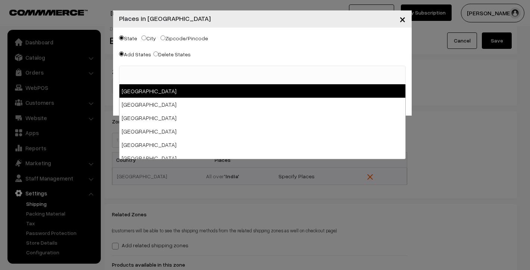
select select "Andaman & Nicobar Islands"
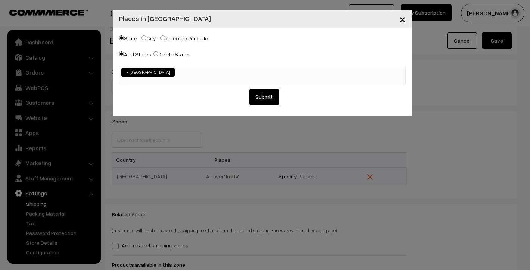
click at [235, 74] on ul "× Andaman & Nicobar Islands" at bounding box center [262, 71] width 286 height 11
click at [253, 77] on span "× Andaman & Nicobar Islands × Andhra Pradesh" at bounding box center [262, 75] width 287 height 19
click at [321, 77] on ul "× Andaman & Nicobar Islands × Andhra Pradesh × Arunachal Pradesh" at bounding box center [262, 71] width 286 height 11
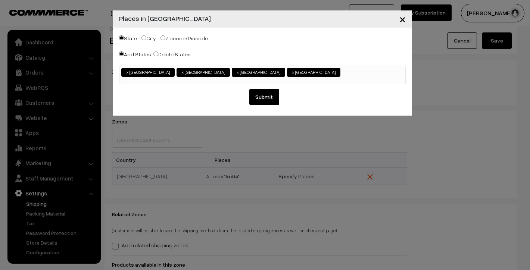
click at [326, 69] on ul "× Andaman & Nicobar Islands × Andhra Pradesh × Arunachal Pradesh × Assam" at bounding box center [262, 71] width 286 height 11
click at [339, 74] on ul "× Andaman & Nicobar Islands × Andhra Pradesh × Arunachal Pradesh × Assam × Bihar" at bounding box center [262, 71] width 286 height 11
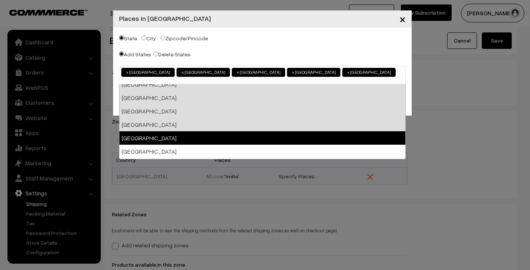
scroll to position [31, 0]
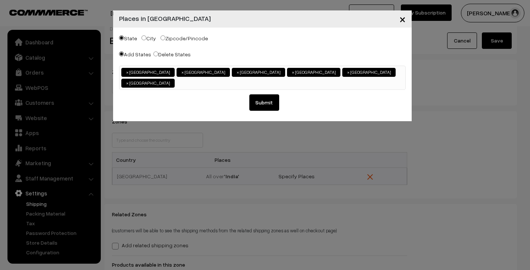
click at [387, 78] on span "× Andaman & Nicobar Islands × Andhra Pradesh × Arunachal Pradesh × Assam × Biha…" at bounding box center [262, 78] width 287 height 24
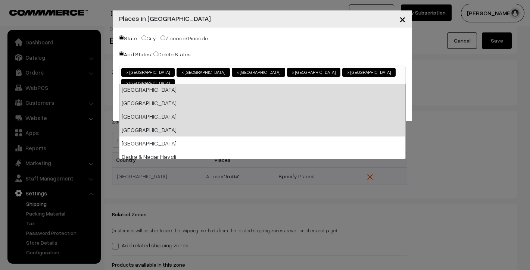
scroll to position [50, 0]
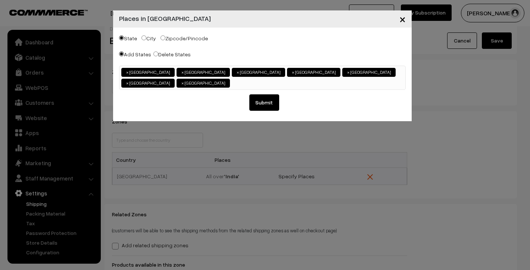
click at [167, 84] on ul "× Andaman & Nicobar Islands × Andhra Pradesh × Arunachal Pradesh × Assam × Biha…" at bounding box center [262, 77] width 286 height 22
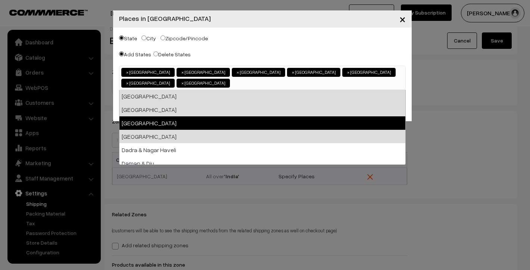
scroll to position [77, 0]
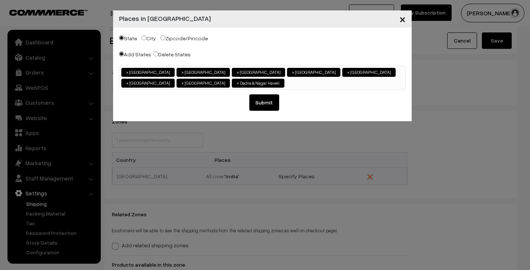
click at [221, 85] on ul "× Andaman & Nicobar Islands × Andhra Pradesh × Arunachal Pradesh × Assam × Biha…" at bounding box center [262, 77] width 286 height 22
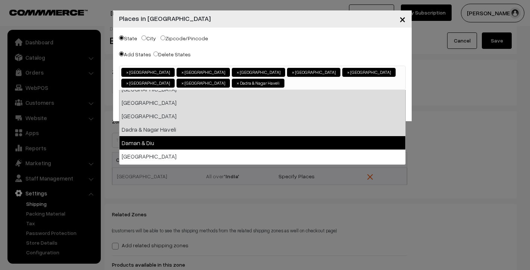
scroll to position [63, 0]
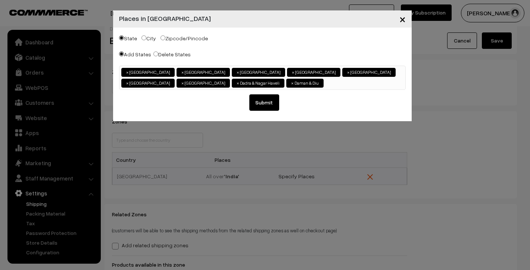
click at [249, 84] on ul "× Andaman & Nicobar Islands × Andhra Pradesh × Arunachal Pradesh × Assam × Biha…" at bounding box center [262, 77] width 286 height 22
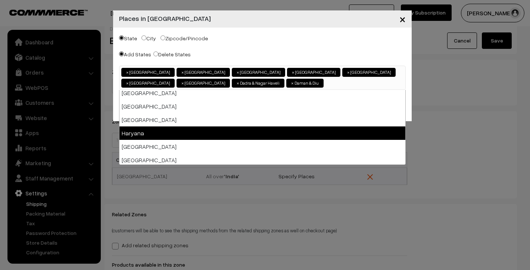
scroll to position [111, 0]
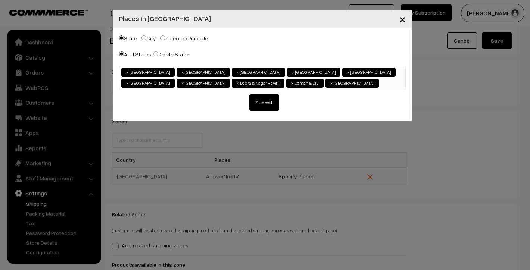
click at [381, 82] on input "search" at bounding box center [382, 82] width 3 height 7
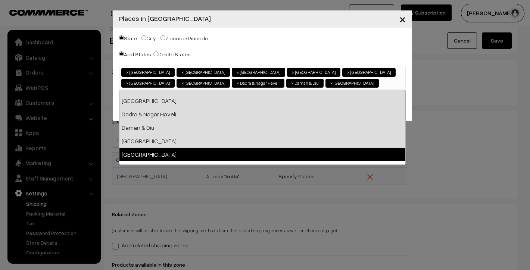
scroll to position [78, 0]
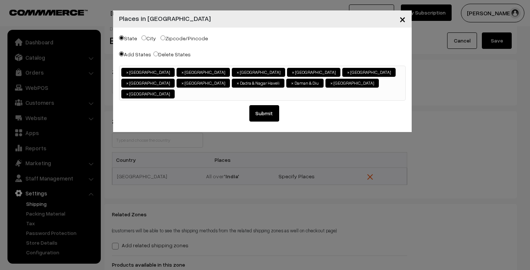
click at [307, 83] on ul "× Andaman & Nicobar Islands × Andhra Pradesh × Arunachal Pradesh × Assam × Biha…" at bounding box center [262, 82] width 286 height 32
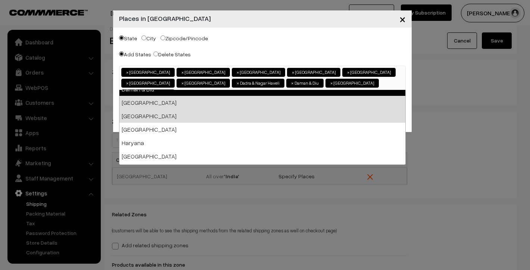
scroll to position [116, 0]
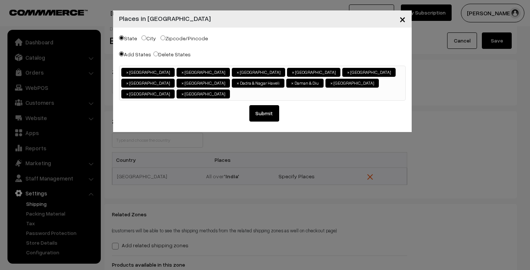
click at [333, 87] on ul "× Andaman & Nicobar Islands × Andhra Pradesh × Arunachal Pradesh × Assam × Biha…" at bounding box center [262, 82] width 286 height 32
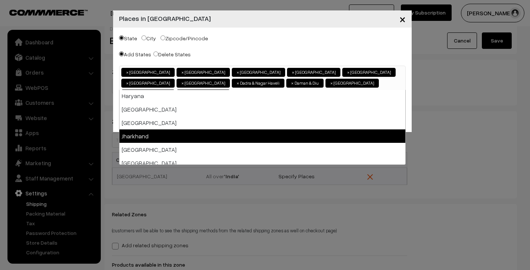
scroll to position [154, 0]
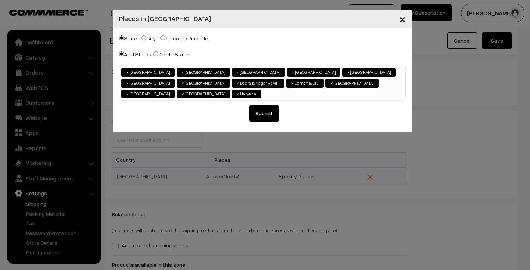
click at [364, 87] on ul "× Andaman & Nicobar Islands × Andhra Pradesh × Arunachal Pradesh × Assam × Biha…" at bounding box center [262, 82] width 286 height 32
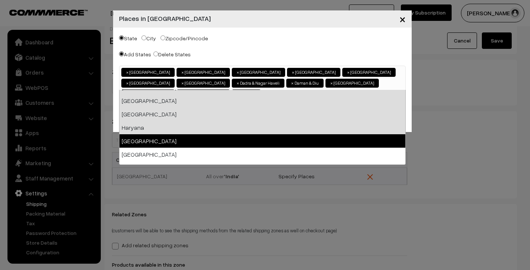
scroll to position [132, 0]
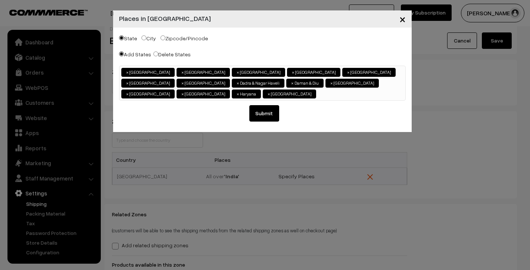
click at [128, 93] on ul "× Andaman & Nicobar Islands × Andhra Pradesh × Arunachal Pradesh × Assam × Biha…" at bounding box center [262, 82] width 286 height 32
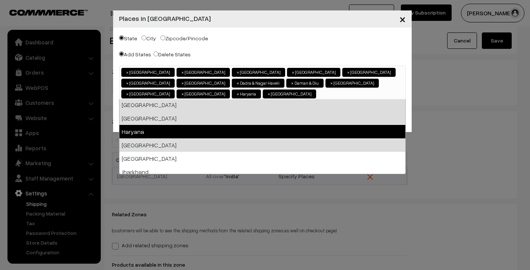
scroll to position [140, 0]
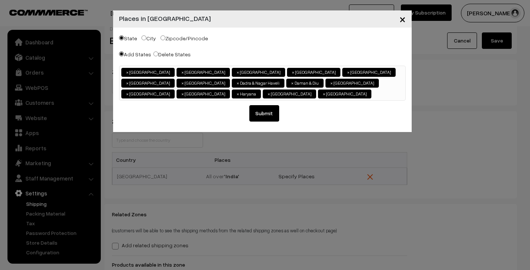
click at [373, 91] on input "search" at bounding box center [374, 93] width 3 height 7
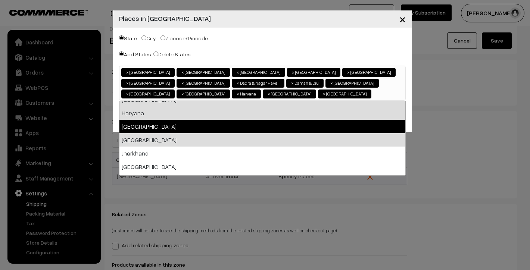
scroll to position [158, 0]
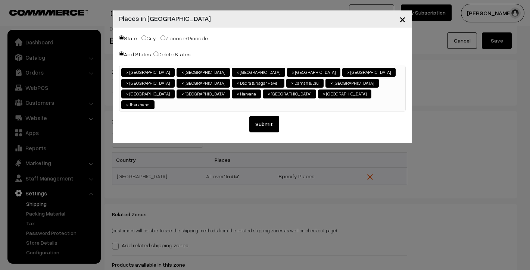
click at [206, 92] on ul "× Andaman & Nicobar Islands × Andhra Pradesh × Arunachal Pradesh × Assam × Biha…" at bounding box center [262, 87] width 286 height 43
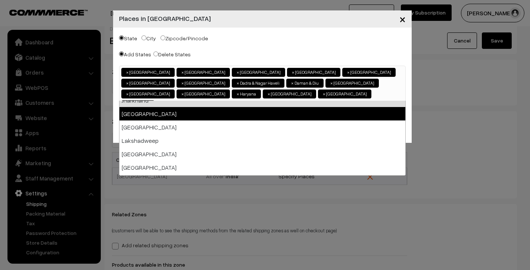
scroll to position [207, 0]
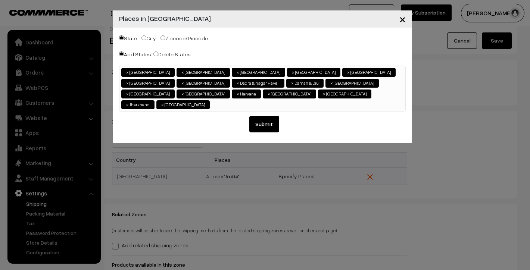
drag, startPoint x: 263, startPoint y: 93, endPoint x: 259, endPoint y: 93, distance: 3.8
click at [263, 93] on ul "× Andaman & Nicobar Islands × Andhra Pradesh × Arunachal Pradesh × Assam × Biha…" at bounding box center [262, 87] width 286 height 43
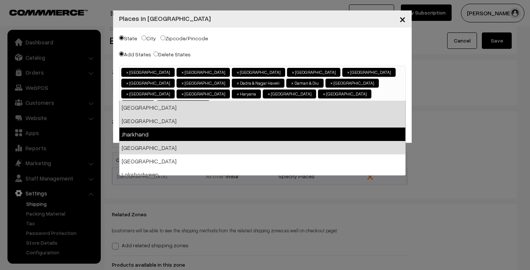
scroll to position [183, 0]
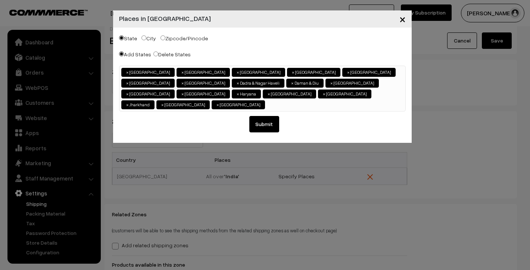
click at [266, 94] on ul "× Andaman & Nicobar Islands × Andhra Pradesh × Arunachal Pradesh × Assam × Biha…" at bounding box center [262, 87] width 286 height 43
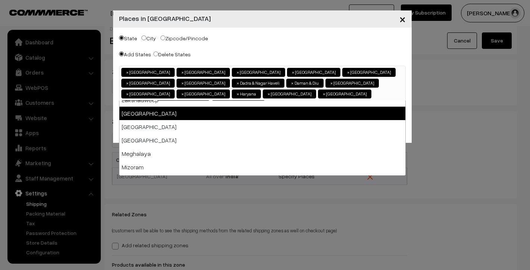
scroll to position [247, 0]
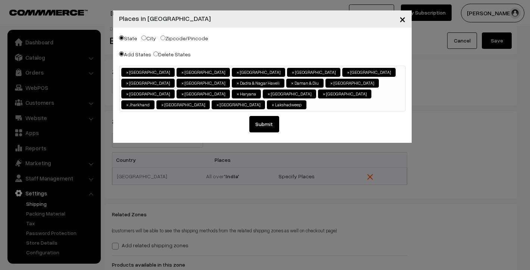
drag, startPoint x: 316, startPoint y: 94, endPoint x: 299, endPoint y: 100, distance: 18.3
click at [316, 94] on ul "× Andaman & Nicobar Islands × Andhra Pradesh × Arunachal Pradesh × Assam × Biha…" at bounding box center [262, 87] width 286 height 43
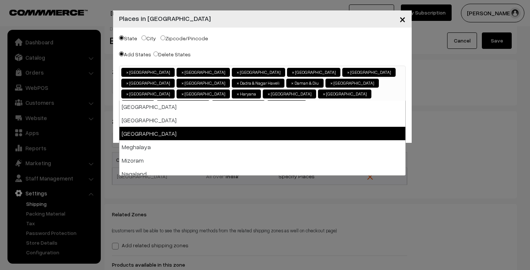
scroll to position [253, 0]
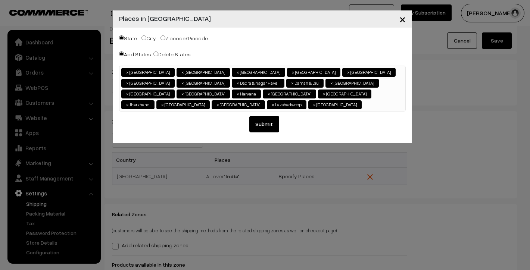
click at [381, 96] on ul "× Andaman & Nicobar Islands × Andhra Pradesh × Arunachal Pradesh × Assam × Biha…" at bounding box center [262, 87] width 286 height 43
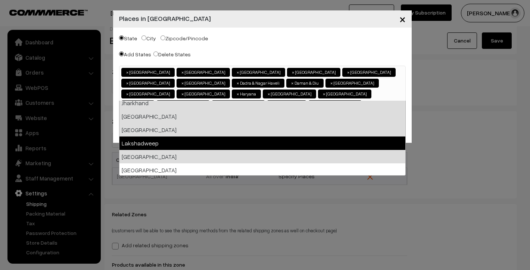
scroll to position [213, 0]
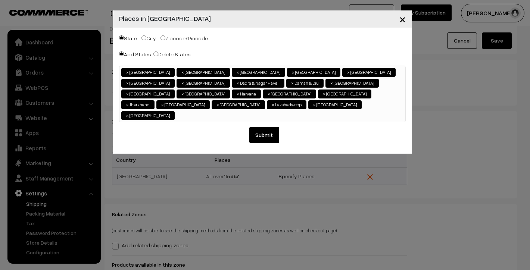
click at [386, 93] on ul "× Andaman & Nicobar Islands × Andhra Pradesh × Arunachal Pradesh × Assam × Biha…" at bounding box center [262, 93] width 286 height 54
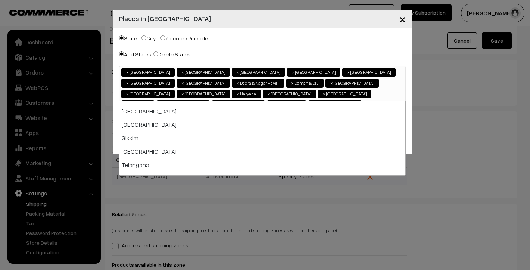
scroll to position [409, 0]
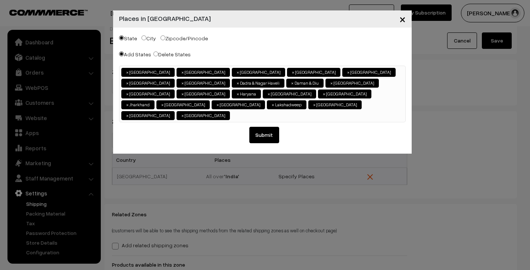
click at [269, 102] on ul "× Andaman & Nicobar Islands × Andhra Pradesh × Arunachal Pradesh × Assam × Biha…" at bounding box center [262, 93] width 286 height 54
click at [287, 111] on input "search" at bounding box center [288, 114] width 3 height 7
click at [251, 103] on ul "× Andaman & Nicobar Islands × Andhra Pradesh × Arunachal Pradesh × Assam × Biha…" at bounding box center [262, 93] width 286 height 54
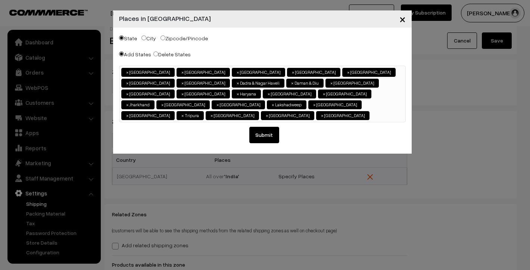
click at [276, 103] on ul "× Andaman & Nicobar Islands × Andhra Pradesh × Arunachal Pradesh × Assam × Biha…" at bounding box center [262, 93] width 286 height 54
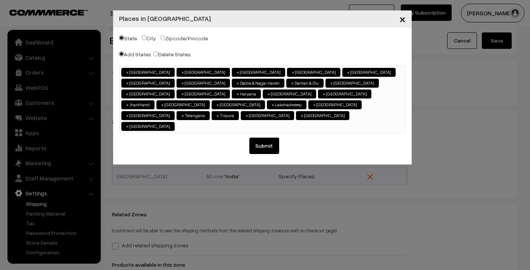
click at [319, 107] on ul "× Andaman & Nicobar Islands × Andhra Pradesh × Arunachal Pradesh × Assam × Biha…" at bounding box center [262, 98] width 286 height 65
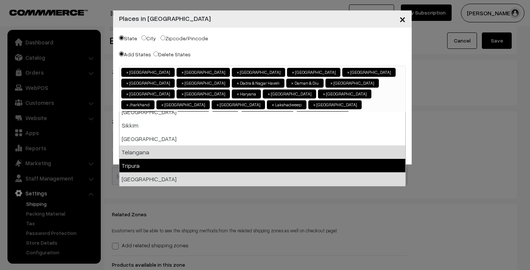
scroll to position [381, 0]
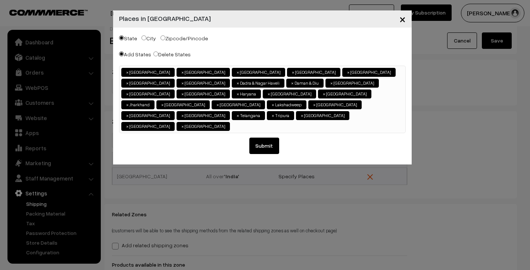
click at [340, 106] on ul "× Andaman & Nicobar Islands × Andhra Pradesh × Arunachal Pradesh × Assam × Biha…" at bounding box center [262, 98] width 286 height 65
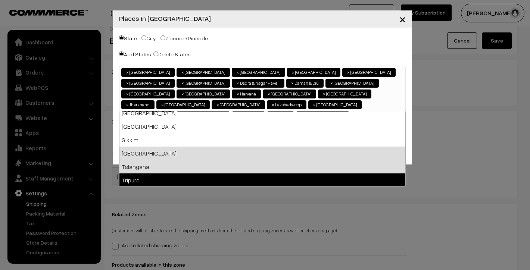
scroll to position [375, 0]
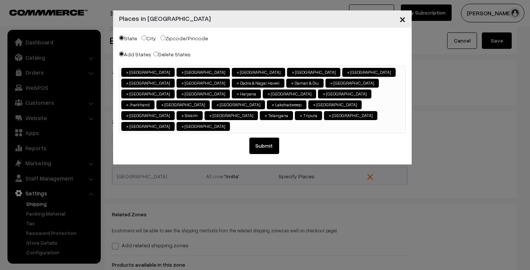
click at [374, 107] on ul "× Andaman & Nicobar Islands × Andhra Pradesh × Arunachal Pradesh × Assam × Biha…" at bounding box center [262, 98] width 286 height 65
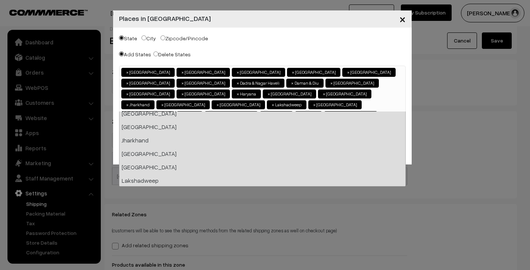
scroll to position [241, 0]
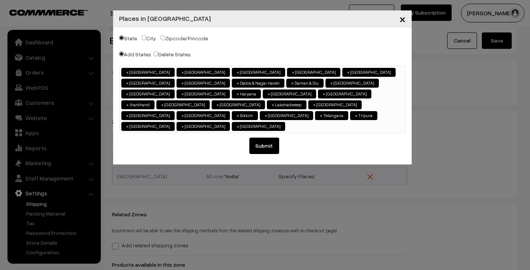
click at [396, 100] on ul "× Andaman & Nicobar Islands × Andhra Pradesh × Arunachal Pradesh × Assam × Biha…" at bounding box center [262, 98] width 286 height 65
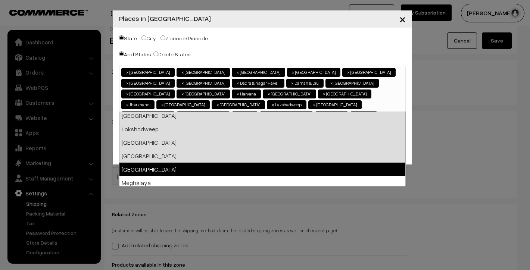
scroll to position [280, 0]
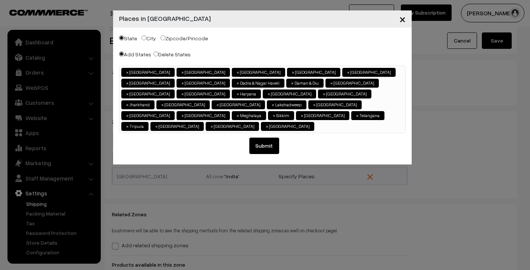
click at [164, 121] on span "× Andaman & Nicobar Islands × Andhra Pradesh × Arunachal Pradesh × Assam × Biha…" at bounding box center [262, 100] width 287 height 68
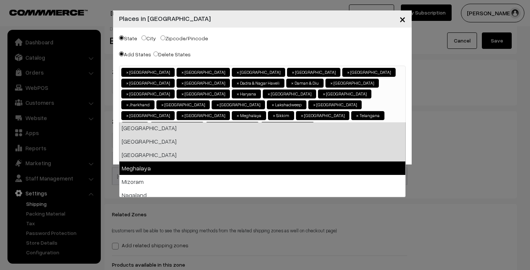
scroll to position [292, 0]
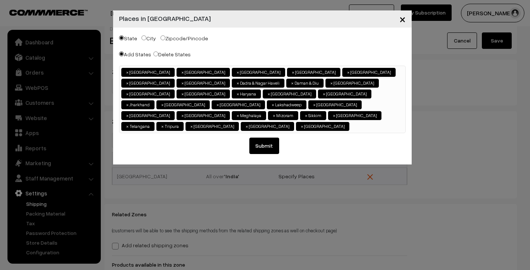
click at [351, 122] on input "search" at bounding box center [352, 125] width 3 height 7
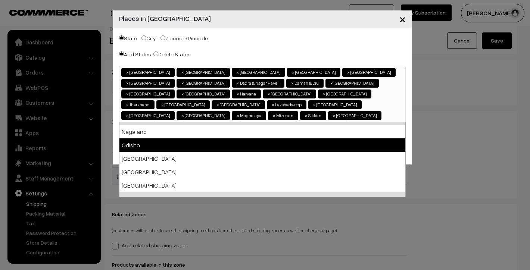
scroll to position [318, 0]
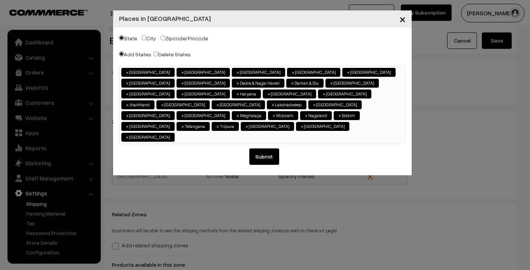
click at [180, 133] on input "search" at bounding box center [178, 136] width 3 height 7
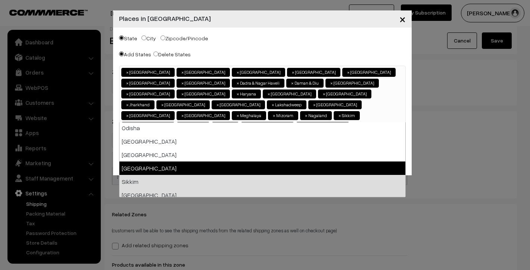
scroll to position [325, 0]
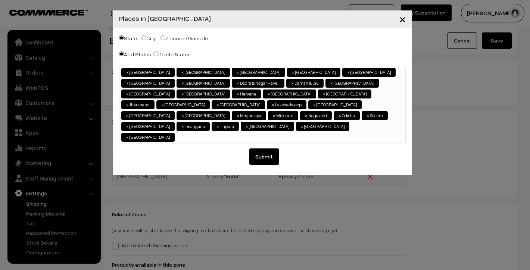
click at [314, 118] on ul "× Andaman & Nicobar Islands × Andhra Pradesh × Arunachal Pradesh × Assam × Biha…" at bounding box center [262, 104] width 286 height 76
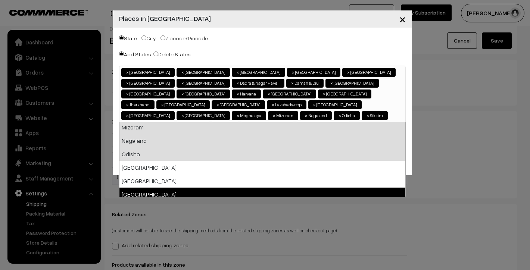
scroll to position [323, 0]
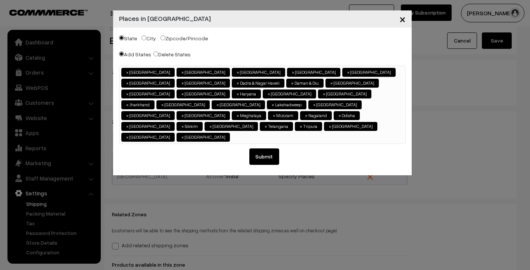
click at [309, 119] on ul "× Andaman & Nicobar Islands × Andhra Pradesh × Arunachal Pradesh × Assam × Biha…" at bounding box center [262, 104] width 286 height 76
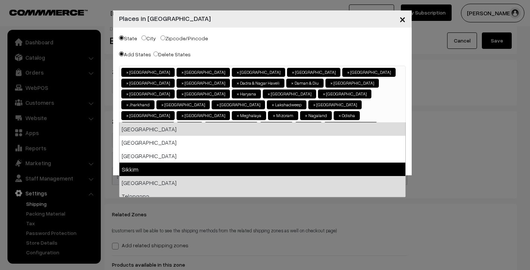
scroll to position [351, 0]
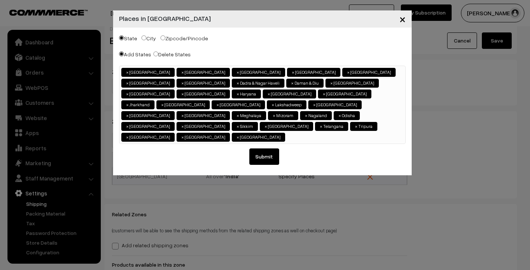
click at [290, 133] on input "search" at bounding box center [288, 136] width 3 height 7
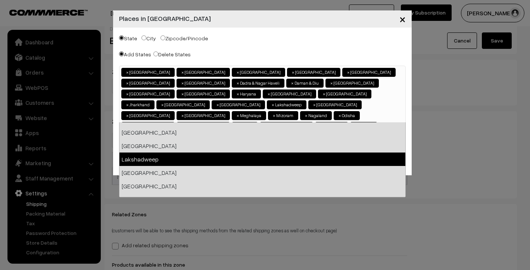
scroll to position [331, 0]
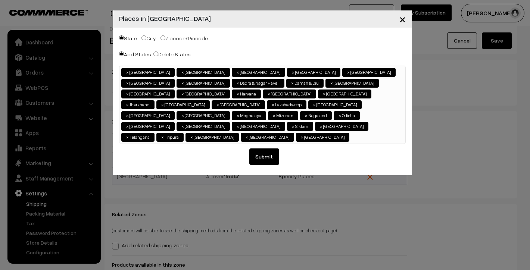
click at [356, 114] on ul "× Andaman & Nicobar Islands × Andhra Pradesh × Arunachal Pradesh × Assam × Biha…" at bounding box center [262, 104] width 286 height 76
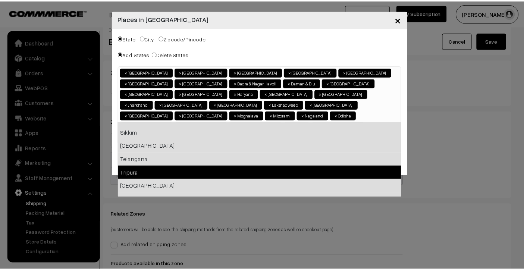
scroll to position [409, 0]
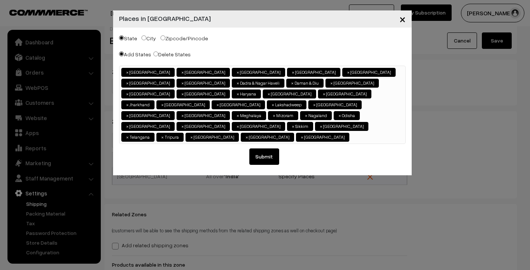
click at [328, 46] on div "State City Zipcode/Pincode Add States Delete States Andaman & Nicobar Islands A…" at bounding box center [262, 102] width 299 height 148
click at [276, 149] on button "Submit" at bounding box center [264, 157] width 30 height 16
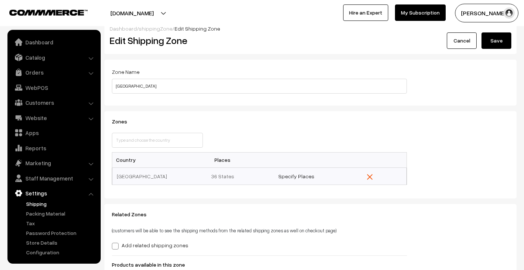
click at [129, 249] on div "Add related shipping zones" at bounding box center [259, 245] width 295 height 9
click at [135, 242] on label "Add related shipping zones" at bounding box center [150, 245] width 77 height 8
click at [117, 243] on input "Add related shipping zones" at bounding box center [114, 245] width 5 height 5
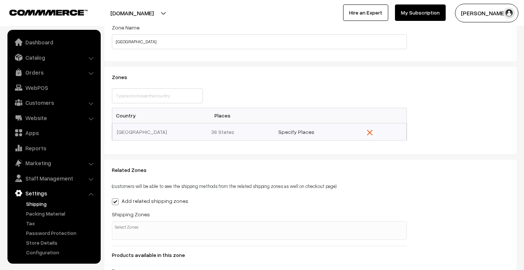
scroll to position [82, 0]
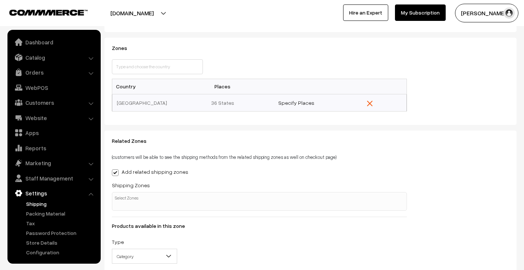
click at [177, 193] on ul at bounding box center [259, 197] width 294 height 9
click at [154, 172] on label "Add related shipping zones" at bounding box center [150, 172] width 77 height 8
click at [117, 172] on input "Add related shipping zones" at bounding box center [114, 171] width 5 height 5
checkbox input "false"
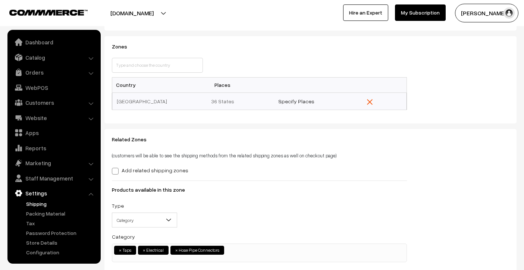
scroll to position [87, 0]
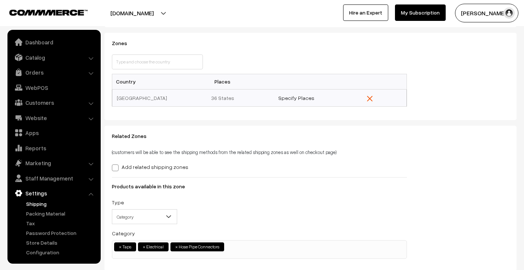
click at [170, 211] on span at bounding box center [171, 219] width 7 height 19
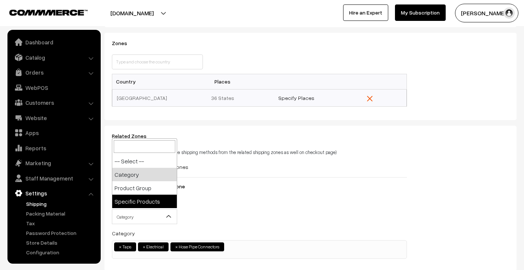
click at [284, 202] on div "Type -- Select -- Category Product Group Specific Products Category" at bounding box center [259, 213] width 306 height 31
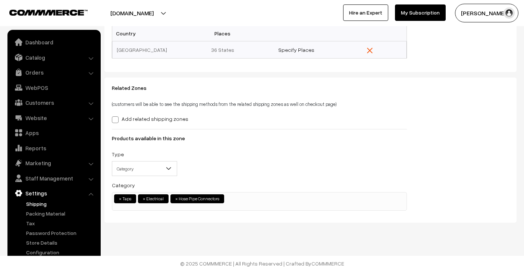
scroll to position [0, 0]
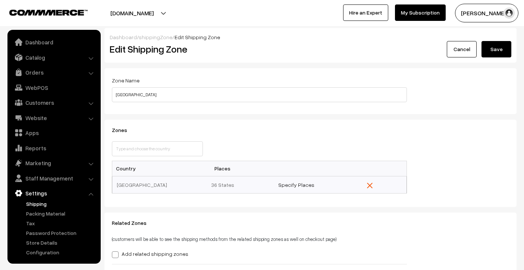
click at [499, 46] on button "Save" at bounding box center [497, 49] width 30 height 16
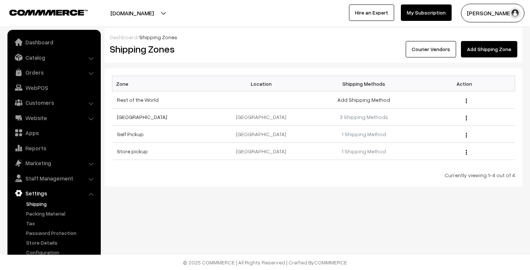
click at [46, 200] on link "Shipping" at bounding box center [61, 204] width 74 height 8
click at [121, 115] on link "[GEOGRAPHIC_DATA]" at bounding box center [142, 117] width 50 height 6
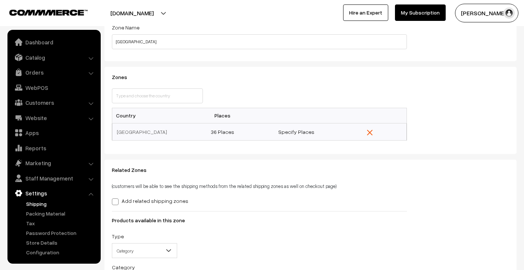
scroll to position [64, 0]
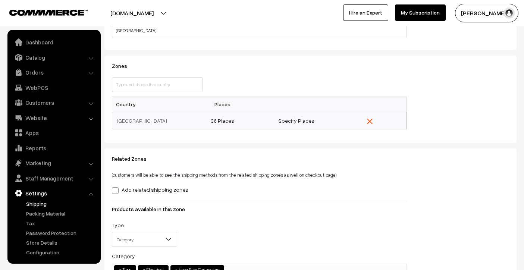
click at [144, 189] on label "Add related shipping zones" at bounding box center [150, 190] width 77 height 8
click at [117, 189] on input "Add related shipping zones" at bounding box center [114, 189] width 5 height 5
checkbox input "true"
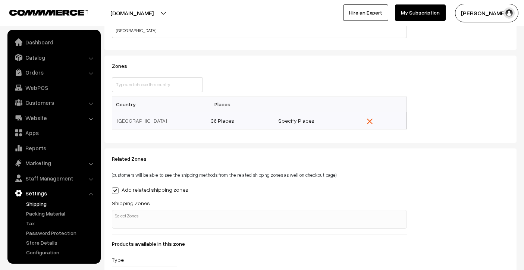
click at [138, 210] on span at bounding box center [259, 219] width 295 height 19
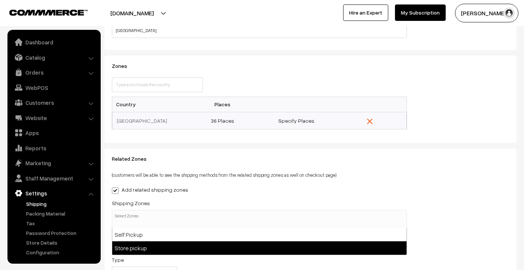
select select "4"
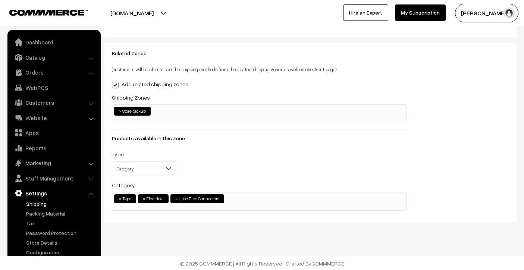
scroll to position [0, 0]
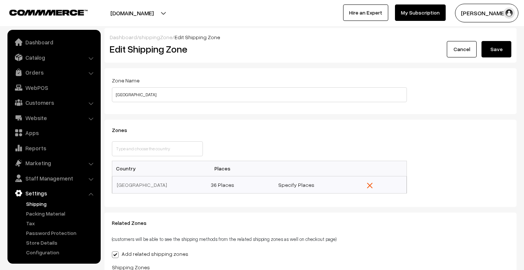
click at [499, 43] on button "Save" at bounding box center [497, 49] width 30 height 16
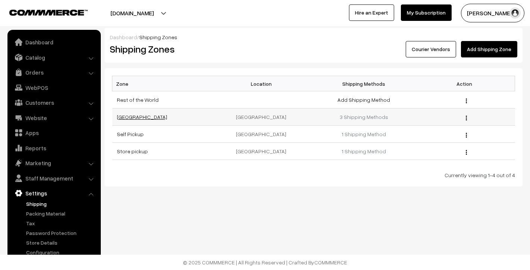
click at [123, 117] on link "[GEOGRAPHIC_DATA]" at bounding box center [142, 117] width 50 height 6
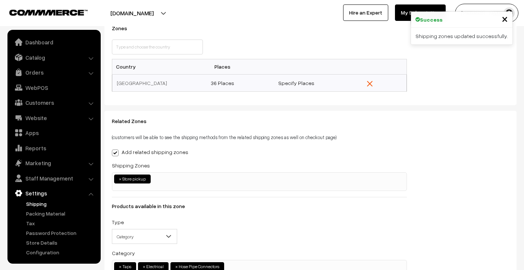
scroll to position [154, 0]
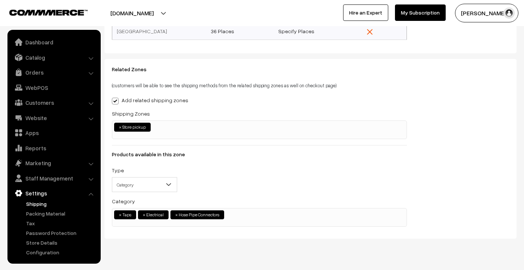
click at [170, 185] on b at bounding box center [168, 184] width 7 height 7
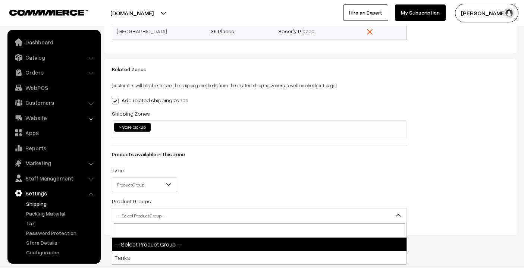
click at [173, 214] on span "-- Select Product Group --" at bounding box center [259, 215] width 294 height 13
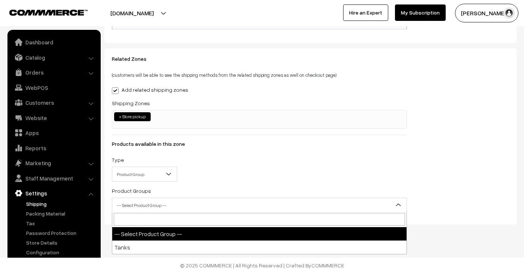
scroll to position [166, 0]
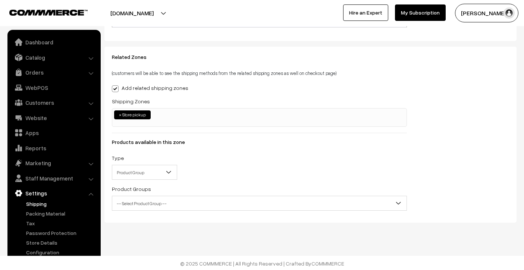
click at [162, 165] on span "Product Group" at bounding box center [144, 172] width 65 height 15
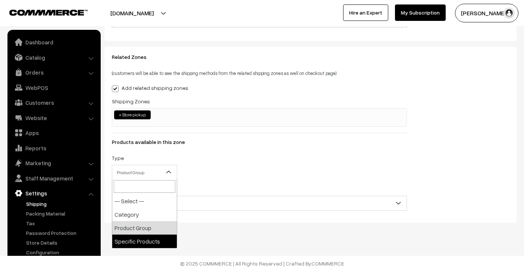
select select "specific-products"
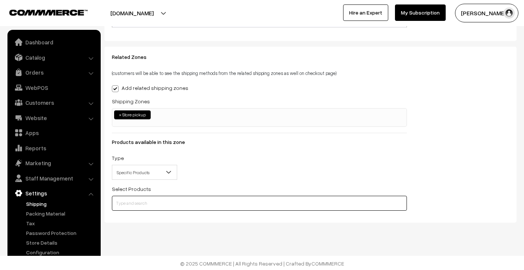
click at [162, 205] on input "text" at bounding box center [259, 203] width 295 height 15
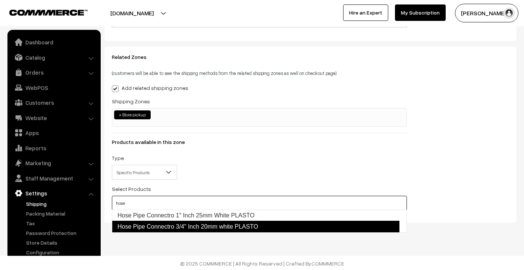
click at [194, 222] on link "Hose Pipe Connectro 3/4" Inch 20mm white PLASTO" at bounding box center [256, 227] width 288 height 12
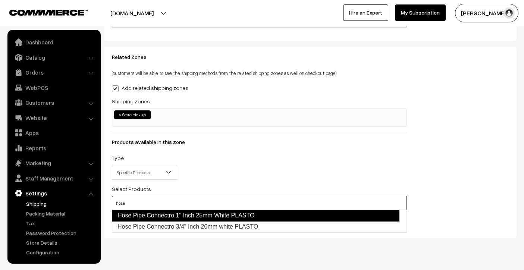
click at [194, 217] on link "Hose Pipe Connectro 1" Inch 25mm White PLASTO" at bounding box center [256, 216] width 288 height 12
click at [181, 218] on link "Hose Pipe Connectro 1" Inch 25mm White PLASTO" at bounding box center [256, 216] width 288 height 12
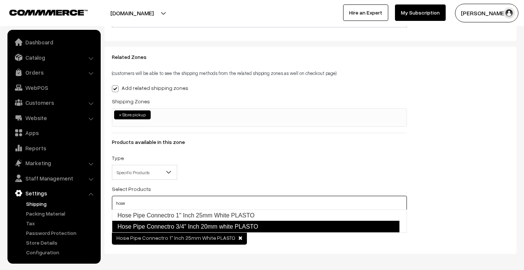
click at [205, 225] on link "Hose Pipe Connectro 3/4" Inch 20mm white PLASTO" at bounding box center [256, 227] width 288 height 12
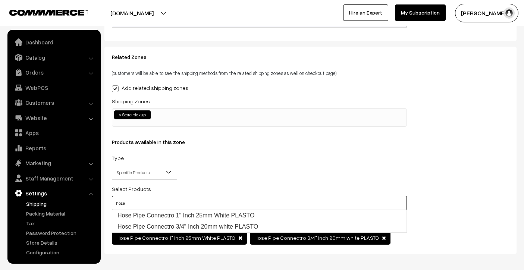
type input "hose"
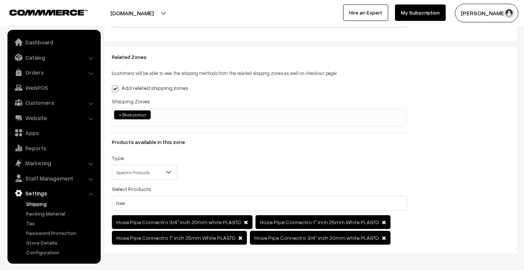
click at [481, 223] on div "Related Zones (customers will be able to see the shipping methods from the rela…" at bounding box center [310, 150] width 409 height 193
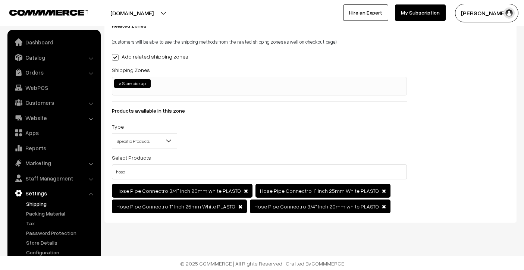
scroll to position [0, 0]
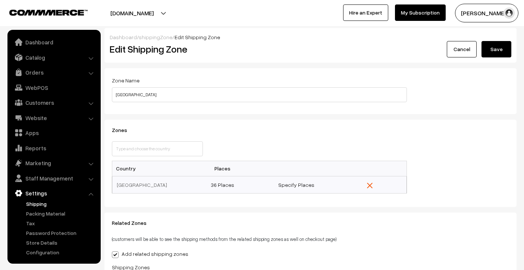
click at [504, 55] on button "Save" at bounding box center [497, 49] width 30 height 16
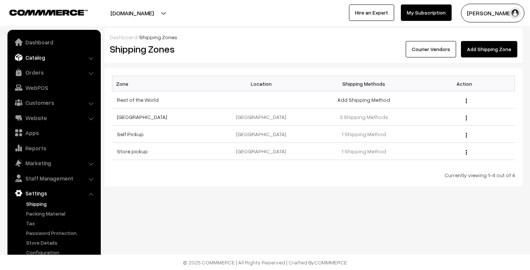
click at [39, 57] on link "Catalog" at bounding box center [53, 57] width 89 height 13
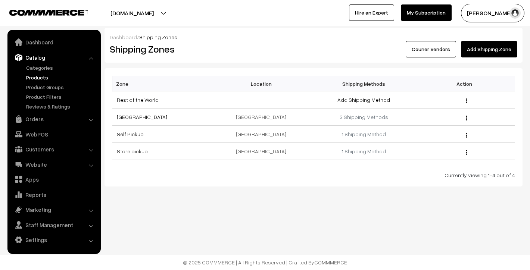
click at [40, 74] on link "Products" at bounding box center [61, 78] width 74 height 8
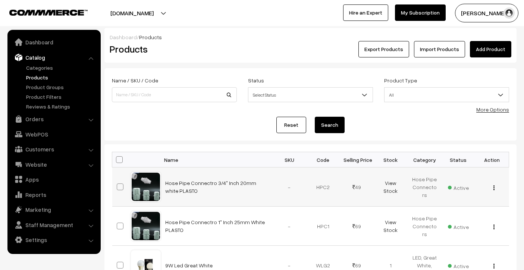
click at [494, 188] on img "button" at bounding box center [494, 187] width 1 height 5
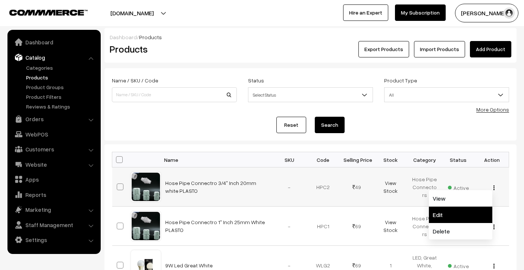
click at [466, 210] on link "Edit" at bounding box center [460, 215] width 63 height 16
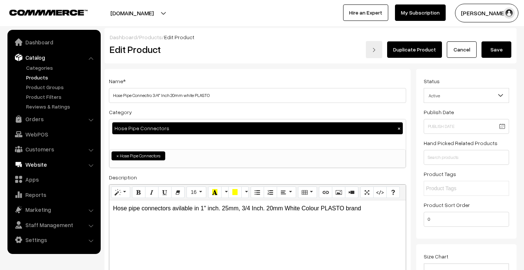
click at [40, 163] on link "Website" at bounding box center [53, 164] width 89 height 13
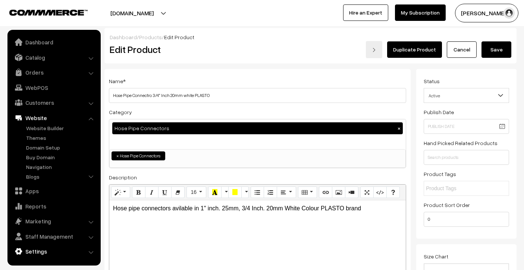
click at [34, 250] on link "Settings" at bounding box center [53, 251] width 89 height 13
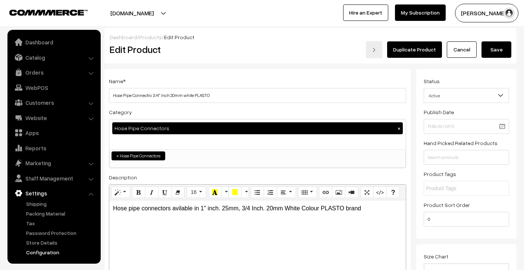
click at [39, 249] on link "Configuration" at bounding box center [61, 253] width 74 height 8
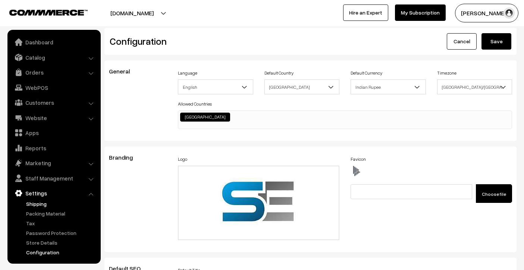
click at [50, 205] on link "Shipping" at bounding box center [61, 204] width 74 height 8
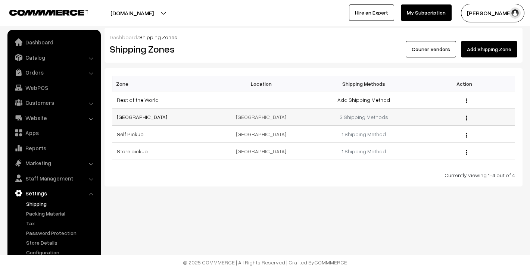
click at [375, 121] on td "3 Shipping Methods" at bounding box center [363, 117] width 101 height 17
click at [380, 116] on link "3 Shipping Methods" at bounding box center [364, 117] width 49 height 6
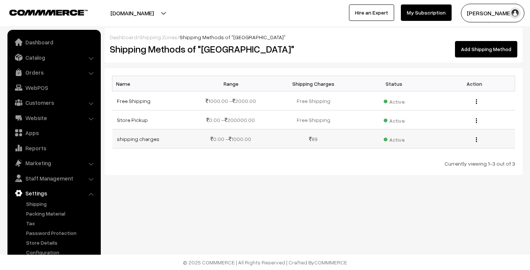
click at [476, 138] on img "button" at bounding box center [476, 139] width 1 height 5
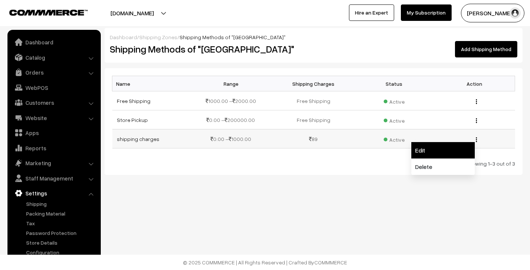
click at [469, 145] on link "Edit" at bounding box center [442, 150] width 63 height 16
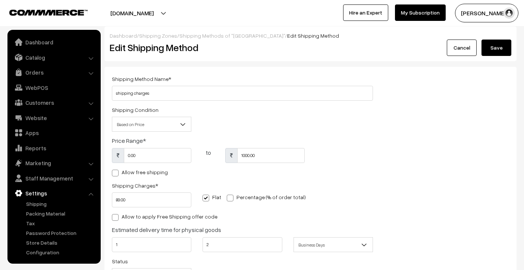
scroll to position [75, 0]
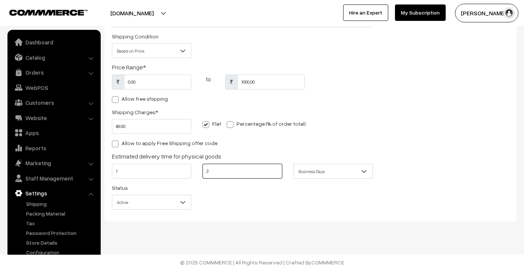
click at [249, 173] on input "2" at bounding box center [242, 171] width 79 height 15
click at [129, 188] on div "Status Active Inactive Active" at bounding box center [151, 196] width 79 height 26
click at [141, 173] on input "1" at bounding box center [151, 171] width 79 height 15
type input "2"
click at [235, 174] on input "text" at bounding box center [242, 171] width 79 height 15
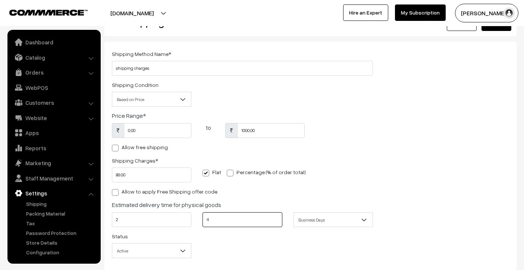
scroll to position [0, 0]
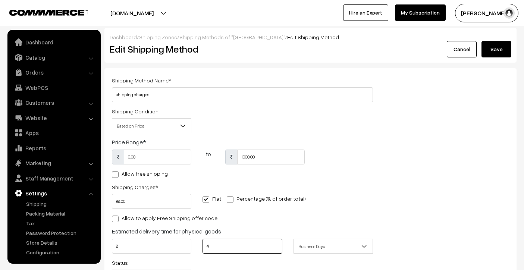
type input "4"
click at [488, 50] on button "Save" at bounding box center [497, 49] width 30 height 16
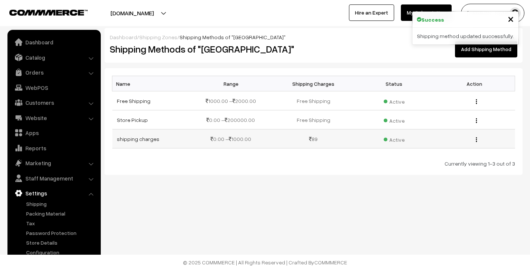
click at [400, 141] on span "Active" at bounding box center [394, 139] width 21 height 10
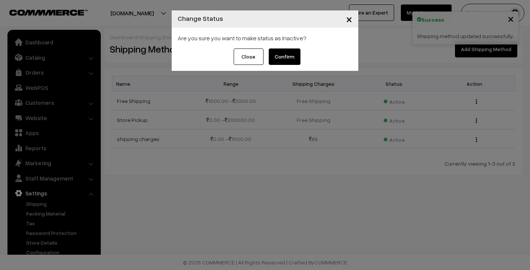
click at [352, 22] on button "×" at bounding box center [349, 18] width 18 height 23
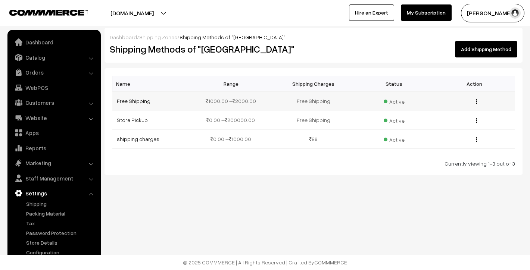
click at [477, 101] on img "button" at bounding box center [476, 101] width 1 height 5
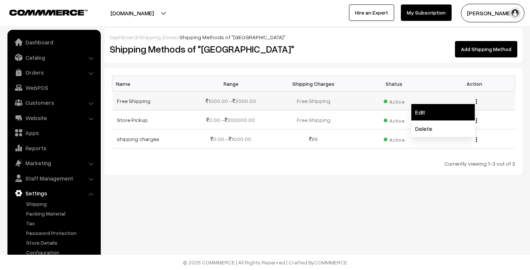
click at [471, 109] on link "Edit" at bounding box center [442, 112] width 63 height 16
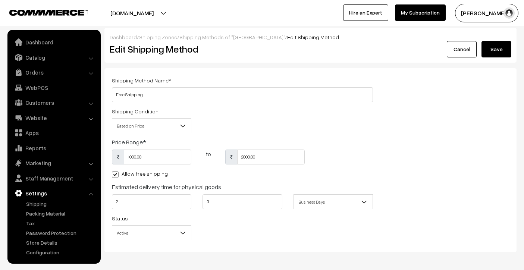
click at [497, 44] on button "Save" at bounding box center [497, 49] width 30 height 16
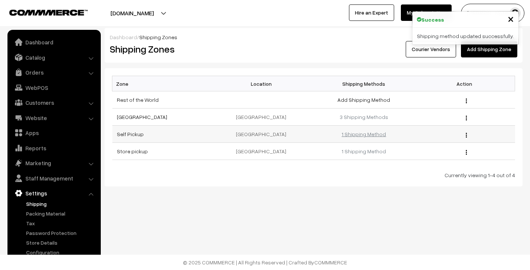
click at [378, 133] on link "1 Shipping Method" at bounding box center [363, 134] width 44 height 6
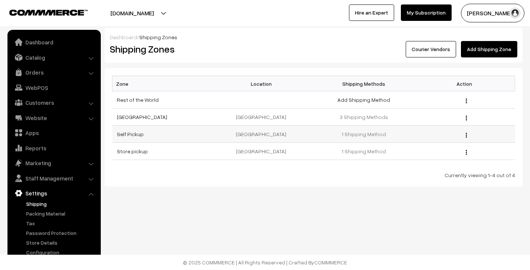
click at [467, 138] on div "Edit Delete" at bounding box center [465, 134] width 92 height 8
click at [359, 119] on link "3 Shipping Methods" at bounding box center [364, 117] width 49 height 6
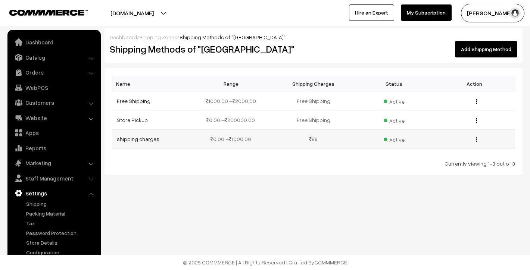
click at [475, 138] on button "button" at bounding box center [476, 140] width 2 height 6
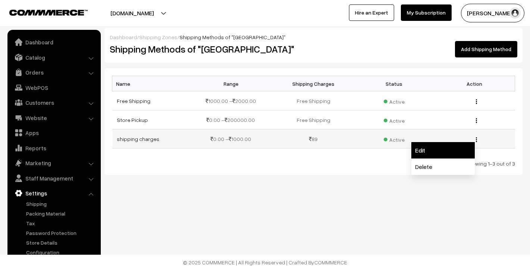
click at [448, 145] on link "Edit" at bounding box center [442, 150] width 63 height 16
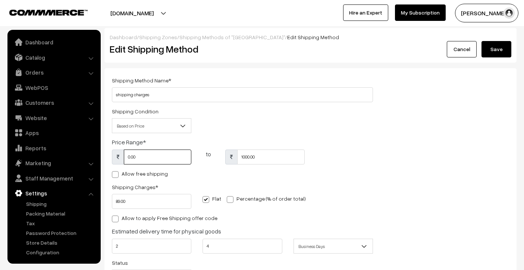
drag, startPoint x: 140, startPoint y: 157, endPoint x: 127, endPoint y: 159, distance: 13.3
click at [127, 159] on input "0.00" at bounding box center [158, 157] width 68 height 15
type input "1"
click at [363, 124] on div "Shipping Condition Based on Price Based on Weight Based on Price" at bounding box center [242, 122] width 272 height 31
click at [498, 45] on button "Save" at bounding box center [497, 49] width 30 height 16
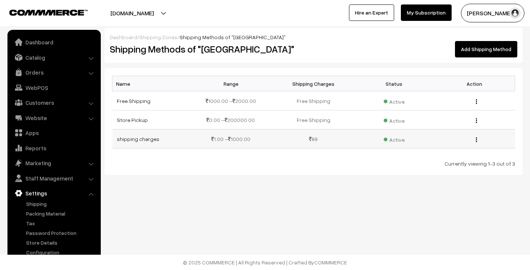
click at [478, 137] on div "Edit Delete" at bounding box center [475, 139] width 72 height 8
click at [477, 137] on img "button" at bounding box center [476, 139] width 1 height 5
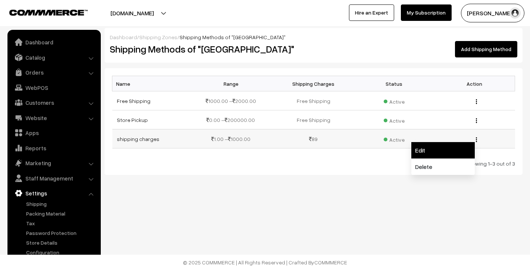
click at [469, 147] on link "Edit" at bounding box center [442, 150] width 63 height 16
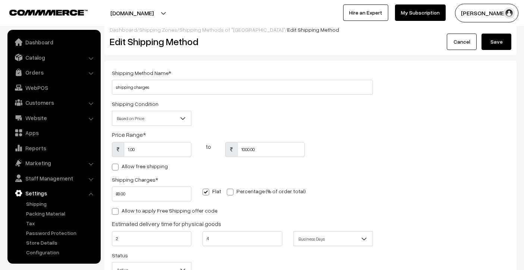
scroll to position [9, 0]
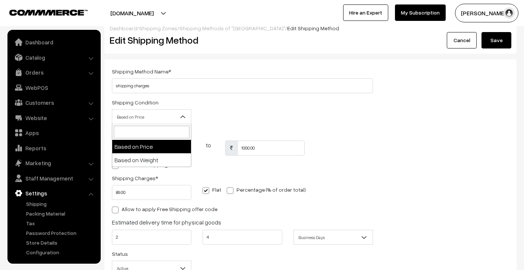
click at [159, 119] on span "Based on Price" at bounding box center [151, 116] width 79 height 13
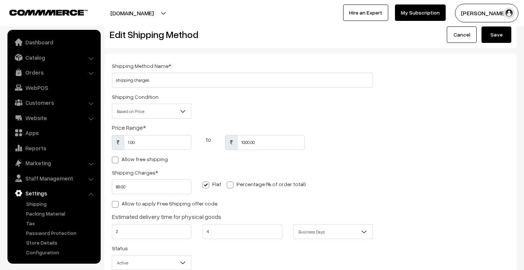
scroll to position [0, 0]
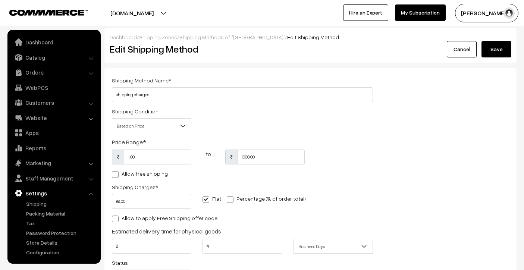
click at [506, 54] on button "Save" at bounding box center [497, 49] width 30 height 16
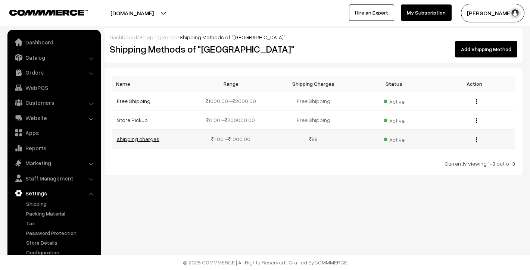
click at [126, 139] on link "shipping charges" at bounding box center [138, 139] width 43 height 6
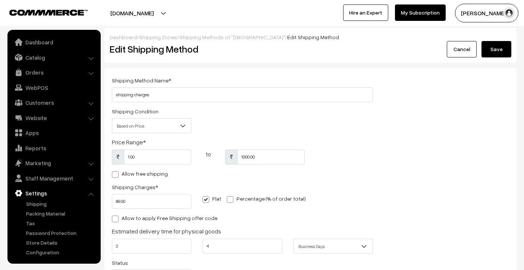
click at [491, 42] on button "Save" at bounding box center [497, 49] width 30 height 16
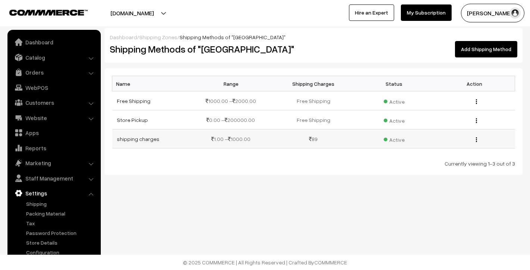
click at [476, 140] on img "button" at bounding box center [476, 139] width 1 height 5
click at [311, 184] on div "Dashboard / Shipping Zones / Shipping Methods of "India" Shipping Methods of "I…" at bounding box center [265, 112] width 530 height 224
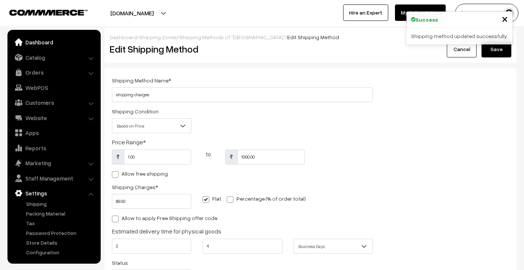
click at [49, 47] on link "Dashboard" at bounding box center [53, 41] width 89 height 13
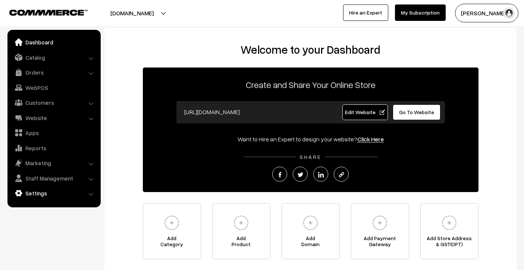
click at [50, 192] on link "Settings" at bounding box center [53, 193] width 89 height 13
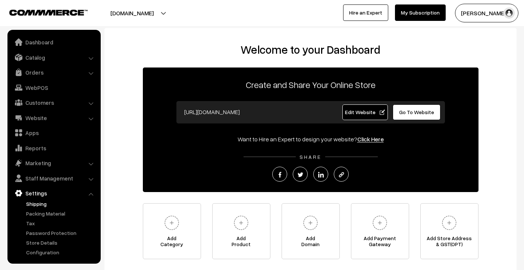
click at [47, 200] on link "Shipping" at bounding box center [61, 204] width 74 height 8
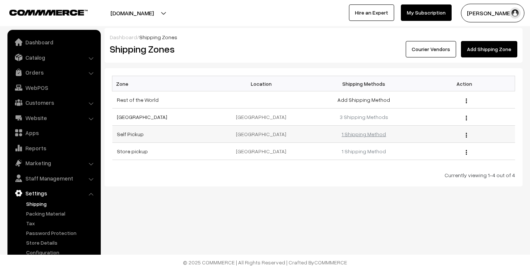
click at [381, 135] on link "1 Shipping Method" at bounding box center [363, 134] width 44 height 6
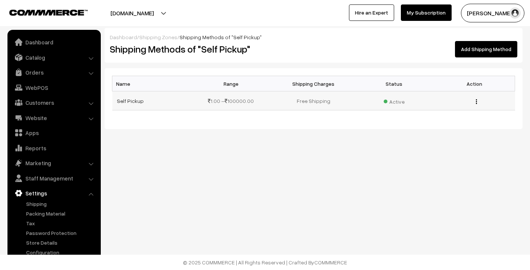
click at [227, 103] on icon at bounding box center [226, 101] width 3 height 5
click at [227, 102] on icon at bounding box center [226, 101] width 3 height 5
click at [475, 102] on button "button" at bounding box center [476, 102] width 2 height 6
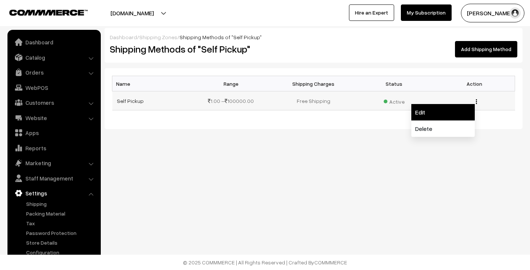
click at [468, 105] on div "Edit Delete" at bounding box center [475, 101] width 72 height 8
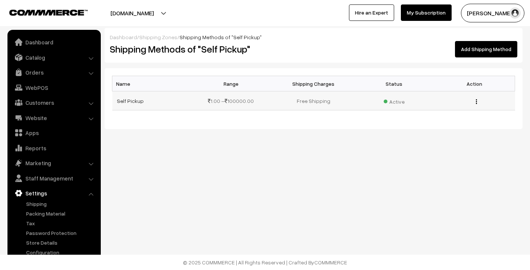
click at [475, 102] on button "button" at bounding box center [476, 102] width 2 height 6
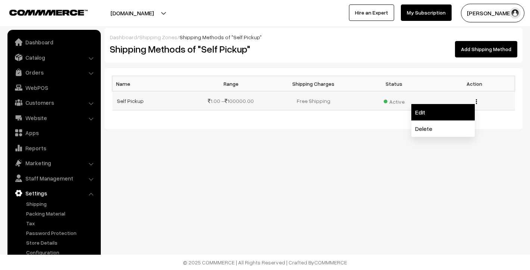
click at [469, 109] on link "Edit" at bounding box center [442, 112] width 63 height 16
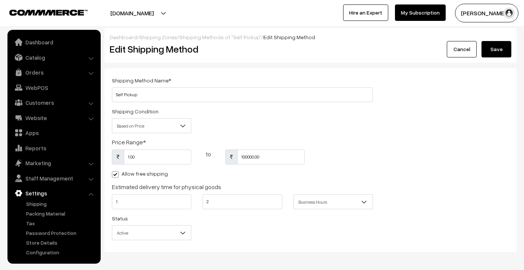
click at [138, 231] on span "Active" at bounding box center [151, 233] width 79 height 13
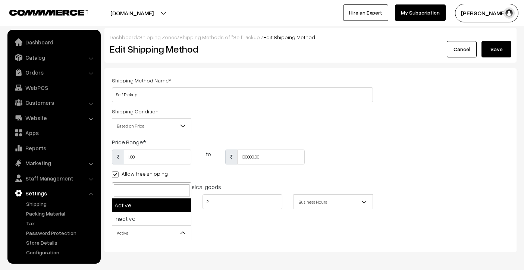
click at [138, 231] on span "Active" at bounding box center [151, 233] width 79 height 13
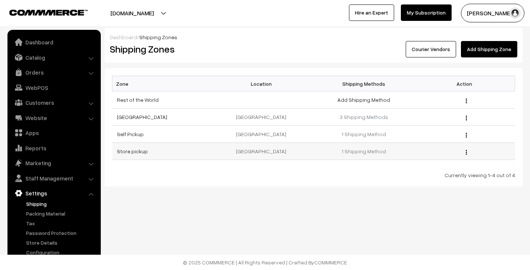
click at [467, 152] on button "button" at bounding box center [466, 152] width 2 height 6
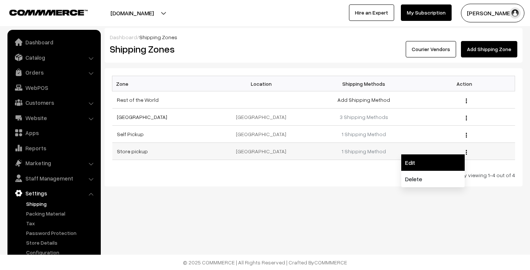
click at [452, 157] on link "Edit" at bounding box center [432, 162] width 63 height 16
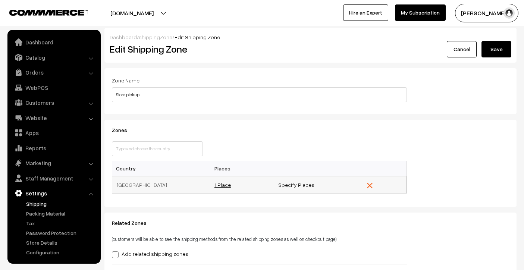
click at [223, 184] on link "1 Place" at bounding box center [223, 185] width 16 height 6
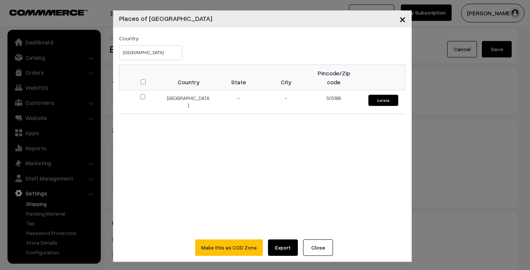
click at [399, 20] on span "×" at bounding box center [402, 19] width 6 height 14
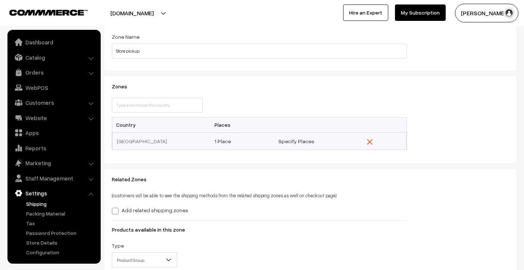
scroll to position [45, 0]
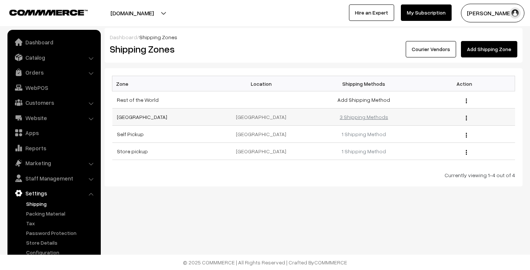
click at [344, 118] on link "3 Shipping Methods" at bounding box center [364, 117] width 49 height 6
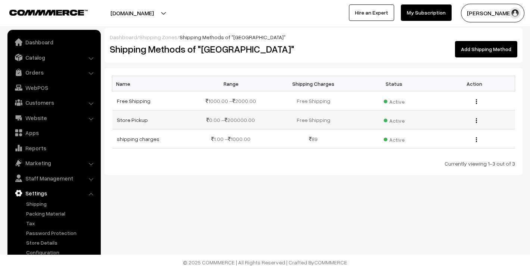
click at [477, 119] on img "button" at bounding box center [476, 120] width 1 height 5
click at [464, 127] on link "Edit" at bounding box center [442, 131] width 63 height 16
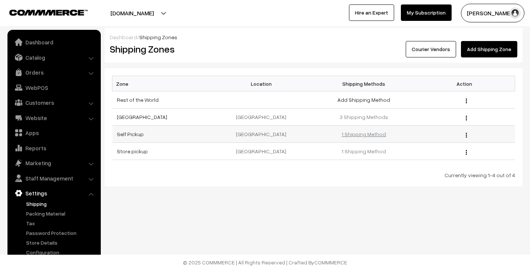
click at [354, 134] on link "1 Shipping Method" at bounding box center [363, 134] width 44 height 6
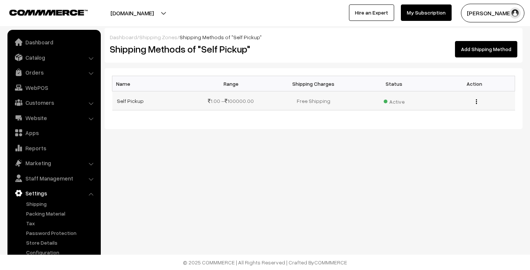
drag, startPoint x: 319, startPoint y: 103, endPoint x: 353, endPoint y: 102, distance: 34.8
click at [319, 103] on td "Free Shipping" at bounding box center [313, 100] width 81 height 19
click at [476, 100] on img "button" at bounding box center [476, 101] width 1 height 5
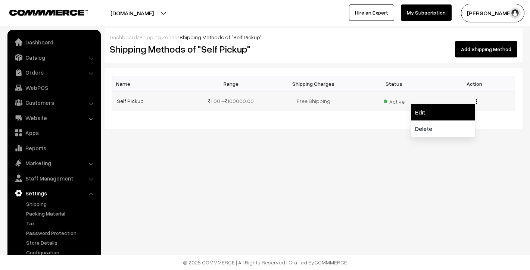
click at [466, 110] on link "Edit" at bounding box center [442, 112] width 63 height 16
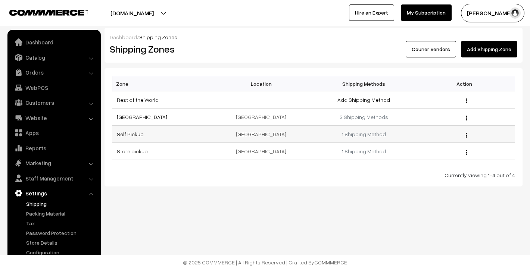
click at [466, 135] on img "button" at bounding box center [466, 135] width 1 height 5
click at [450, 161] on link "Delete" at bounding box center [432, 162] width 63 height 16
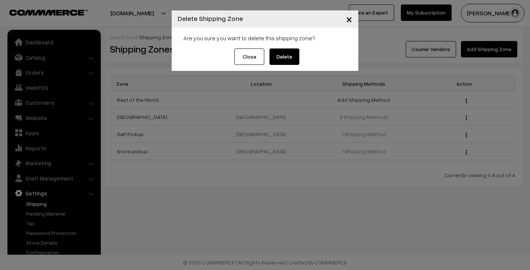
click at [293, 57] on button "Delete" at bounding box center [284, 57] width 30 height 16
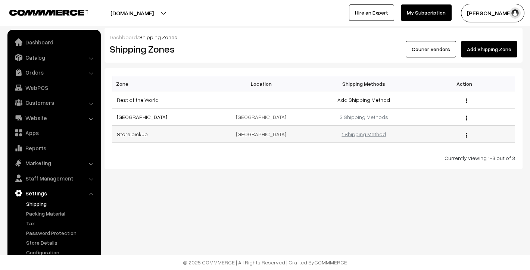
click at [360, 134] on link "1 Shipping Method" at bounding box center [363, 134] width 44 height 6
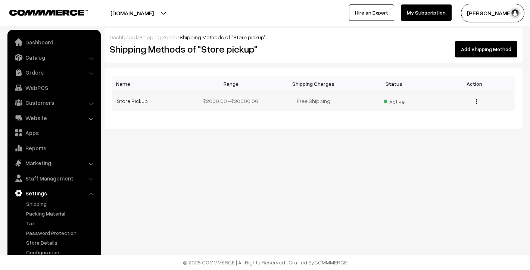
click at [477, 104] on img "button" at bounding box center [476, 101] width 1 height 5
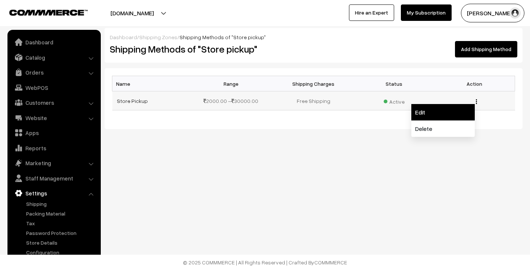
click at [469, 110] on link "Edit" at bounding box center [442, 112] width 63 height 16
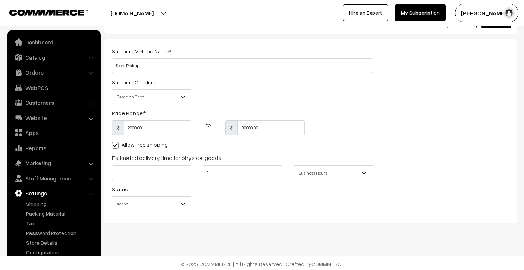
scroll to position [19, 0]
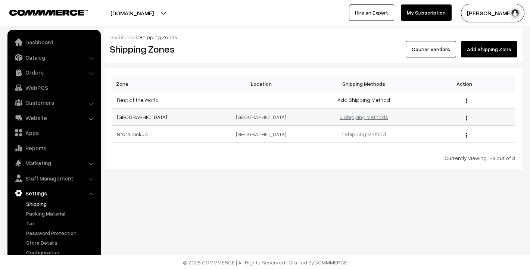
click at [355, 118] on link "3 Shipping Methods" at bounding box center [364, 117] width 49 height 6
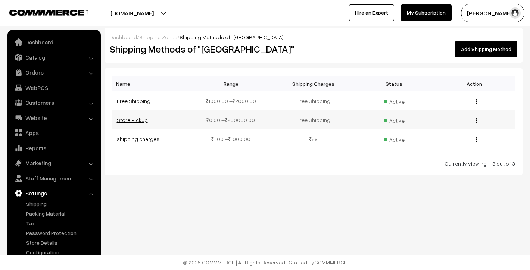
click at [137, 120] on link "Store Pickup" at bounding box center [132, 120] width 31 height 6
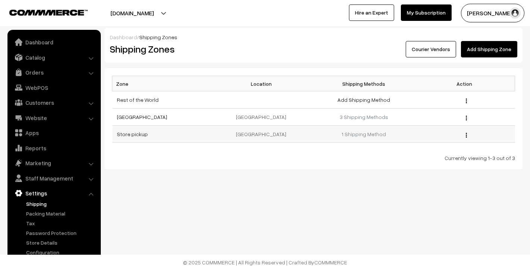
click at [466, 135] on img "button" at bounding box center [466, 135] width 1 height 5
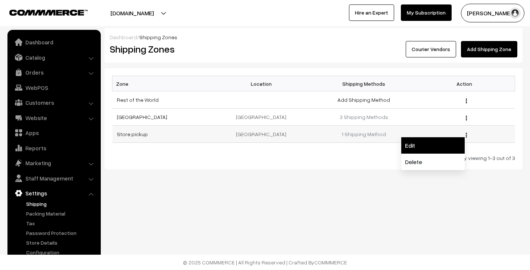
click at [459, 140] on link "Edit" at bounding box center [432, 145] width 63 height 16
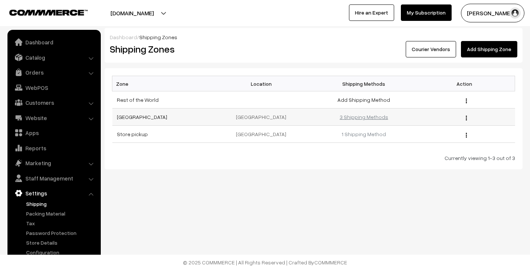
click at [382, 120] on link "3 Shipping Methods" at bounding box center [364, 117] width 49 height 6
click at [468, 117] on div "Edit Delete" at bounding box center [465, 117] width 92 height 8
click at [466, 117] on img "button" at bounding box center [466, 118] width 1 height 5
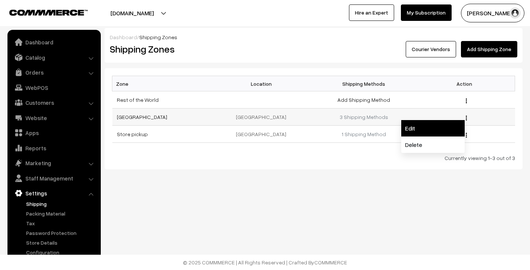
click at [462, 124] on link "Edit" at bounding box center [432, 128] width 63 height 16
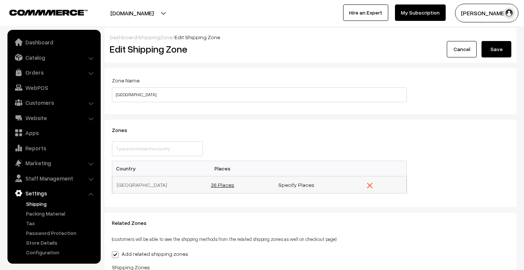
click at [225, 184] on link "36 Places" at bounding box center [223, 185] width 24 height 6
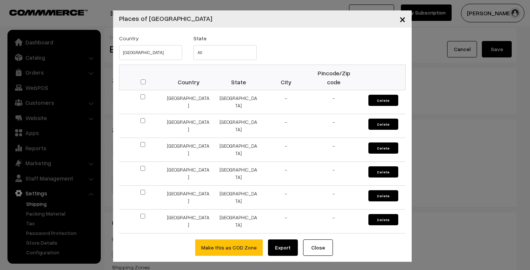
click at [141, 81] on input "checkbox" at bounding box center [143, 81] width 5 height 5
checkbox input "true"
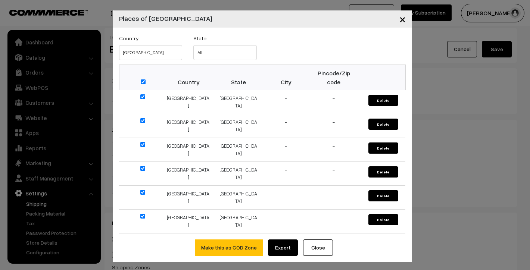
checkbox input "true"
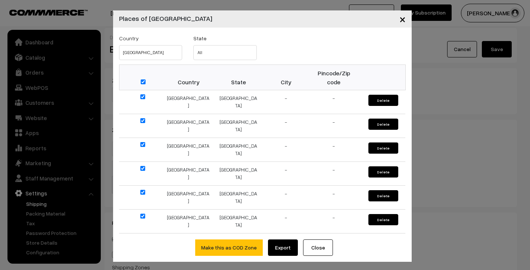
checkbox input "true"
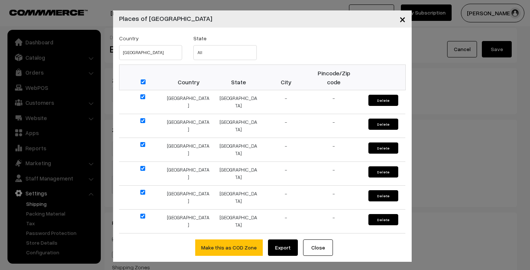
checkbox input "true"
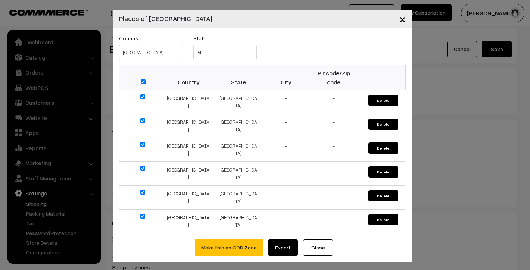
checkbox input "true"
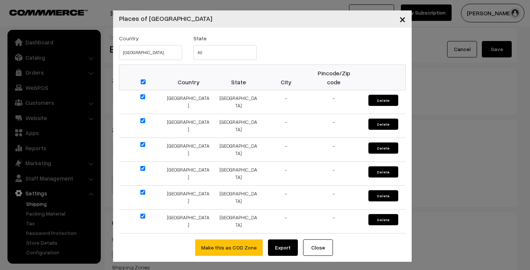
checkbox input "true"
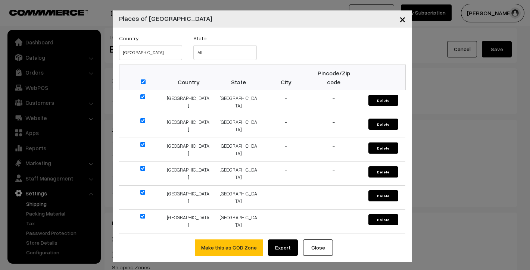
checkbox input "true"
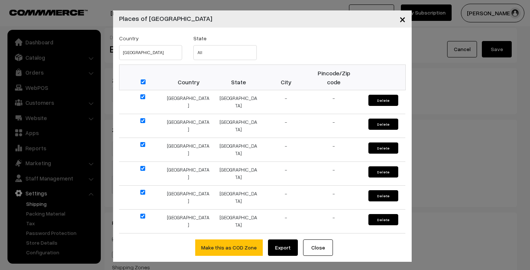
checkbox input "true"
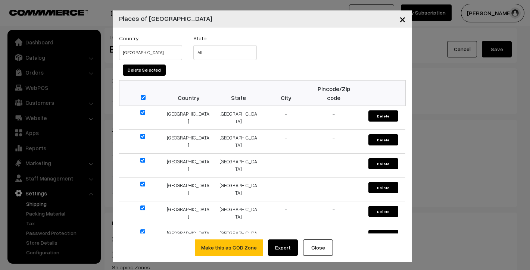
click at [274, 247] on link "Export" at bounding box center [283, 248] width 30 height 16
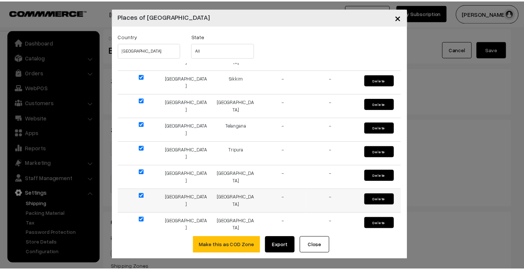
scroll to position [725, 0]
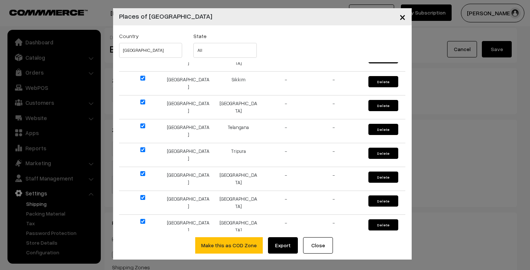
click at [400, 18] on span "×" at bounding box center [402, 17] width 6 height 14
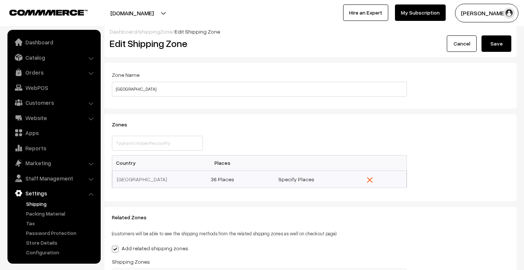
scroll to position [7, 0]
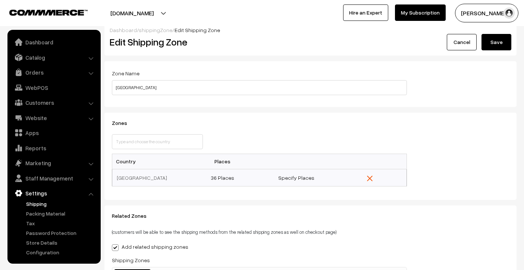
click at [497, 40] on button "Save" at bounding box center [497, 42] width 30 height 16
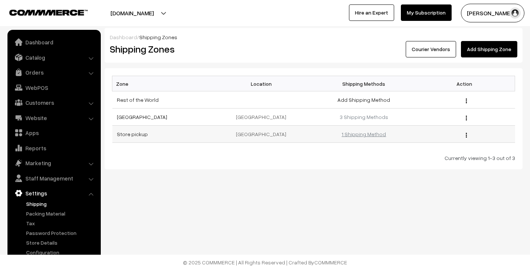
click at [357, 136] on link "1 Shipping Method" at bounding box center [363, 134] width 44 height 6
click at [467, 135] on img "button" at bounding box center [466, 135] width 1 height 5
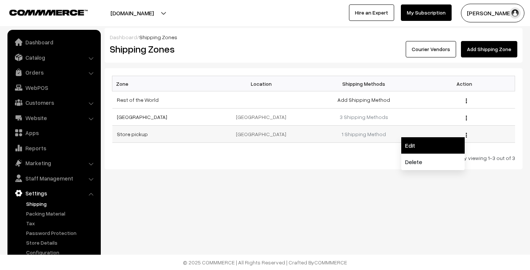
click at [448, 141] on link "Edit" at bounding box center [432, 145] width 63 height 16
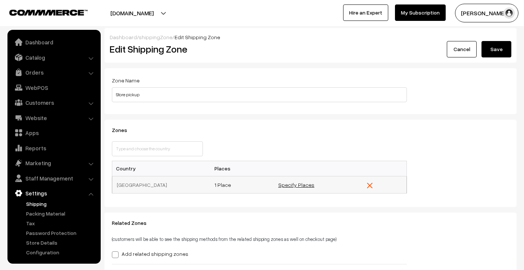
click at [295, 183] on link "Specify Places" at bounding box center [296, 185] width 36 height 6
select select
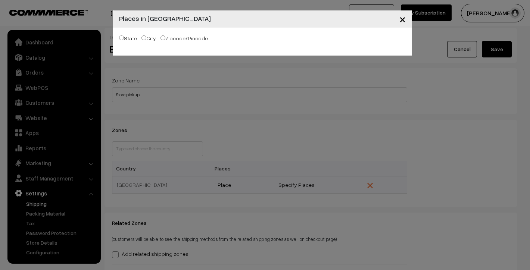
click at [122, 37] on input "State" at bounding box center [121, 37] width 5 height 5
radio input "true"
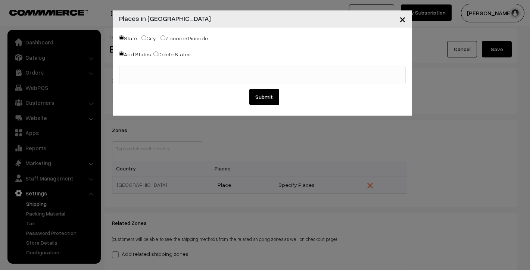
click at [138, 69] on ul at bounding box center [262, 70] width 286 height 9
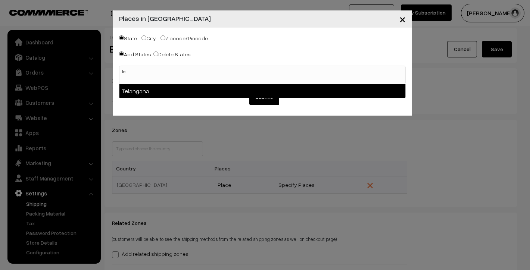
type input "te"
select select "Telangana"
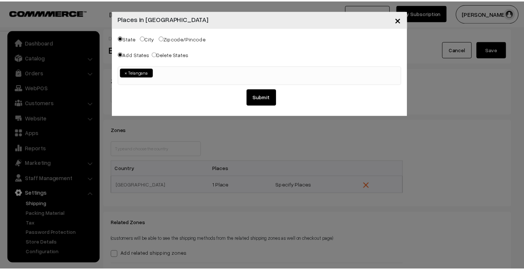
scroll to position [167, 0]
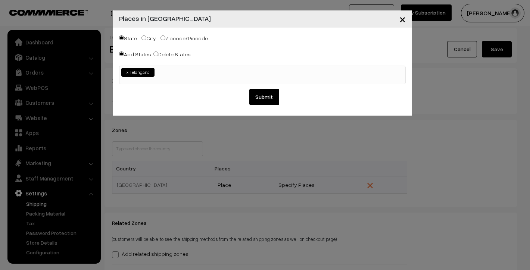
select select
type input "Telangana"
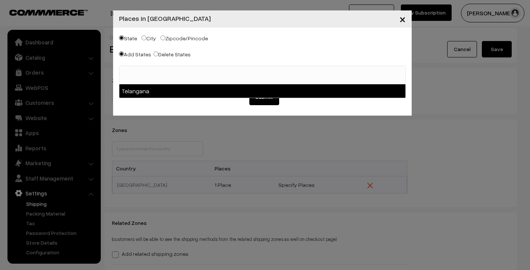
click at [162, 71] on ul "Telangana" at bounding box center [262, 70] width 286 height 9
type input "te"
select select "Telangana"
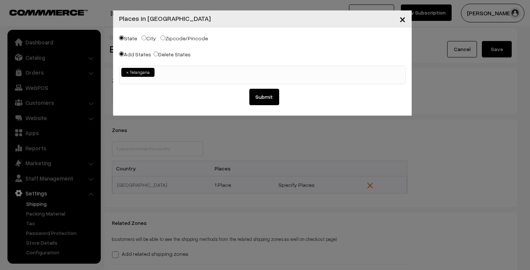
click at [265, 102] on button "Submit" at bounding box center [264, 97] width 30 height 16
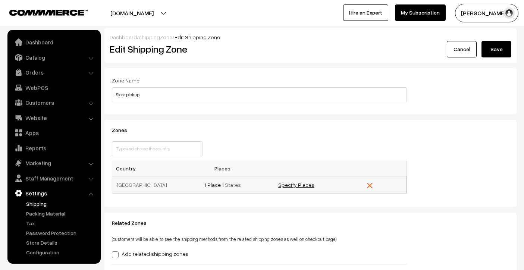
click at [297, 184] on link "Specify Places" at bounding box center [296, 185] width 36 height 6
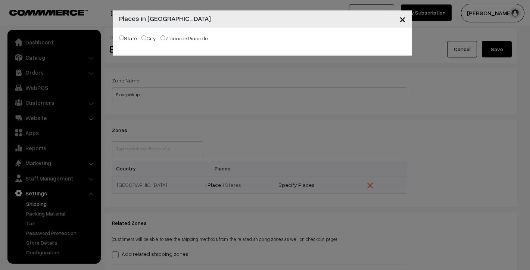
click at [154, 44] on div "State City Zipcode/Pincode" at bounding box center [262, 40] width 287 height 12
click at [221, 174] on div "× Places in India State City Zipcode/Pincode Add States Delete States Andaman &…" at bounding box center [265, 135] width 530 height 270
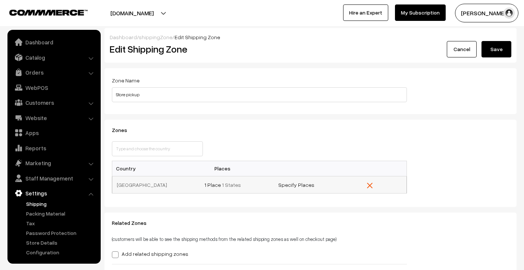
click at [212, 189] on td "1 Place 1 States" at bounding box center [223, 184] width 74 height 17
click at [213, 185] on link "1 Place" at bounding box center [213, 185] width 16 height 6
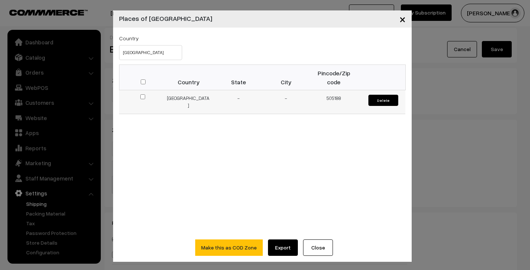
click at [140, 99] on input "checkbox" at bounding box center [142, 96] width 5 height 5
checkbox input "true"
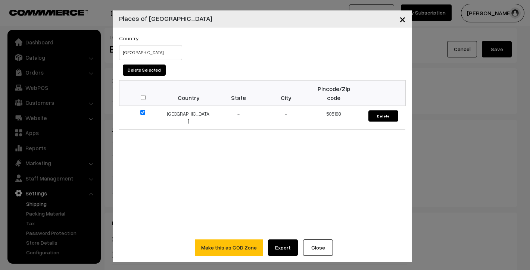
click at [401, 23] on span "×" at bounding box center [402, 19] width 6 height 14
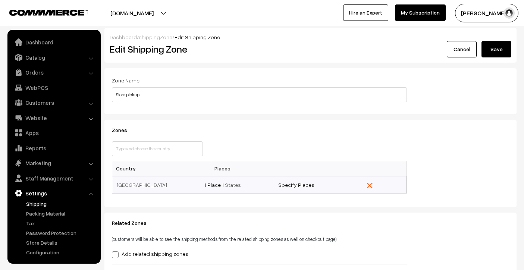
click at [505, 49] on button "Save" at bounding box center [497, 49] width 30 height 16
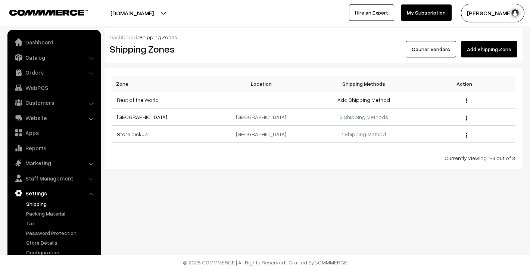
click at [474, 46] on link "Add Shipping Zone" at bounding box center [489, 49] width 56 height 16
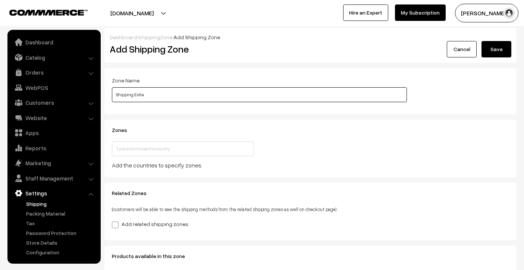
type input "Shipping Extra"
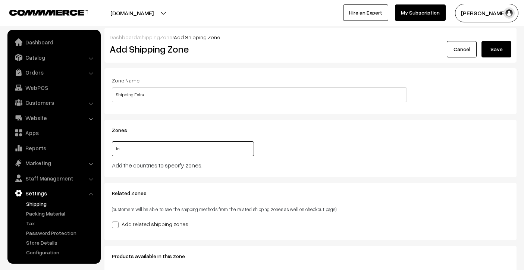
type input "ind"
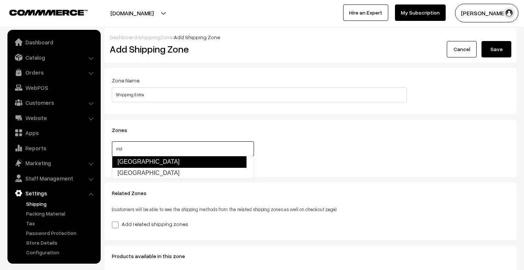
click at [150, 164] on link "[GEOGRAPHIC_DATA]" at bounding box center [179, 162] width 135 height 12
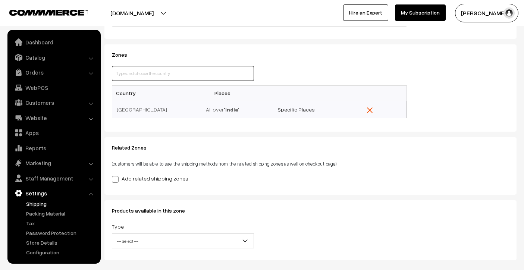
scroll to position [98, 0]
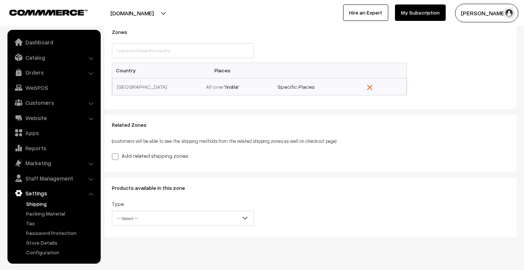
click at [144, 154] on label "Add related shipping zones" at bounding box center [150, 156] width 77 height 8
click at [117, 154] on input "Add related shipping zones" at bounding box center [114, 155] width 5 height 5
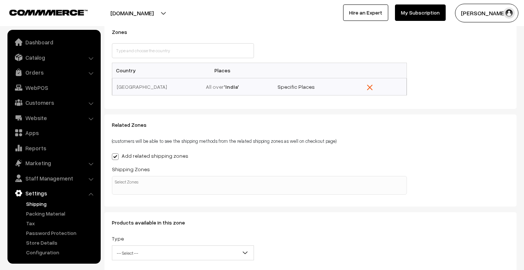
click at [144, 154] on label "Add related shipping zones" at bounding box center [150, 156] width 77 height 8
click at [117, 154] on input "Add related shipping zones" at bounding box center [114, 155] width 5 height 5
checkbox input "false"
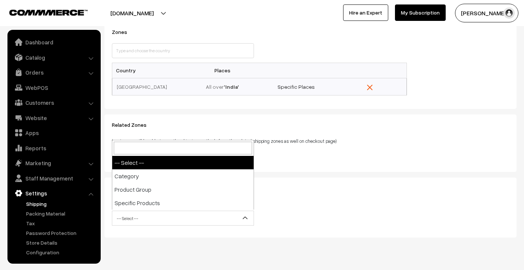
click at [145, 213] on span "-- Select --" at bounding box center [182, 218] width 141 height 13
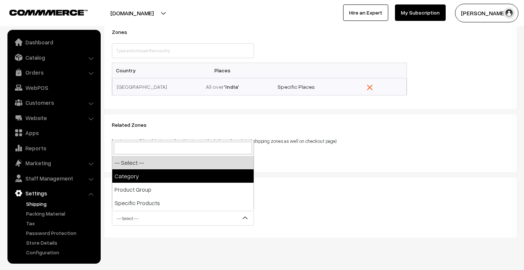
select select "category"
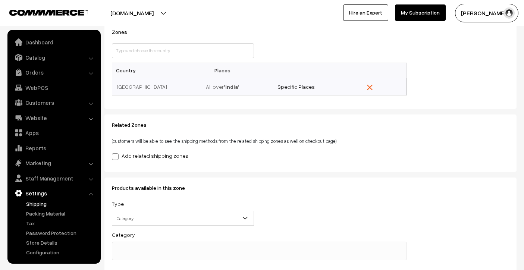
click at [142, 245] on ul at bounding box center [259, 246] width 294 height 9
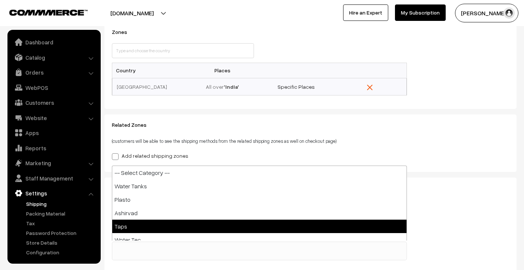
select select "2"
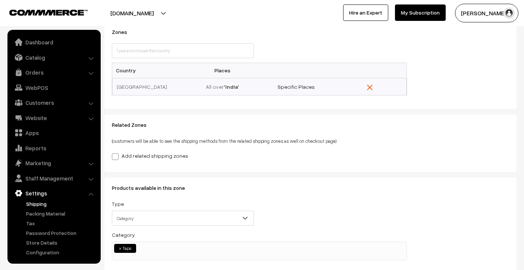
scroll to position [6, 0]
click at [152, 246] on ul "× Taps" at bounding box center [259, 247] width 294 height 11
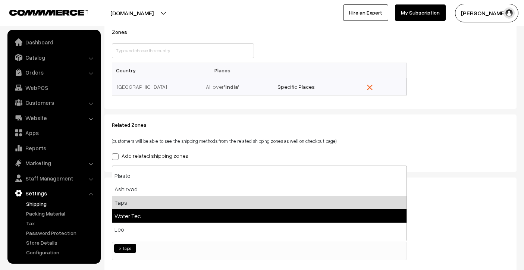
scroll to position [59, 0]
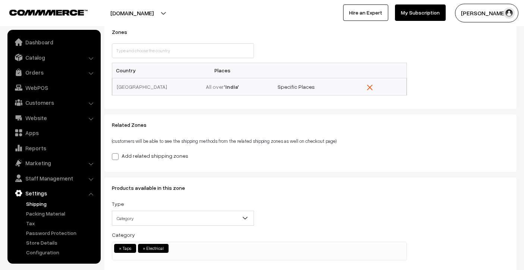
click at [185, 245] on ul "× Taps × Electrical" at bounding box center [259, 247] width 294 height 11
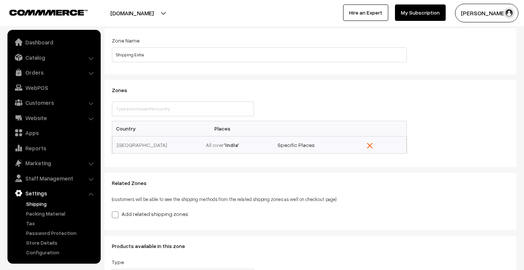
scroll to position [0, 0]
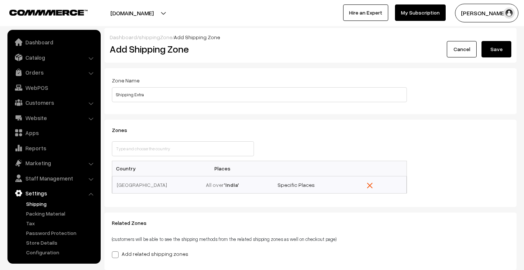
click at [486, 53] on button "Save" at bounding box center [497, 49] width 30 height 16
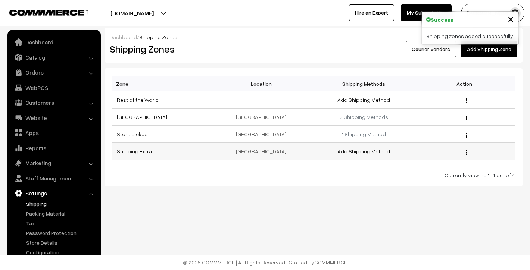
click at [349, 152] on link "Add Shipping Method" at bounding box center [363, 151] width 53 height 6
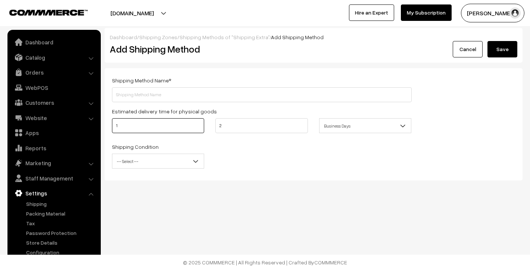
click at [173, 120] on input "1" at bounding box center [158, 125] width 92 height 15
type input "2"
type input "4"
click at [140, 166] on span "-- Select --" at bounding box center [157, 161] width 91 height 13
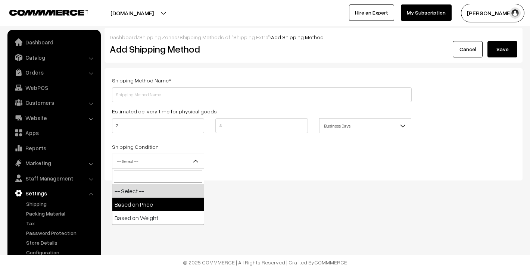
select select "price"
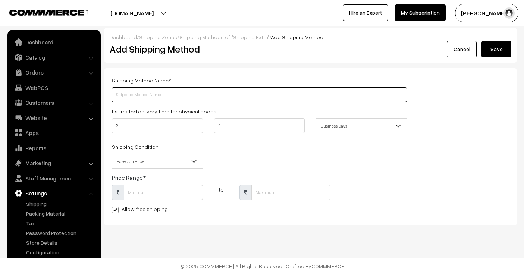
click at [156, 94] on input "text" at bounding box center [259, 94] width 295 height 15
type input "Shipping Extra"
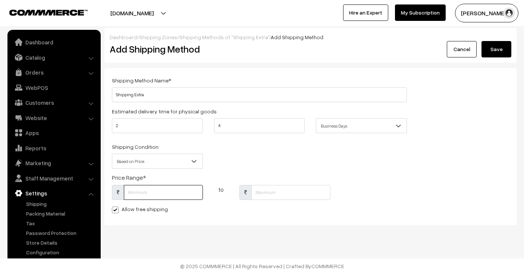
click at [160, 195] on input "text" at bounding box center [163, 192] width 79 height 15
type input "1"
click at [278, 196] on input "text" at bounding box center [291, 192] width 79 height 15
type input "1"
type input "2000"
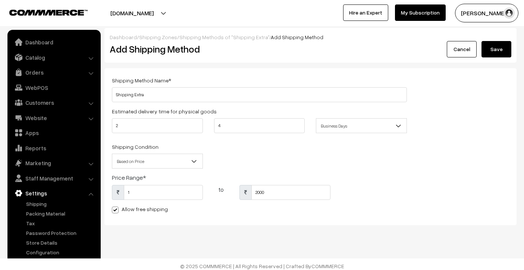
click at [302, 218] on div "Shipping Method Name * Shipping Extra Estimated delivery time for physical good…" at bounding box center [310, 146] width 412 height 157
click at [150, 207] on label "Allow free shipping" at bounding box center [140, 209] width 56 height 8
click at [117, 207] on input "Allow free shipping" at bounding box center [114, 208] width 5 height 5
checkbox input "false"
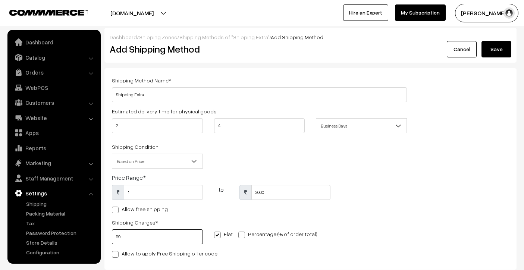
type input "99"
click at [404, 238] on div "Shipping Charges * 99 Flat Percentage (% of order total)" at bounding box center [259, 233] width 306 height 31
click at [509, 54] on button "Save" at bounding box center [497, 49] width 30 height 16
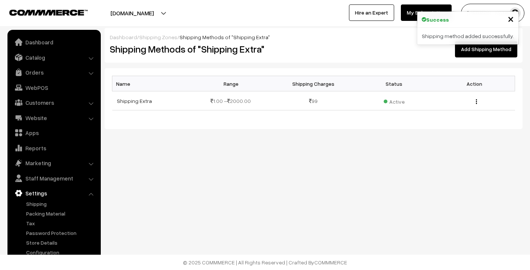
click at [418, 163] on div "Dashboard / Shipping Zones / Shipping Methods of "Shipping Extra" Shipping Meth…" at bounding box center [265, 89] width 530 height 178
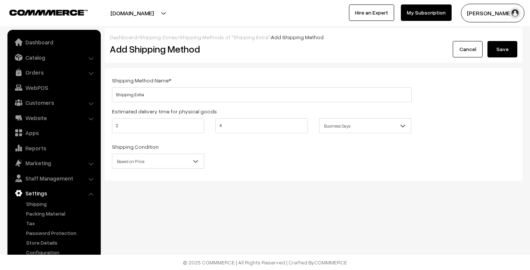
select select "price"
click at [45, 202] on link "Shipping" at bounding box center [61, 204] width 74 height 8
